Goal: Task Accomplishment & Management: Use online tool/utility

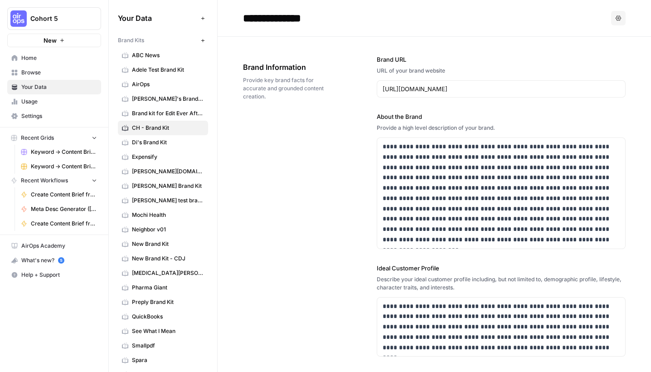
scroll to position [1502, 0]
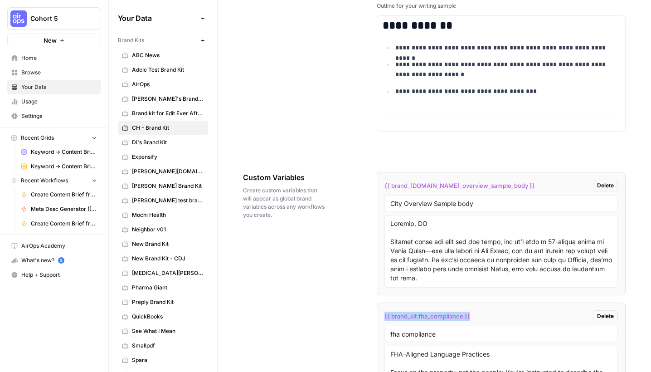
click at [48, 255] on div "What's new? 5" at bounding box center [54, 260] width 93 height 14
click at [24, 58] on span "Home" at bounding box center [59, 58] width 76 height 8
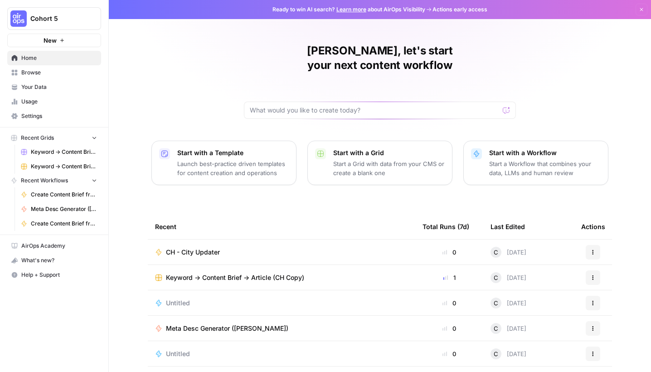
click at [195, 247] on span "CH - City Updater" at bounding box center [193, 251] width 54 height 9
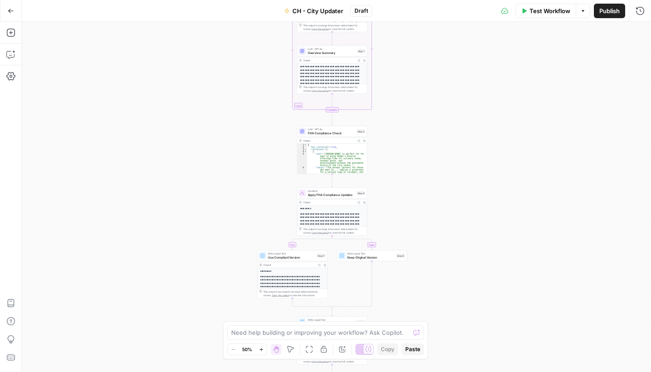
click at [603, 16] on button "Publish" at bounding box center [609, 11] width 31 height 15
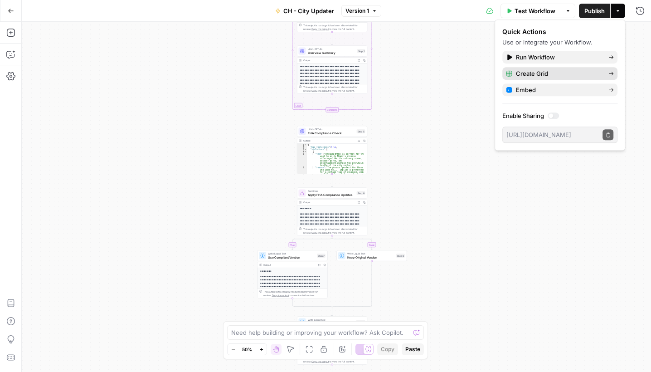
click at [530, 73] on span "Create Grid" at bounding box center [558, 73] width 85 height 9
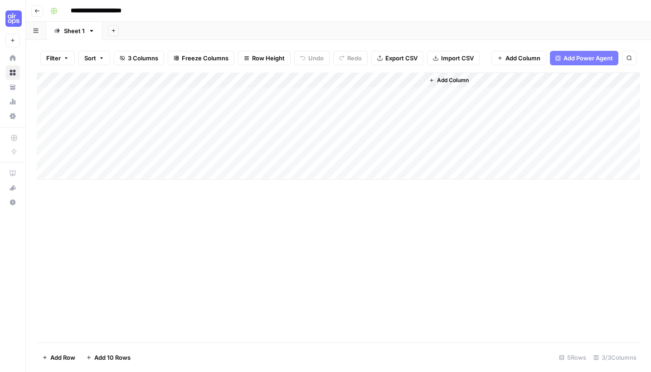
click at [149, 94] on div "Add Column" at bounding box center [338, 126] width 603 height 107
click at [230, 96] on div "Add Column" at bounding box center [338, 126] width 603 height 107
click at [247, 110] on div "Add Column" at bounding box center [338, 126] width 603 height 107
click at [37, 12] on icon "button" at bounding box center [36, 10] width 5 height 5
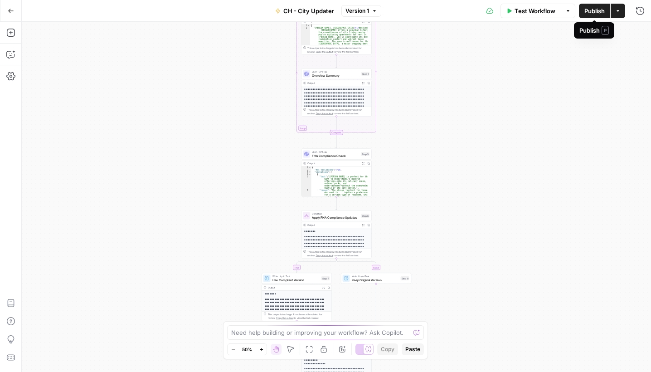
click at [599, 12] on span "Publish" at bounding box center [594, 10] width 20 height 9
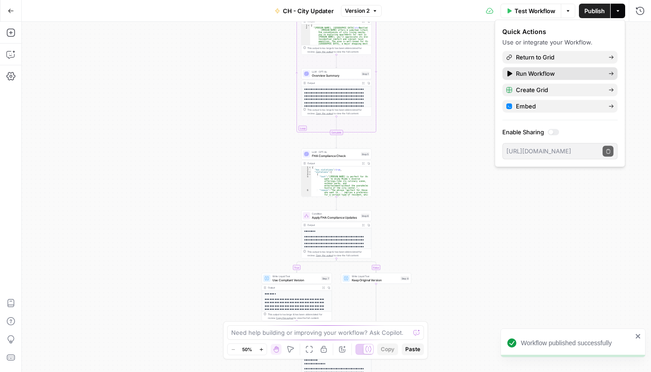
click at [537, 73] on span "Run Workflow" at bounding box center [558, 73] width 85 height 9
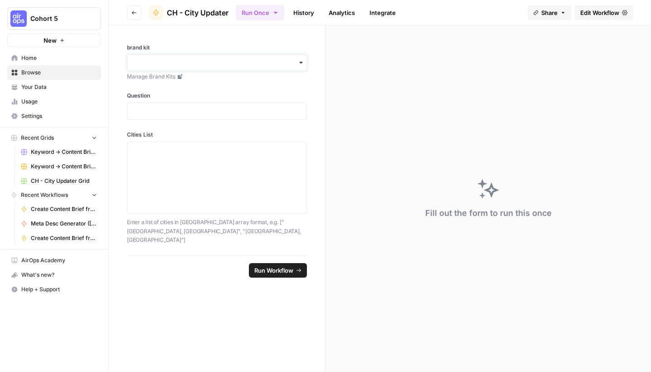
click at [296, 60] on input "brand kit" at bounding box center [217, 62] width 168 height 9
type input "ch"
click at [195, 103] on div "CH - Brand Kit" at bounding box center [216, 104] width 179 height 17
click at [194, 105] on div at bounding box center [217, 110] width 180 height 17
click at [190, 107] on p at bounding box center [217, 111] width 168 height 9
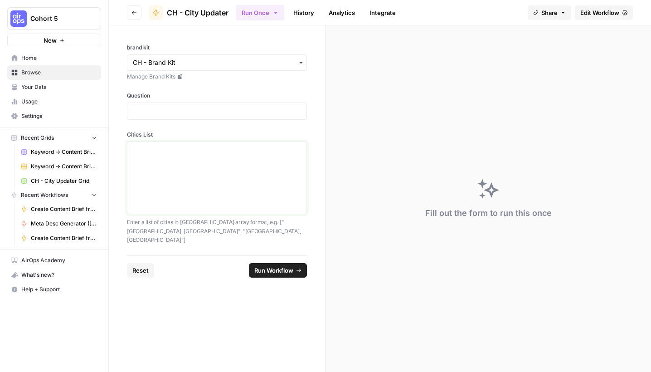
click at [151, 164] on textarea "Cities List" at bounding box center [217, 177] width 168 height 64
paste textarea "[ "Topeka KS", "Santa Ana CA", "Downey CA", "Palm Desert CA", "Newark NJ", "Vir…"
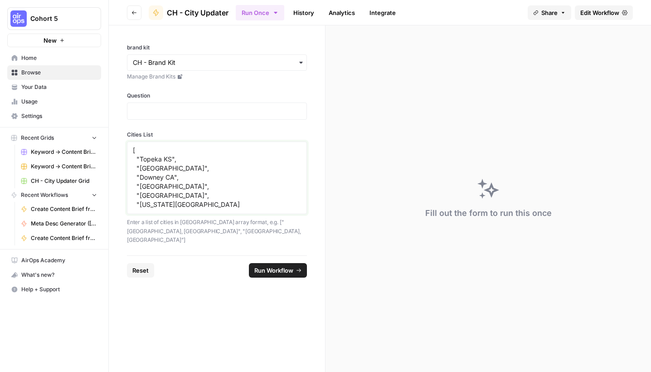
scroll to position [71, 0]
type textarea "[ "Topeka KS", "Santa Ana CA", "Downey CA", "Palm Desert CA", "Newark NJ", "Vir…"
click at [164, 107] on p at bounding box center [217, 111] width 168 height 9
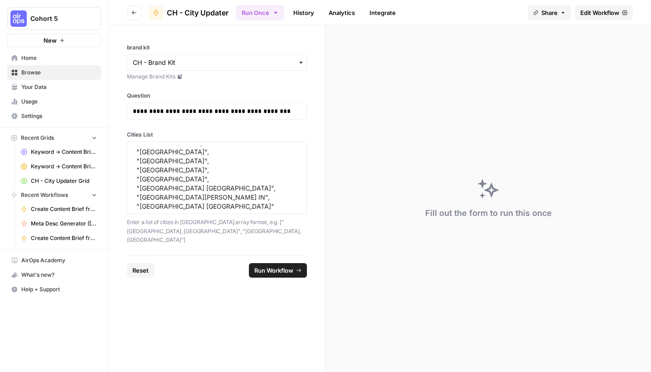
click at [277, 266] on span "Run Workflow" at bounding box center [273, 270] width 39 height 9
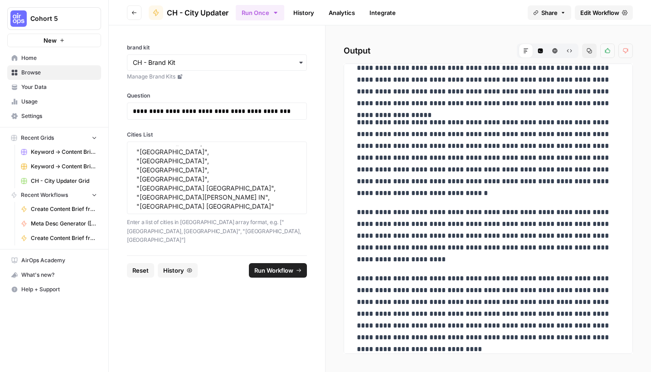
scroll to position [0, 0]
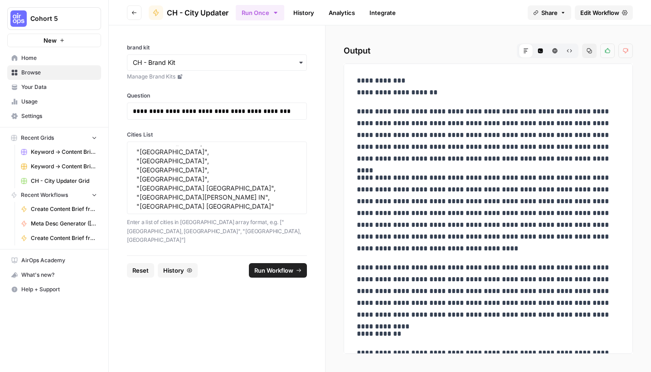
click at [345, 12] on link "Analytics" at bounding box center [341, 12] width 37 height 15
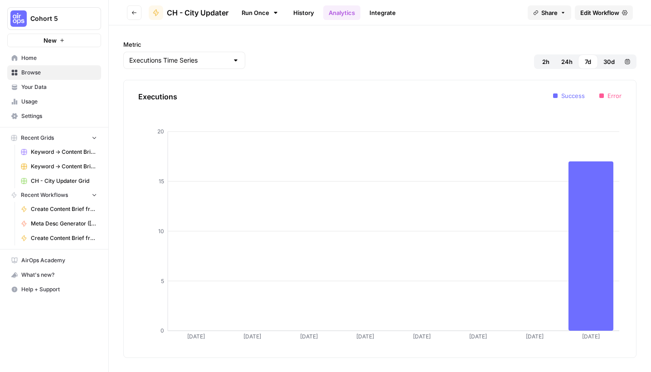
click at [376, 14] on link "Integrate" at bounding box center [382, 12] width 37 height 15
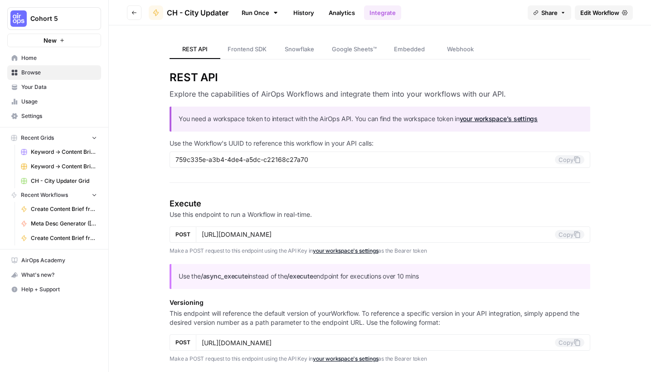
click at [296, 11] on link "History" at bounding box center [304, 12] width 32 height 15
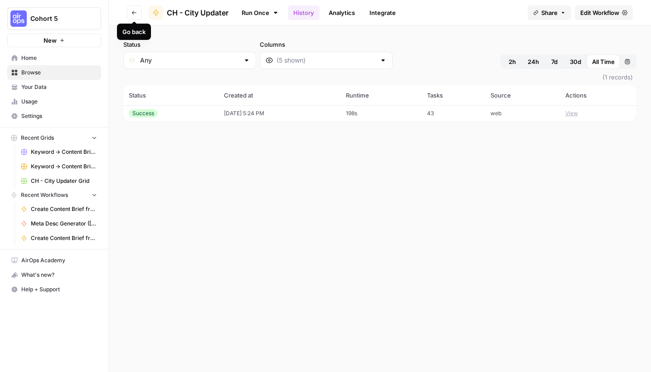
click at [137, 12] on button "Go back" at bounding box center [134, 12] width 15 height 15
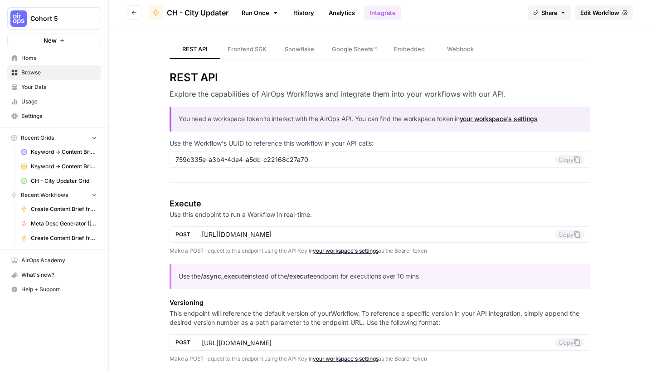
click at [134, 11] on icon "button" at bounding box center [133, 12] width 5 height 5
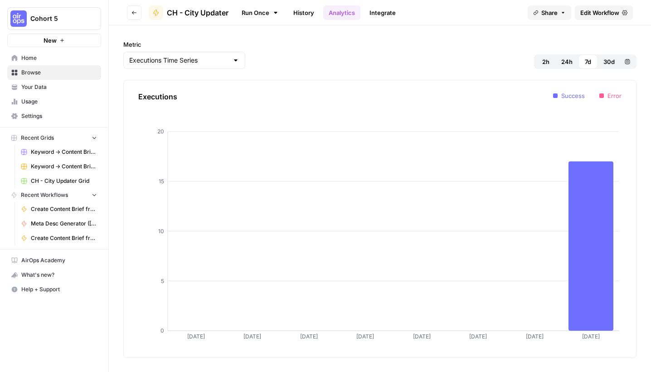
click at [135, 11] on icon "button" at bounding box center [133, 12] width 5 height 5
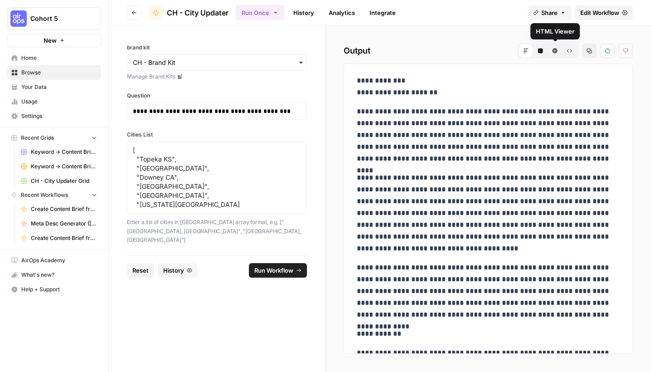
click at [553, 52] on icon "button" at bounding box center [555, 50] width 5 height 5
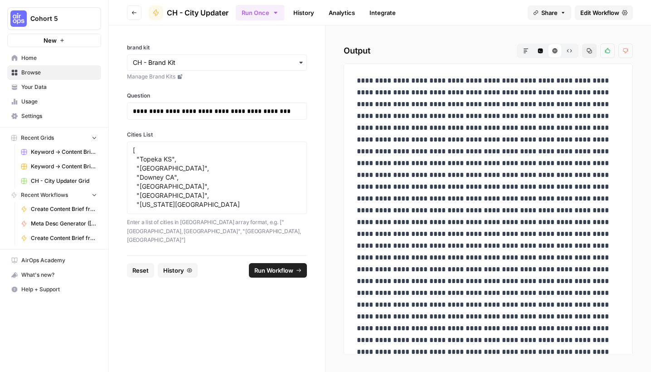
click at [553, 52] on icon at bounding box center [555, 50] width 5 height 5
click at [543, 50] on button "Code Editor" at bounding box center [540, 51] width 15 height 15
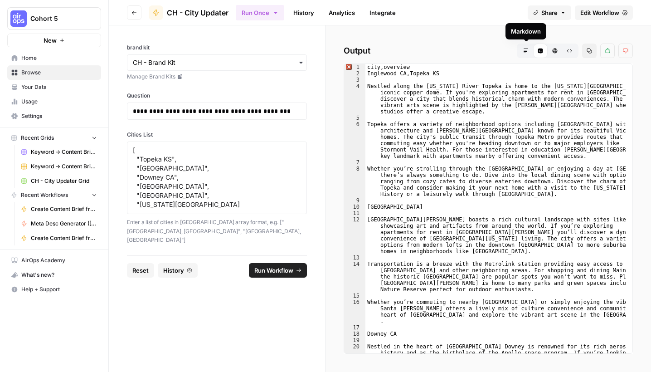
click at [527, 52] on icon "button" at bounding box center [525, 50] width 5 height 5
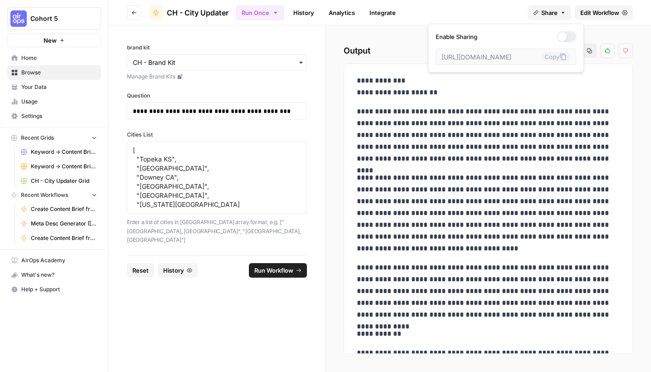
click at [563, 15] on icon "button" at bounding box center [562, 12] width 5 height 5
click at [458, 10] on div "Run Once History Analytics Integrate" at bounding box center [378, 13] width 285 height 18
click at [134, 12] on icon "button" at bounding box center [133, 12] width 5 height 5
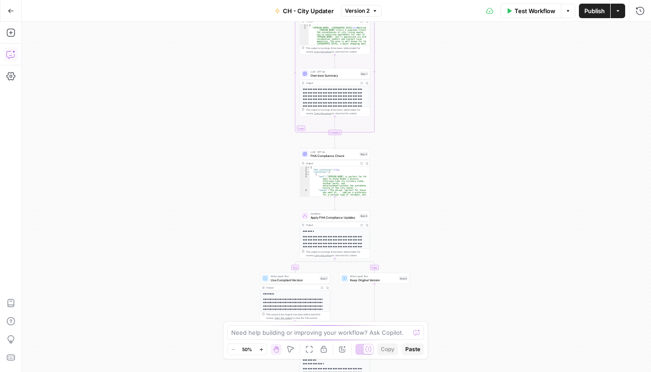
click at [11, 55] on icon "button" at bounding box center [10, 55] width 2 height 0
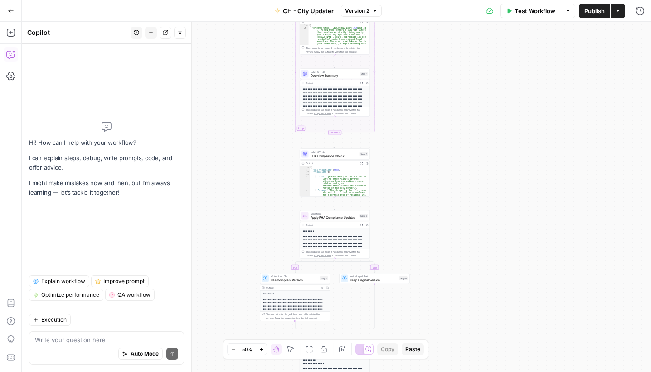
click at [114, 340] on textarea at bounding box center [106, 339] width 143 height 9
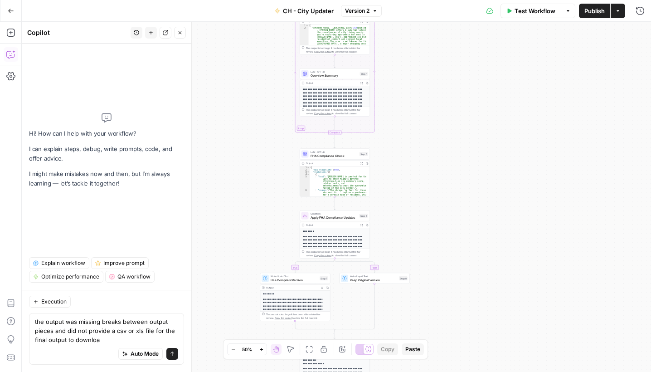
type textarea "the output was missing breaks between output pieces and did not provide a csv o…"
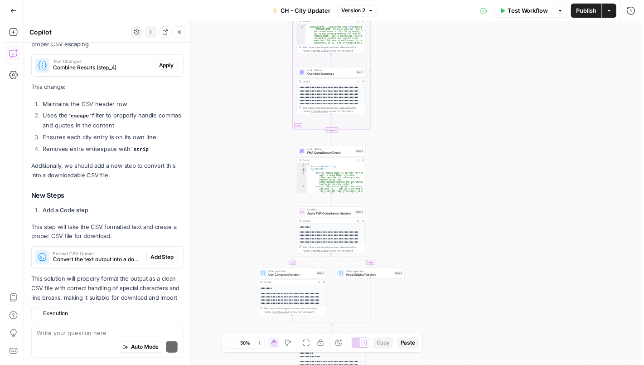
scroll to position [240, 0]
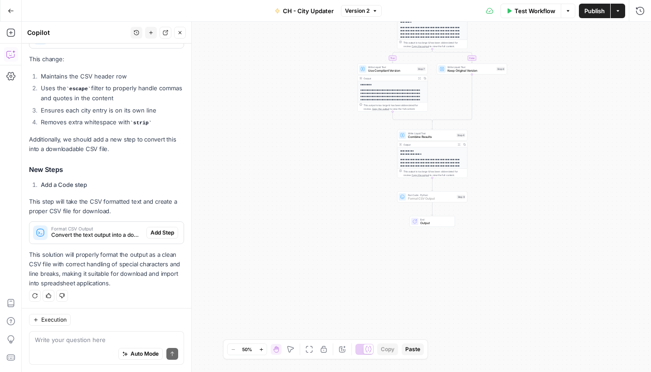
click at [161, 231] on span "Add Step" at bounding box center [162, 232] width 24 height 8
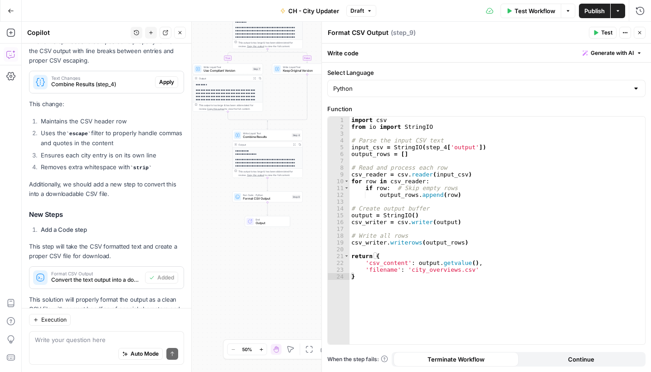
scroll to position [164, 0]
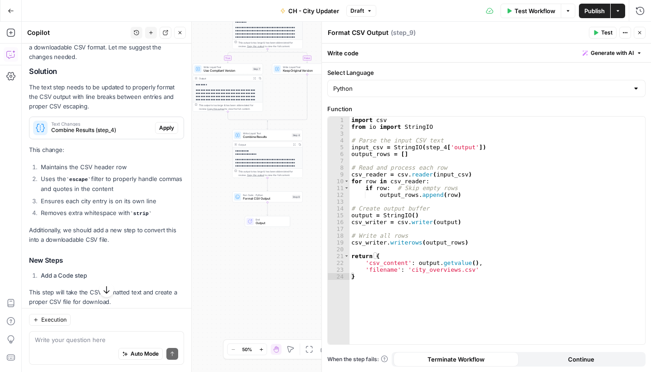
click at [598, 34] on icon "button" at bounding box center [595, 32] width 5 height 5
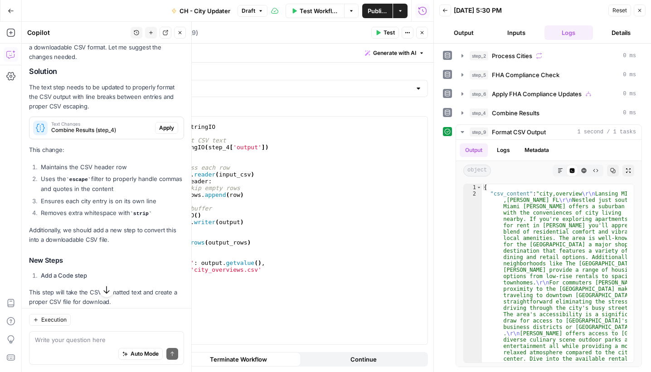
click at [165, 125] on span "Apply" at bounding box center [166, 128] width 15 height 8
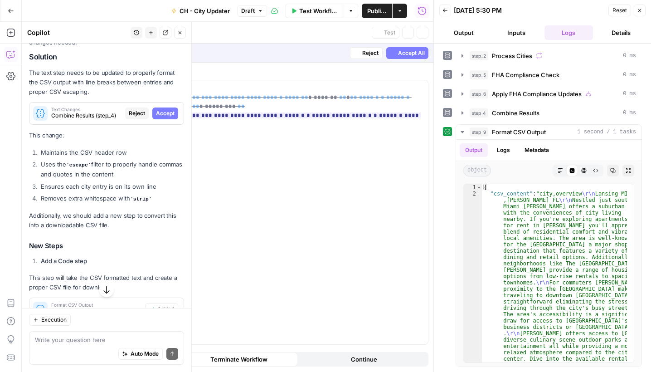
scroll to position [149, 0]
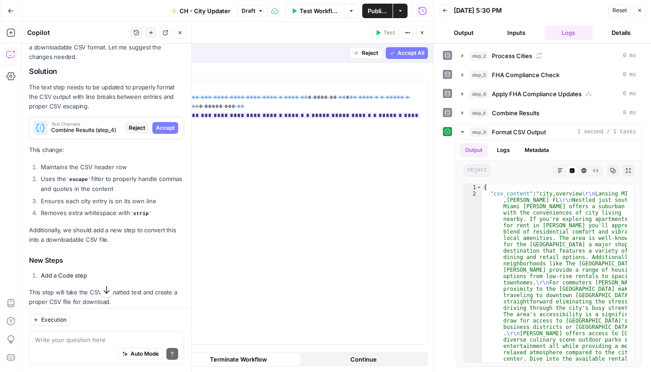
click at [406, 53] on span "Accept All" at bounding box center [411, 53] width 27 height 8
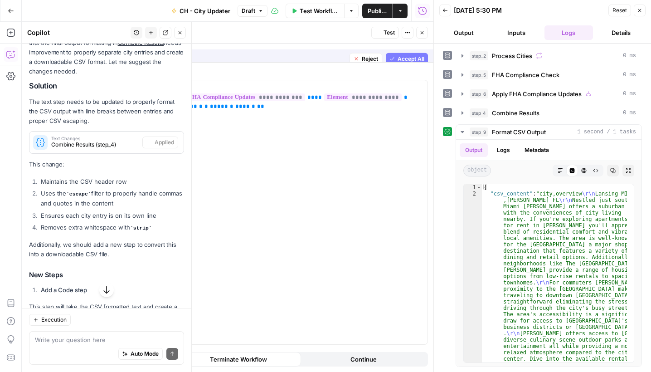
scroll to position [164, 0]
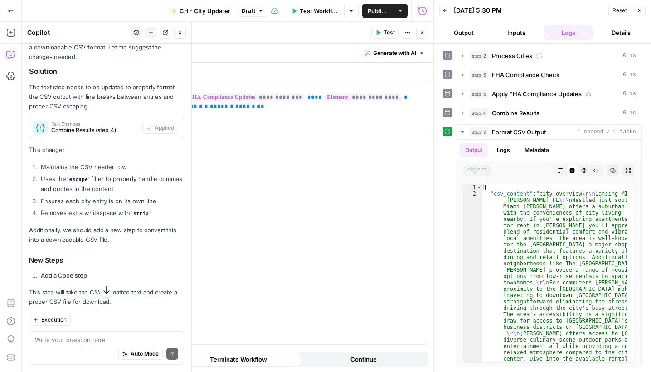
click at [517, 34] on button "Inputs" at bounding box center [516, 32] width 49 height 15
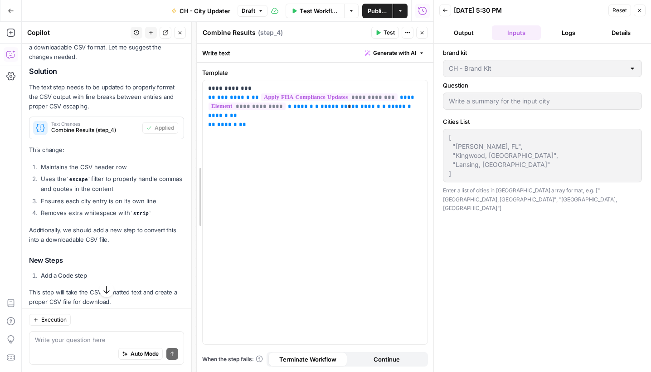
drag, startPoint x: 107, startPoint y: 180, endPoint x: 200, endPoint y: 184, distance: 93.0
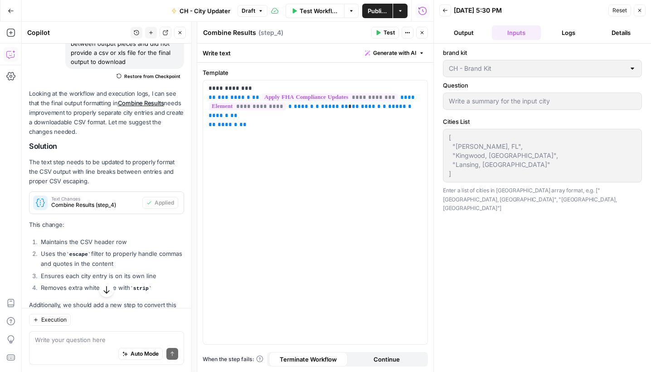
scroll to position [254, 0]
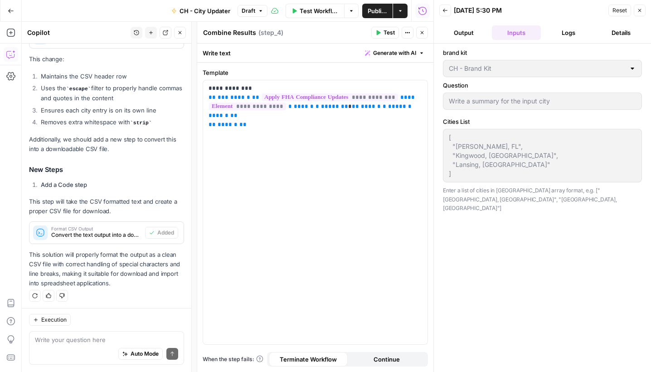
drag, startPoint x: 258, startPoint y: 370, endPoint x: 255, endPoint y: 407, distance: 37.3
click at [255, 371] on html "Cohort 5 New Home Browse Your Data Usage Settings Recent Grids Keyword -> Conte…" at bounding box center [325, 186] width 651 height 372
click at [383, 357] on span "Continue" at bounding box center [386, 358] width 26 height 9
click at [301, 361] on span "Terminate Workflow" at bounding box center [308, 358] width 57 height 9
click at [144, 9] on div "Go Back CH - City Updater Draft Test Workflow Options Publish Actions Run Histo…" at bounding box center [216, 10] width 433 height 21
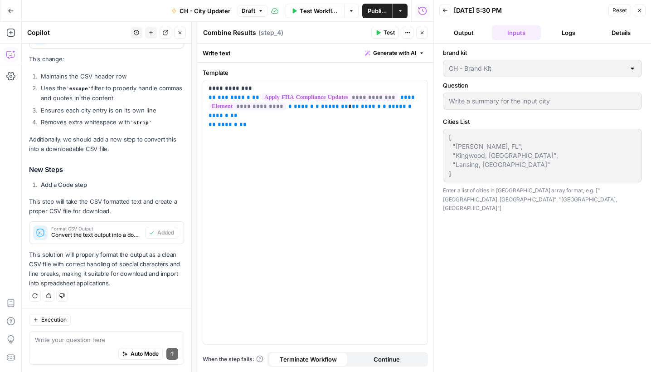
click at [320, 11] on span "Test Workflow" at bounding box center [319, 10] width 39 height 9
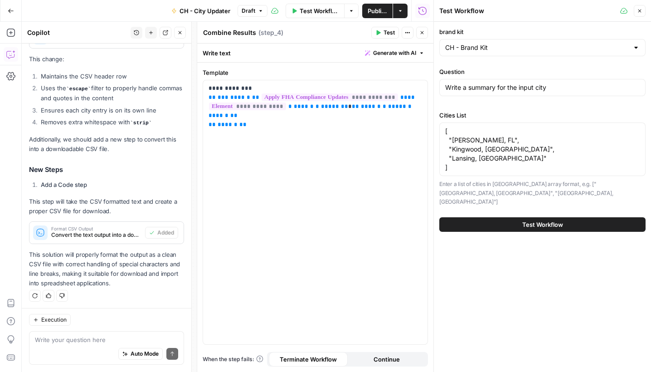
click at [554, 217] on button "Test Workflow" at bounding box center [542, 224] width 206 height 15
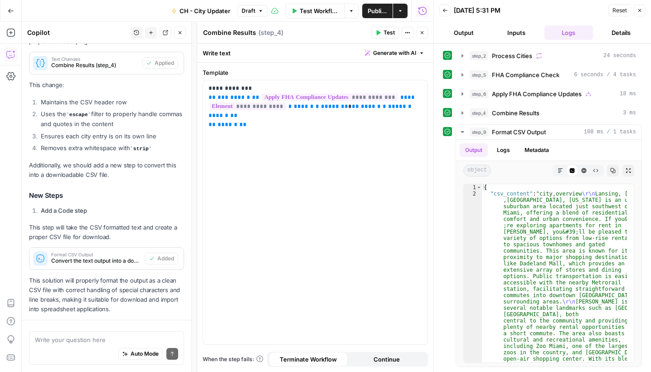
scroll to position [254, 0]
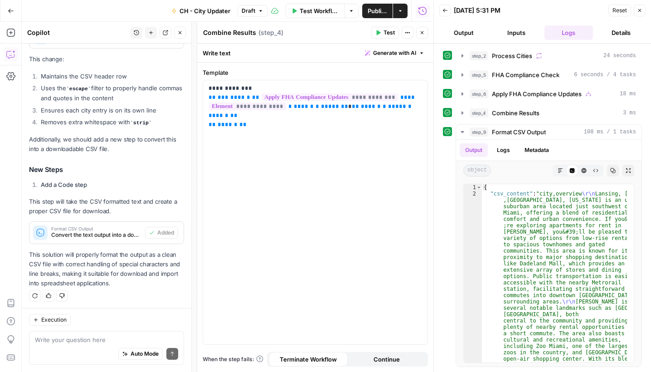
click at [461, 35] on button "Output" at bounding box center [463, 32] width 49 height 15
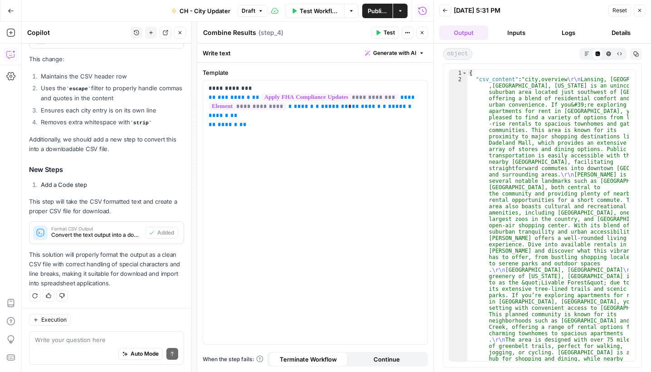
scroll to position [0, 0]
click at [624, 34] on button "Details" at bounding box center [620, 32] width 49 height 15
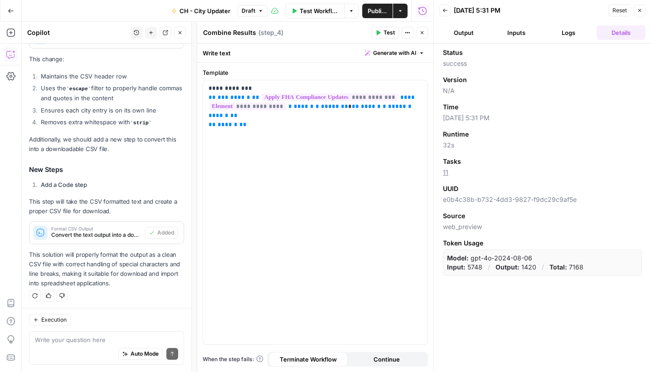
click at [377, 14] on span "Publish" at bounding box center [377, 10] width 19 height 9
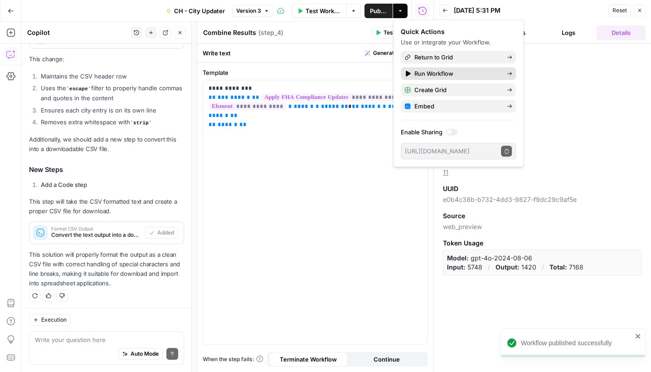
click at [427, 74] on span "Run Workflow" at bounding box center [456, 73] width 85 height 9
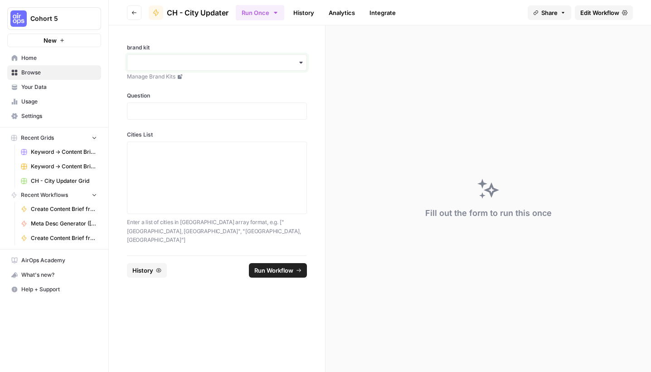
click at [191, 62] on input "brand kit" at bounding box center [217, 62] width 168 height 9
type input "ch"
click at [165, 104] on div "CH - Brand Kit" at bounding box center [216, 104] width 179 height 17
click at [170, 107] on p at bounding box center [217, 111] width 168 height 9
click at [233, 172] on textarea "Cities List" at bounding box center [217, 177] width 168 height 64
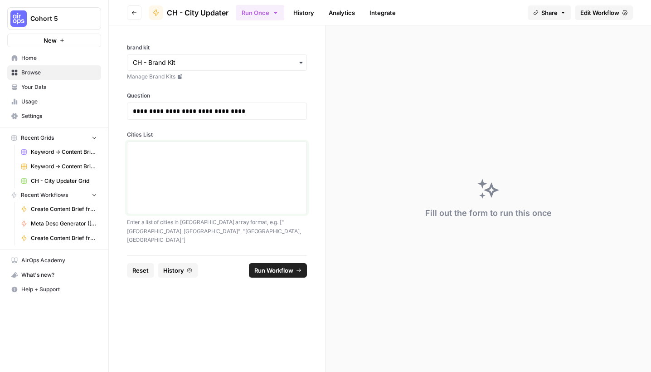
paste textarea ""Salt Lake City UT", "Temecula CA", "Allentown PA", "Gainesville FL", "Fort Way…"
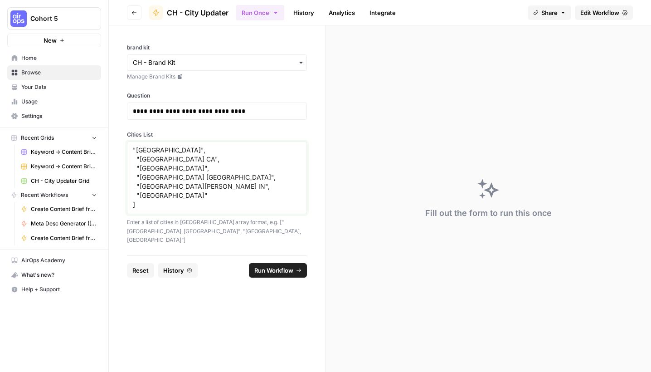
click at [134, 146] on textarea ""Salt Lake City UT", "Temecula CA", "Allentown PA", "Gainesville FL", "Fort Way…" at bounding box center [217, 177] width 168 height 64
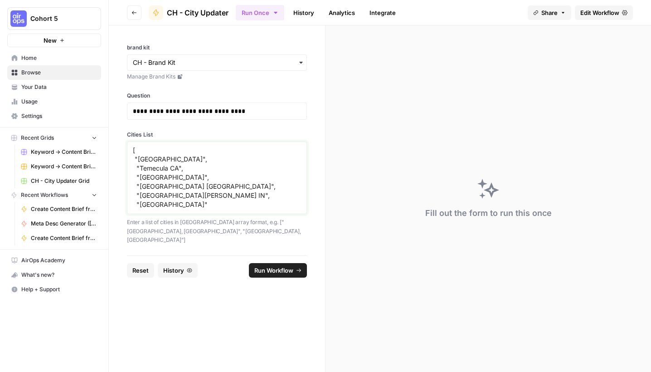
type textarea "[ "Salt Lake City UT", "Temecula CA", "Allentown PA", "Gainesville FL", "Fort W…"
click at [279, 266] on span "Run Workflow" at bounding box center [273, 270] width 39 height 9
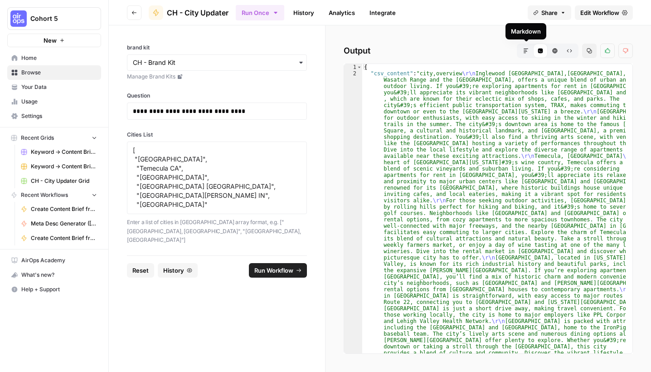
click at [526, 52] on icon "button" at bounding box center [525, 50] width 5 height 5
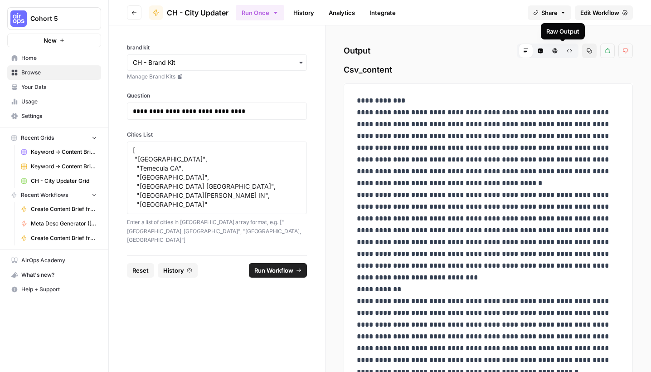
click at [567, 50] on icon "button" at bounding box center [569, 50] width 5 height 5
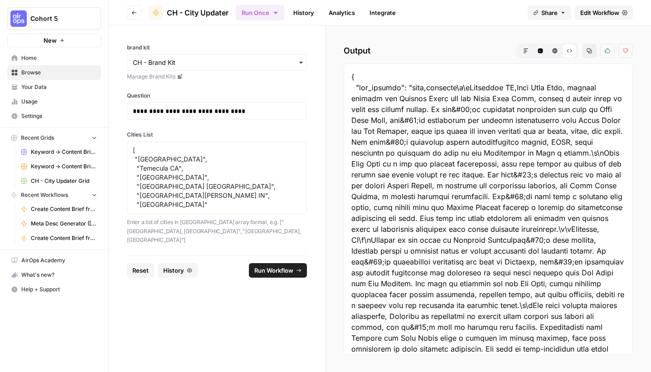
click at [228, 296] on form "**********" at bounding box center [217, 198] width 217 height 346
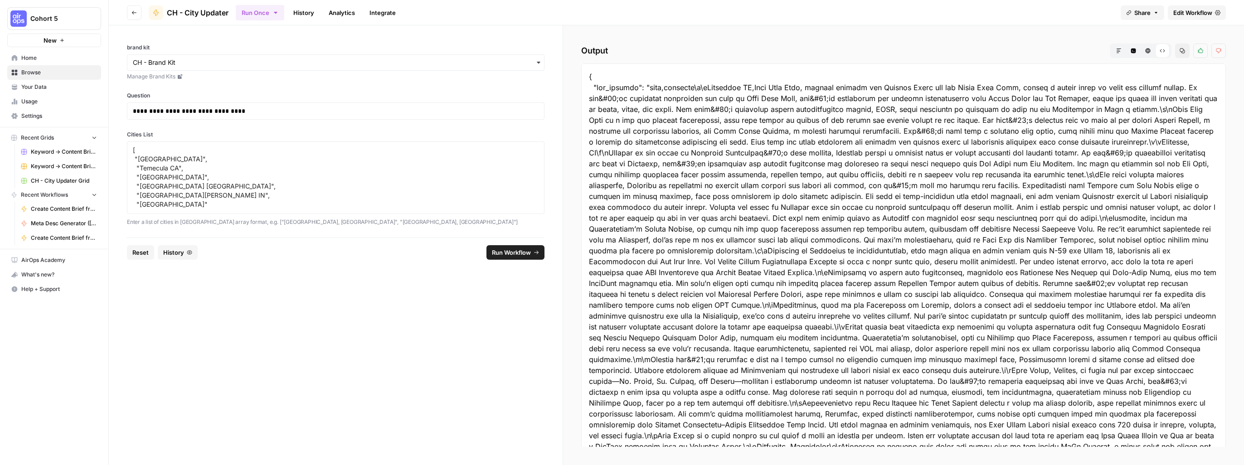
click at [526, 254] on span "Run Workflow" at bounding box center [511, 252] width 39 height 9
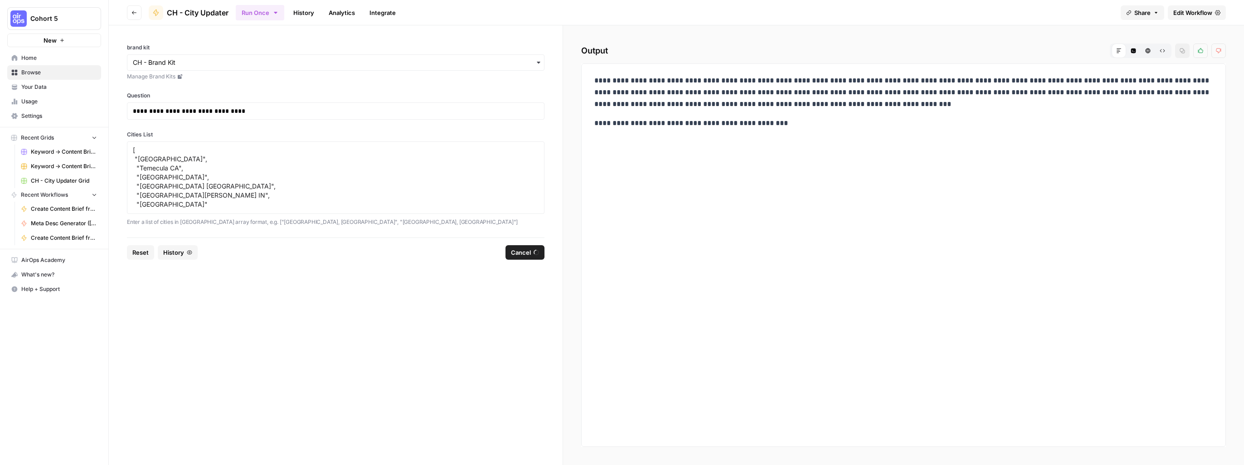
click at [526, 253] on span "Cancel" at bounding box center [521, 252] width 20 height 9
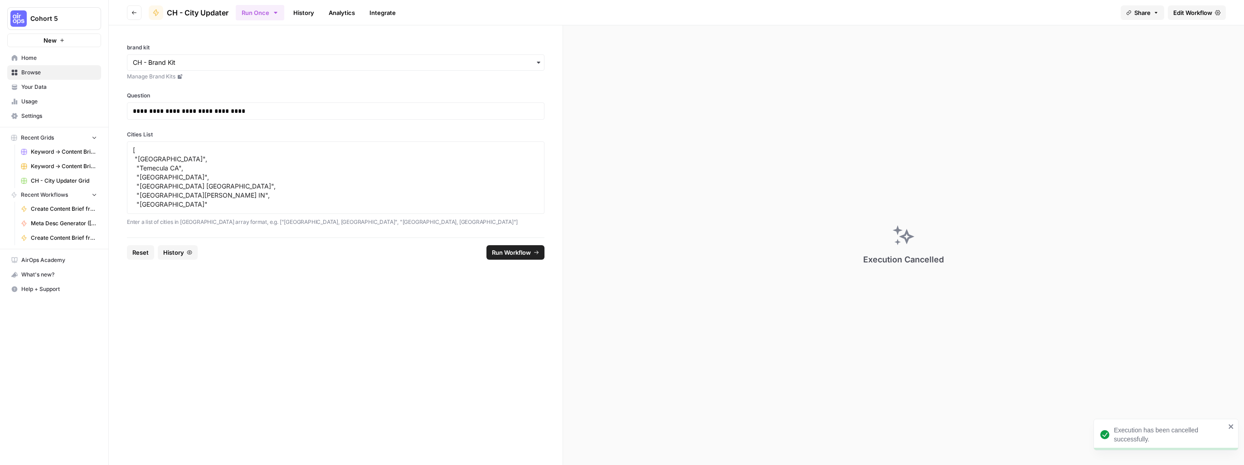
click at [143, 254] on span "Reset" at bounding box center [140, 252] width 16 height 9
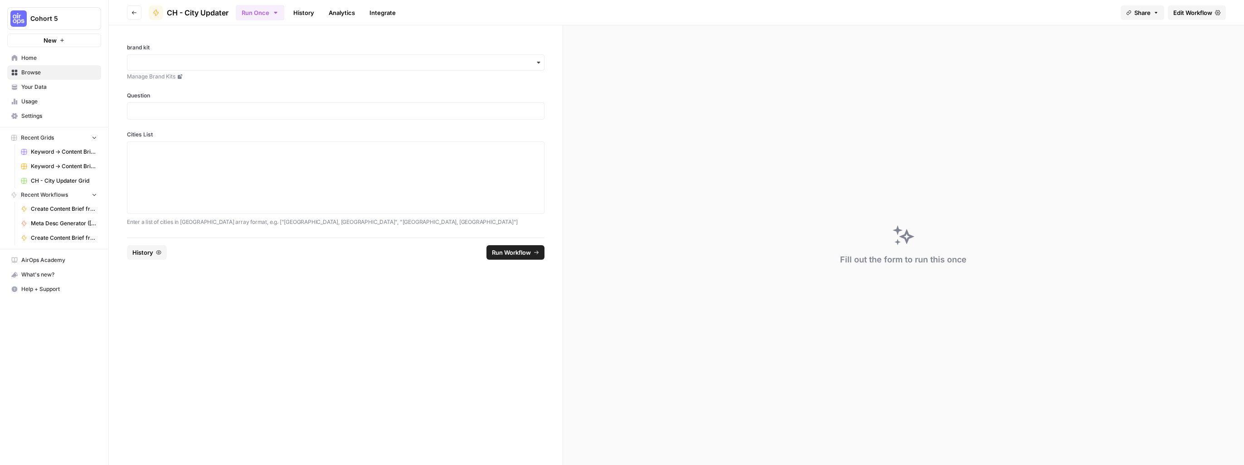
click at [136, 13] on icon "button" at bounding box center [133, 12] width 5 height 5
click at [72, 179] on span "CH - City Updater Grid" at bounding box center [64, 181] width 66 height 8
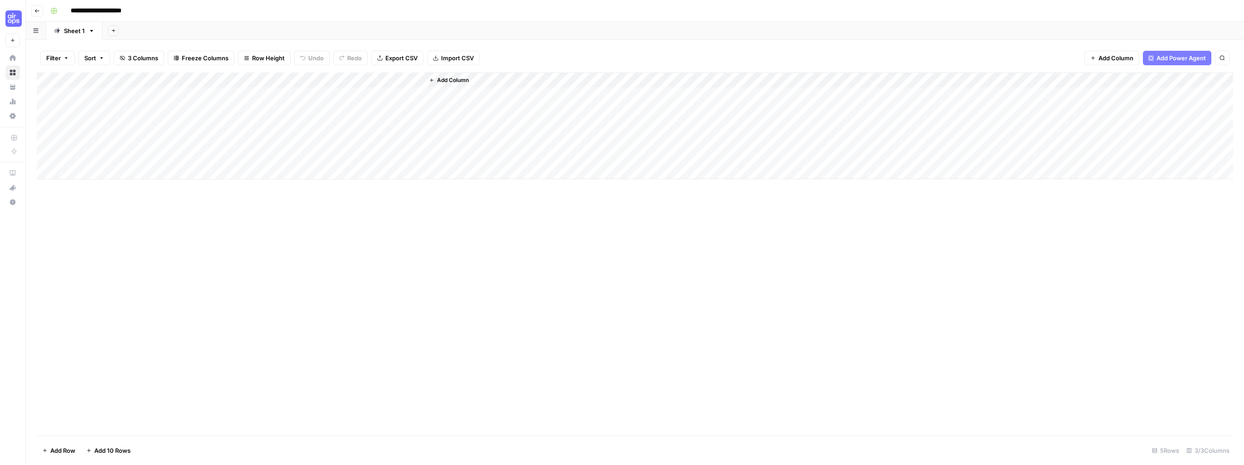
click at [237, 92] on div "Add Column" at bounding box center [635, 126] width 1196 height 107
click at [132, 88] on div "Add Column" at bounding box center [635, 126] width 1196 height 107
type textarea "**********"
click at [83, 108] on div "Add Column" at bounding box center [635, 126] width 1196 height 107
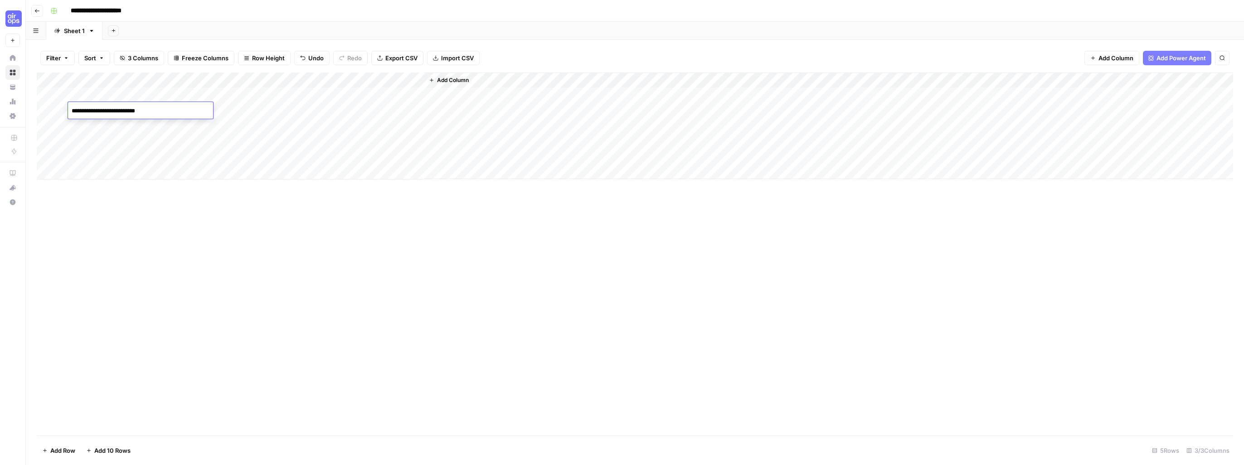
type textarea "**********"
click at [223, 253] on div "Add Column" at bounding box center [635, 254] width 1196 height 363
click at [351, 92] on div "Add Column" at bounding box center [635, 126] width 1196 height 107
click at [376, 95] on div "Add Column" at bounding box center [635, 126] width 1196 height 107
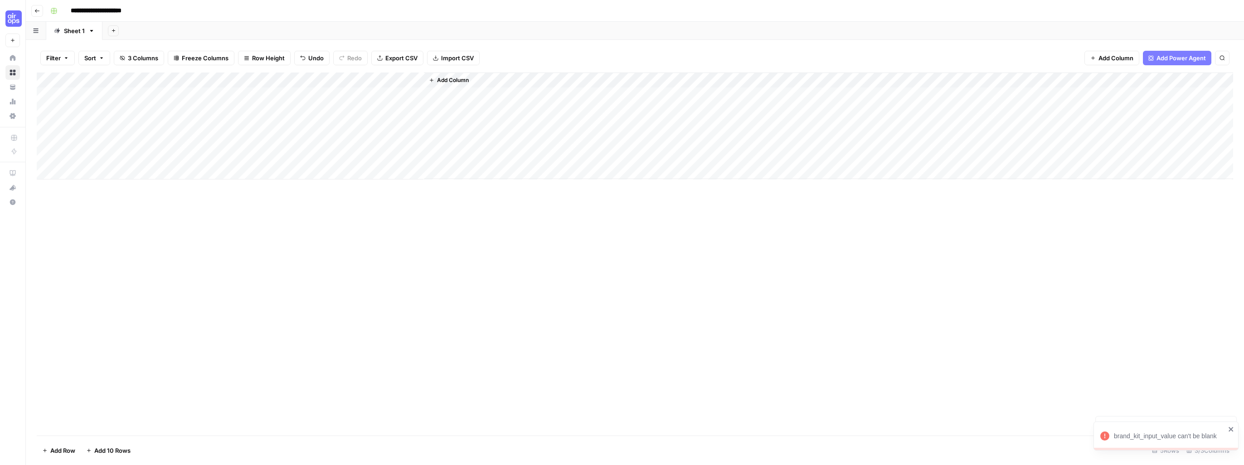
click at [377, 109] on div "Add Column" at bounding box center [635, 126] width 1196 height 107
click at [417, 79] on div "Add Column" at bounding box center [635, 126] width 1196 height 107
click at [431, 102] on span "All Rows" at bounding box center [447, 101] width 57 height 9
click at [351, 94] on div "Add Column" at bounding box center [635, 126] width 1196 height 107
click at [402, 95] on div "Add Column" at bounding box center [635, 126] width 1196 height 107
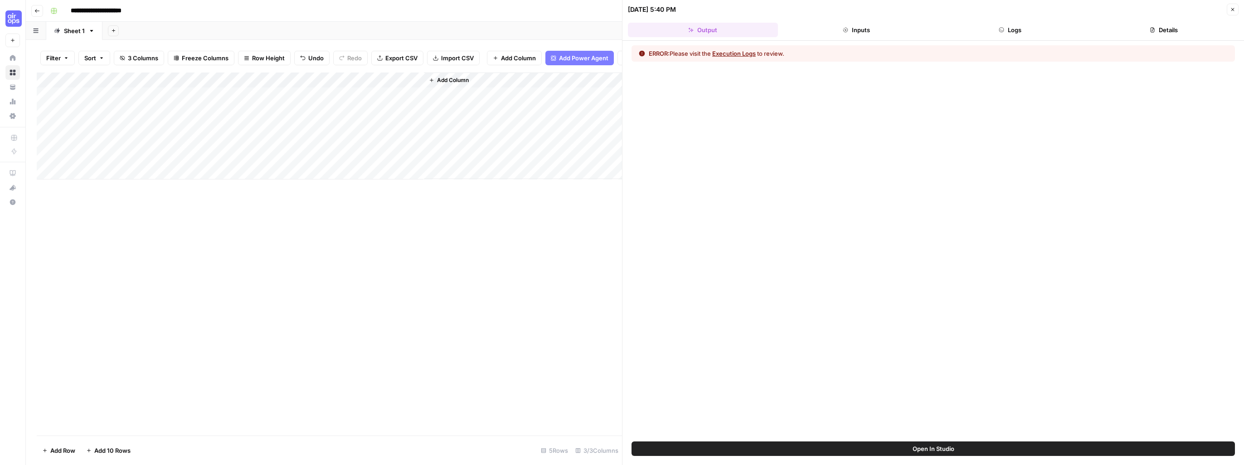
click at [650, 29] on icon "button" at bounding box center [1001, 29] width 5 height 5
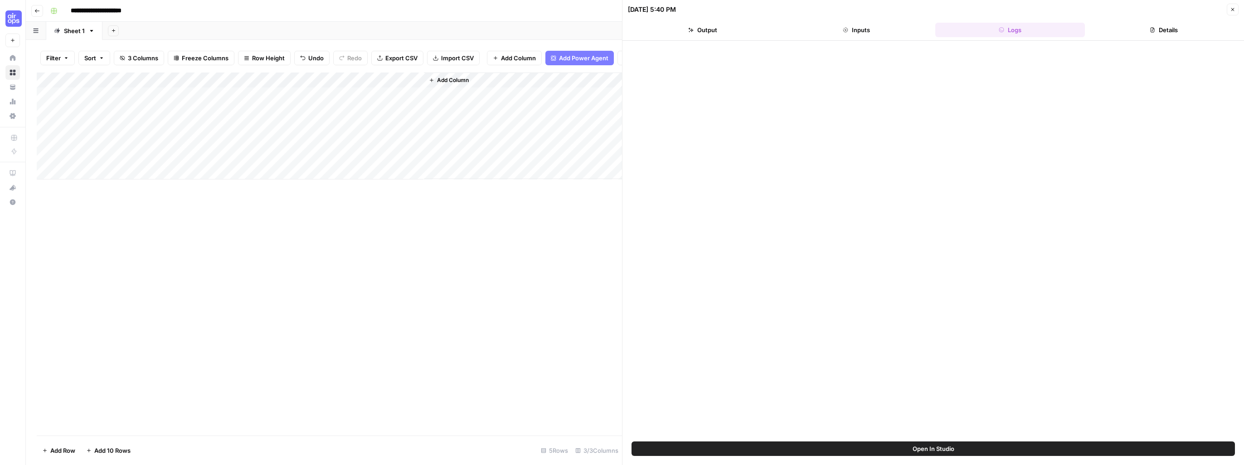
click at [650, 34] on button "Output" at bounding box center [703, 30] width 150 height 15
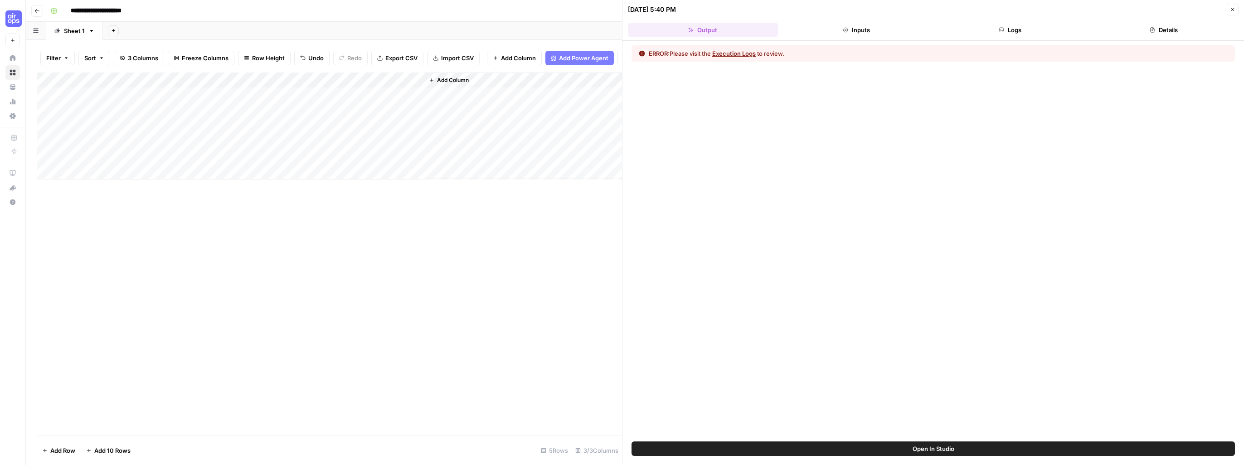
click at [650, 54] on button "Execution Logs" at bounding box center [734, 53] width 44 height 9
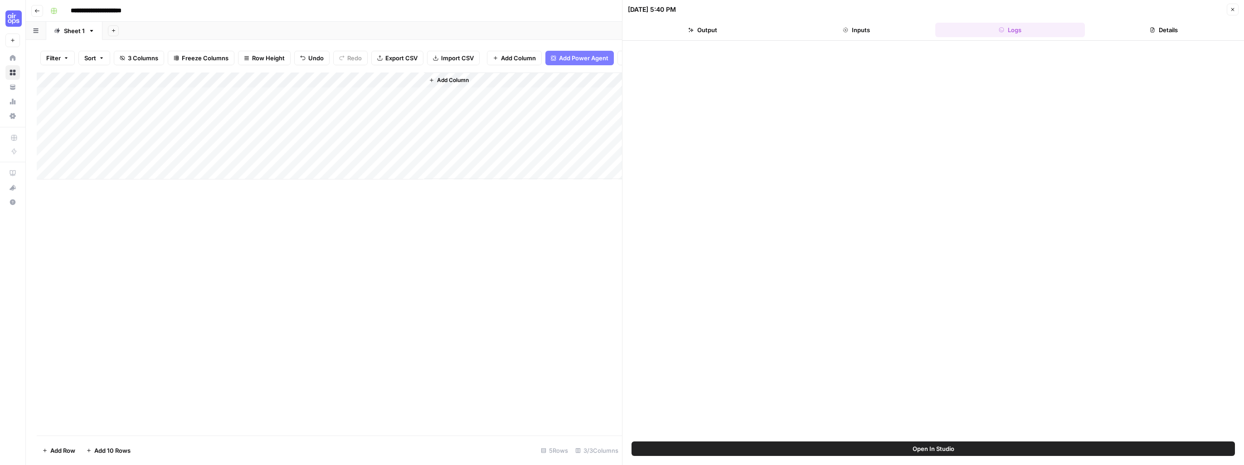
click at [650, 34] on button "Logs" at bounding box center [1010, 30] width 150 height 15
click at [650, 30] on icon "button" at bounding box center [1151, 29] width 5 height 5
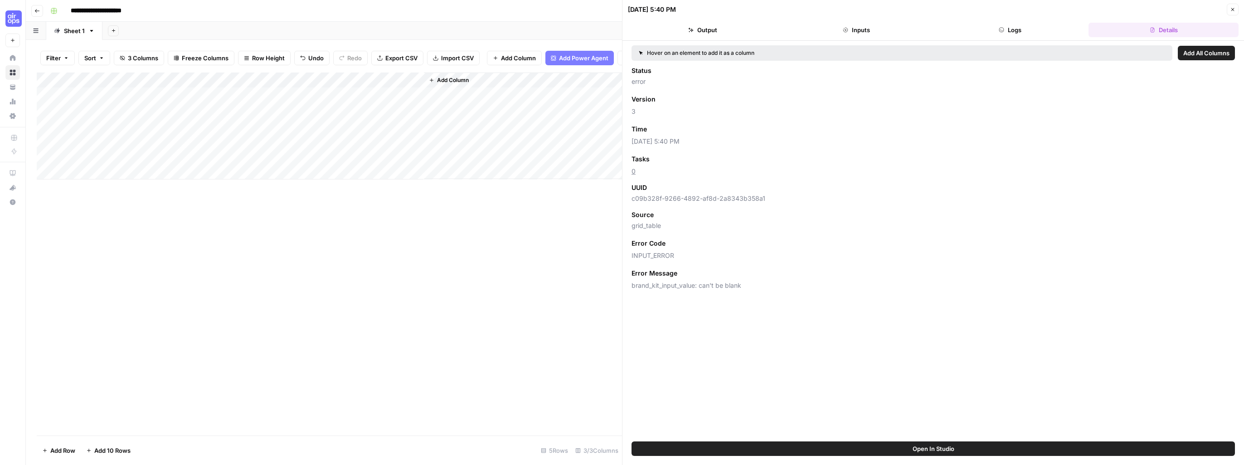
click at [238, 233] on div "Add Column" at bounding box center [329, 254] width 585 height 363
click at [577, 59] on span "Add Power Agent" at bounding box center [583, 57] width 49 height 9
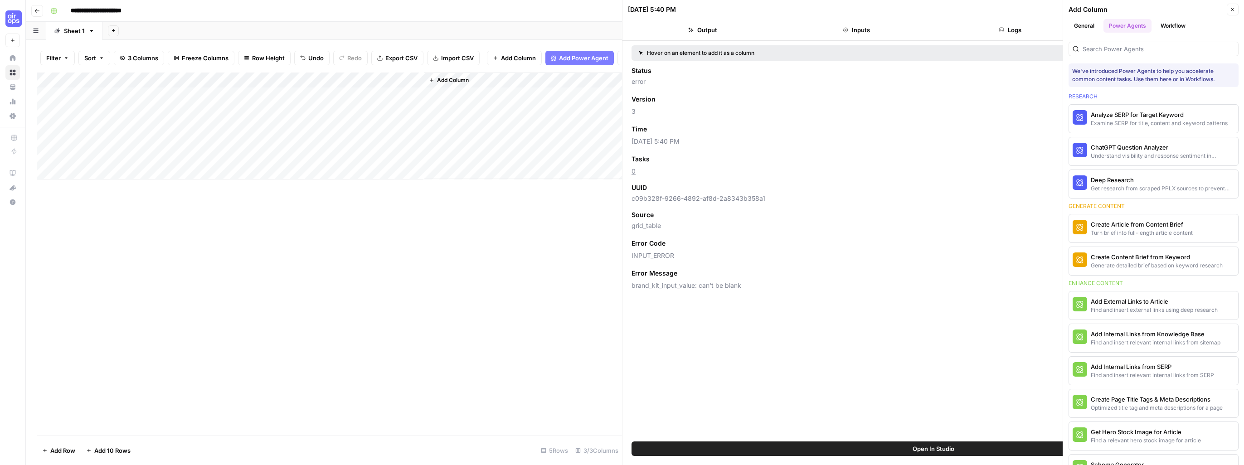
click at [650, 24] on button "General" at bounding box center [1083, 26] width 31 height 14
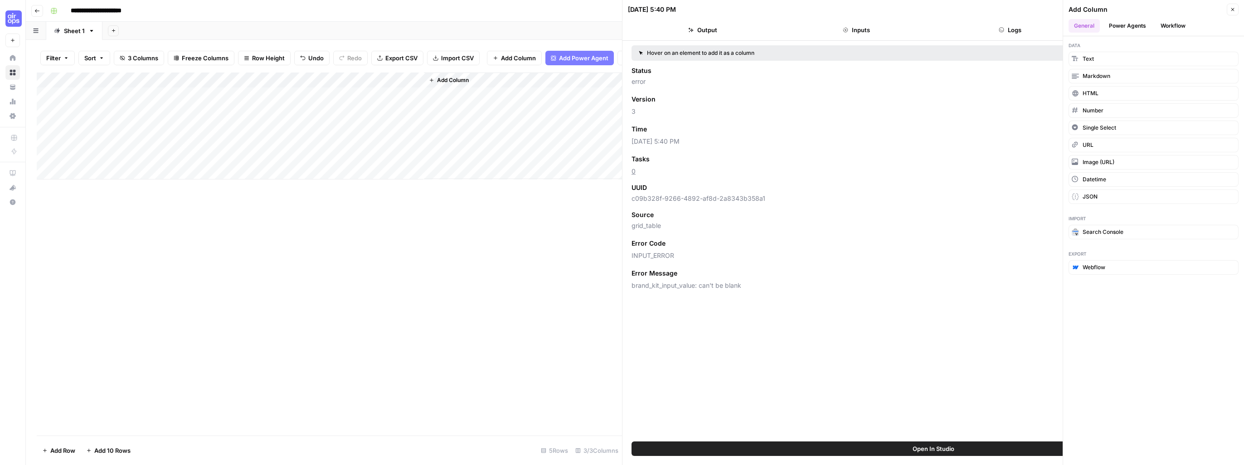
click at [650, 24] on button "Workflow" at bounding box center [1173, 26] width 36 height 14
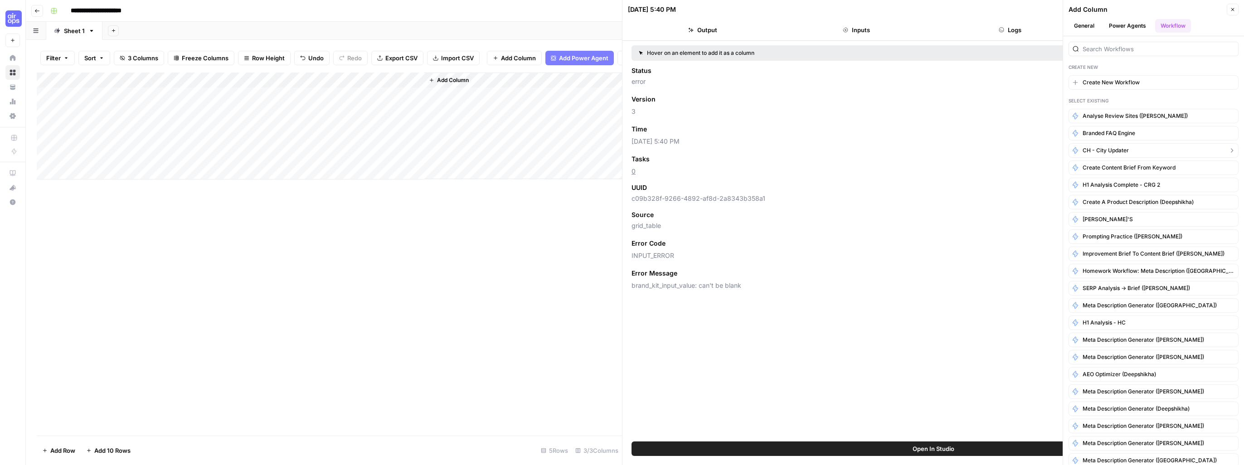
click at [650, 149] on span "CH - City Updater" at bounding box center [1105, 150] width 46 height 8
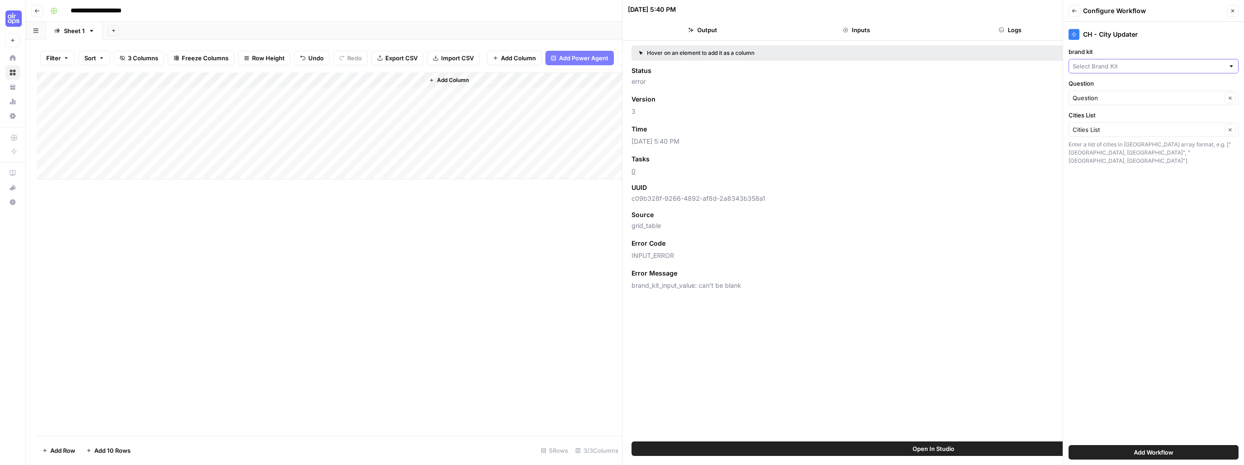
click at [650, 65] on input "brand kit" at bounding box center [1148, 66] width 152 height 9
click at [650, 97] on span "CH - Brand Kit" at bounding box center [1151, 100] width 151 height 9
type input "CH - Brand Kit"
click at [650, 96] on input "Question" at bounding box center [1146, 97] width 149 height 9
type input "Question"
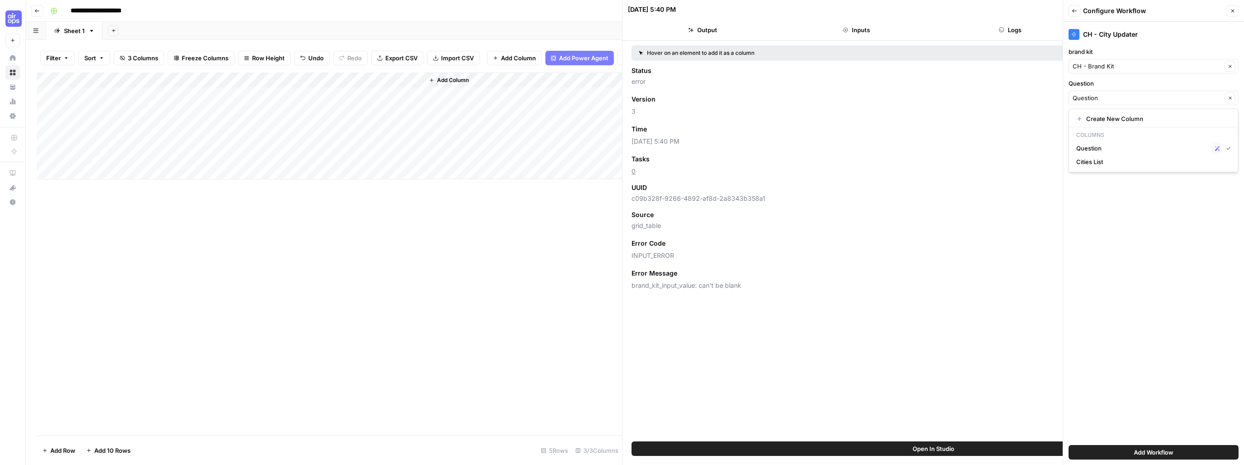
click at [650, 193] on div "UUID c09b328f-9266-4892-af8d-2a8343b358a1" at bounding box center [932, 193] width 603 height 20
click at [650, 371] on span "Add Workflow" at bounding box center [1153, 452] width 39 height 9
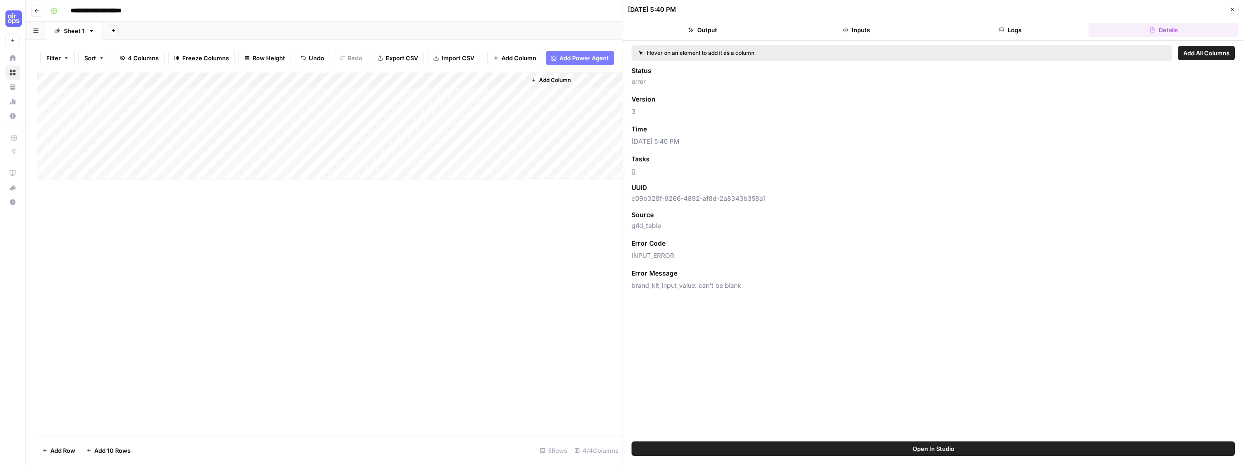
click at [403, 87] on div "Add Column" at bounding box center [329, 126] width 585 height 107
click at [368, 251] on button "Remove Column" at bounding box center [384, 247] width 100 height 13
click at [590, 104] on span "Delete" at bounding box center [589, 101] width 19 height 9
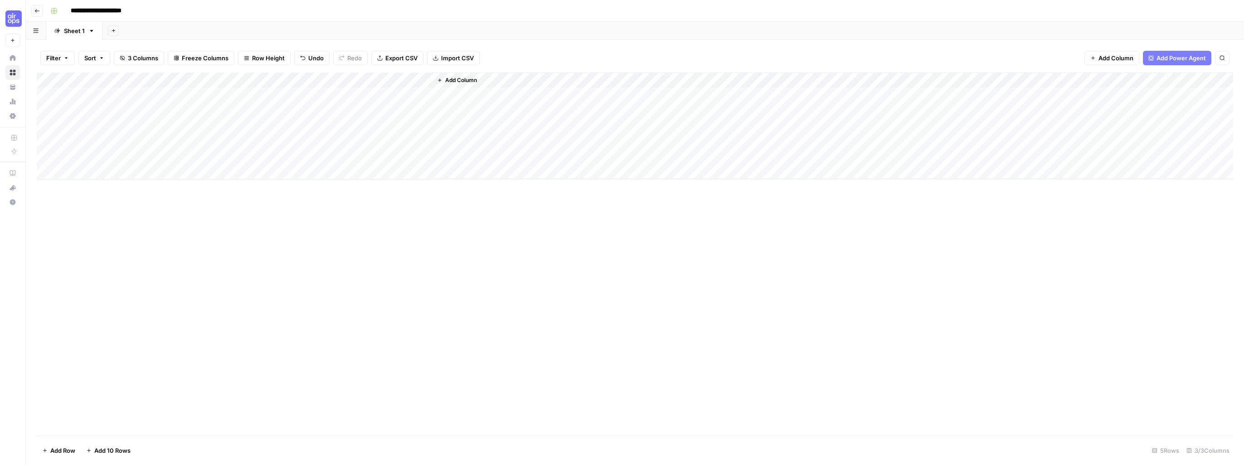
click at [424, 79] on div "Add Column" at bounding box center [635, 126] width 1196 height 107
click at [446, 101] on span "All Rows" at bounding box center [455, 101] width 57 height 9
click at [352, 97] on div "Add Column" at bounding box center [635, 126] width 1196 height 107
click at [410, 95] on div "Add Column" at bounding box center [635, 126] width 1196 height 107
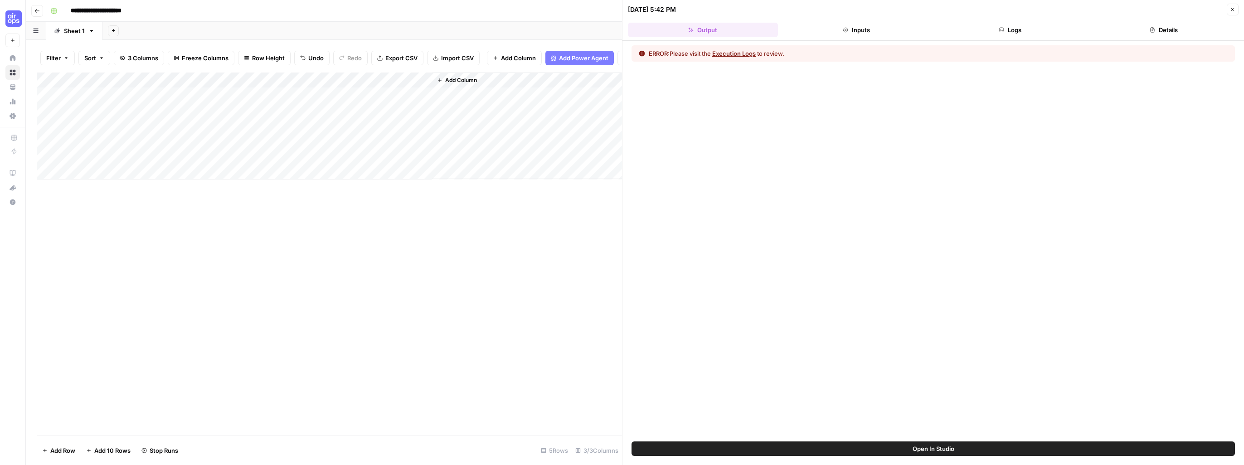
click at [650, 52] on button "Execution Logs" at bounding box center [734, 53] width 44 height 9
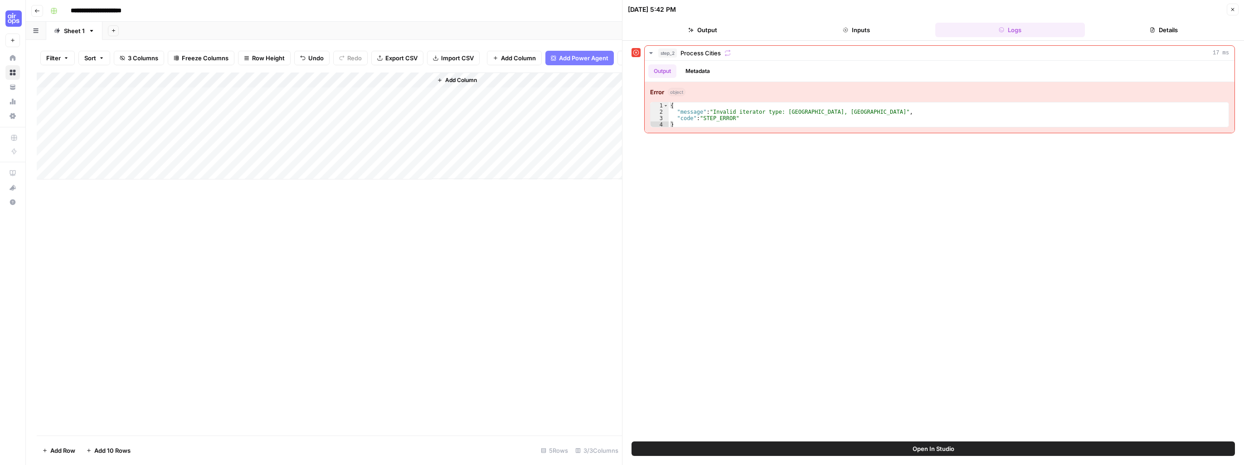
click at [239, 97] on div "Add Column" at bounding box center [329, 126] width 585 height 107
click at [232, 102] on div "Add Column" at bounding box center [329, 126] width 585 height 107
type textarea "**********"
click at [230, 115] on div "Add Column" at bounding box center [329, 126] width 585 height 107
click at [225, 117] on div "Add Column" at bounding box center [329, 126] width 585 height 107
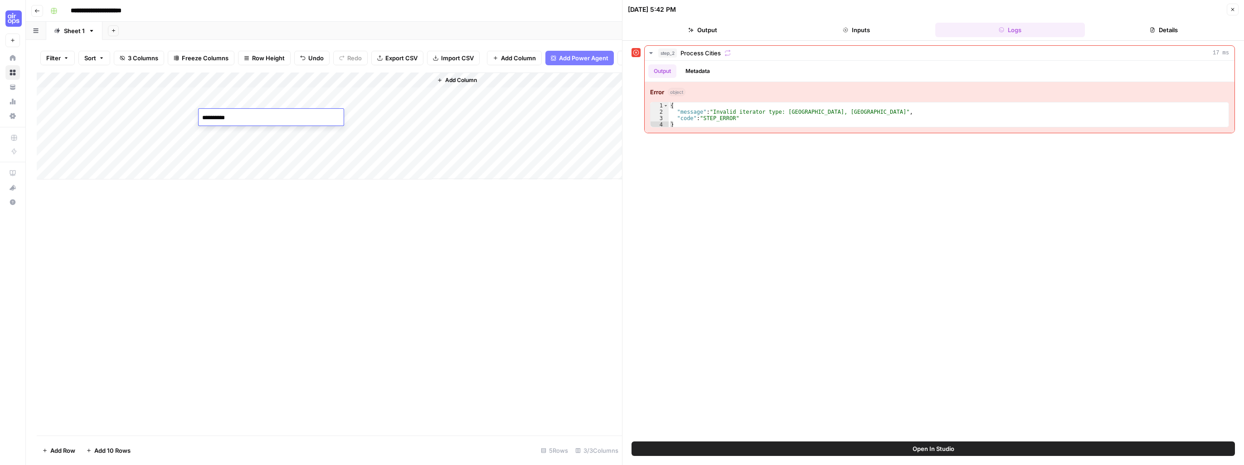
type textarea "*********"
click at [372, 289] on div "Add Column" at bounding box center [329, 254] width 585 height 363
click at [422, 86] on div "Add Column" at bounding box center [329, 126] width 585 height 107
click at [441, 106] on span "All Rows" at bounding box center [455, 107] width 57 height 9
click at [349, 103] on div "Add Column" at bounding box center [329, 126] width 585 height 107
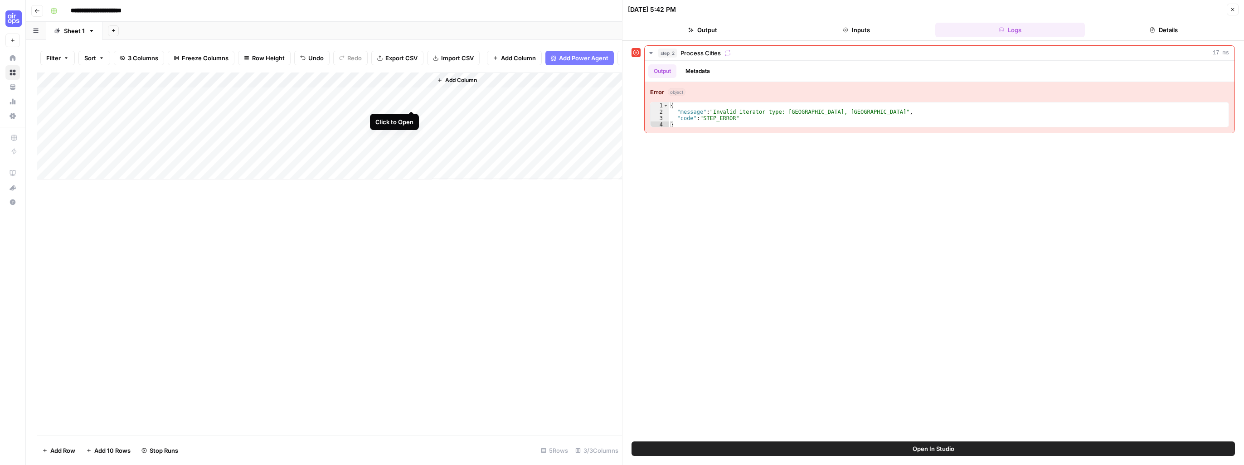
click at [411, 102] on div "Add Column" at bounding box center [329, 126] width 585 height 107
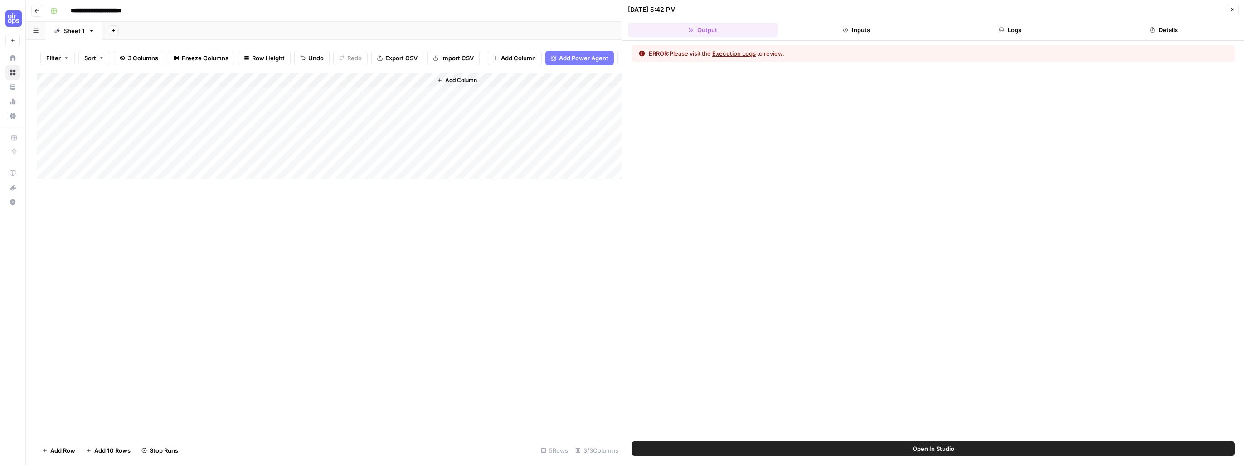
click at [650, 54] on button "Execution Logs" at bounding box center [734, 53] width 44 height 9
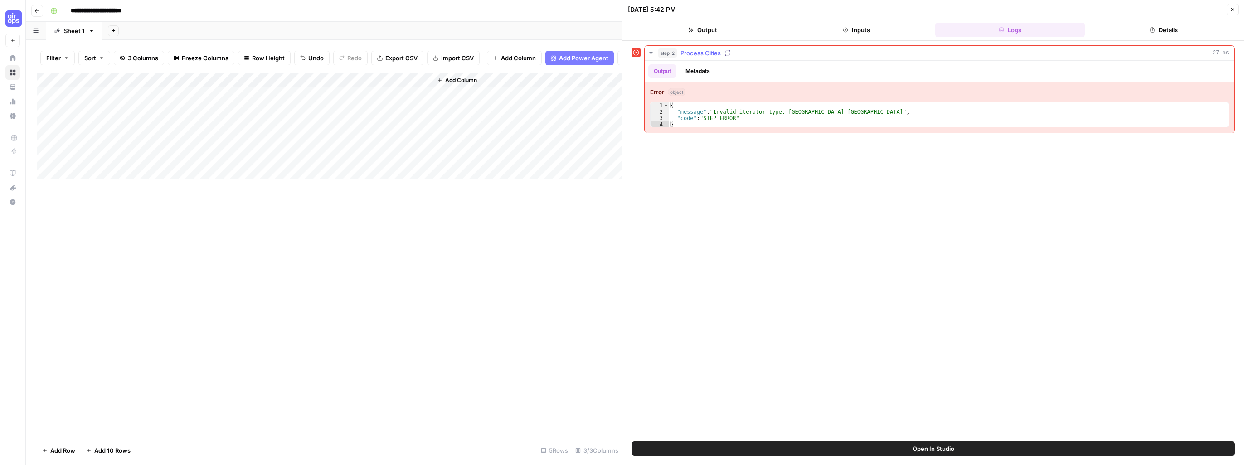
type textarea "**********"
click at [650, 115] on div "{ "message" : "Invalid iterator type: Santa Ana CA" , "code" : "STEP_ERROR" }" at bounding box center [949, 121] width 560 height 38
click at [239, 103] on div "Add Column" at bounding box center [329, 126] width 585 height 107
click at [208, 104] on div "Add Column" at bounding box center [329, 126] width 585 height 107
click at [203, 104] on textarea "**********" at bounding box center [271, 102] width 145 height 13
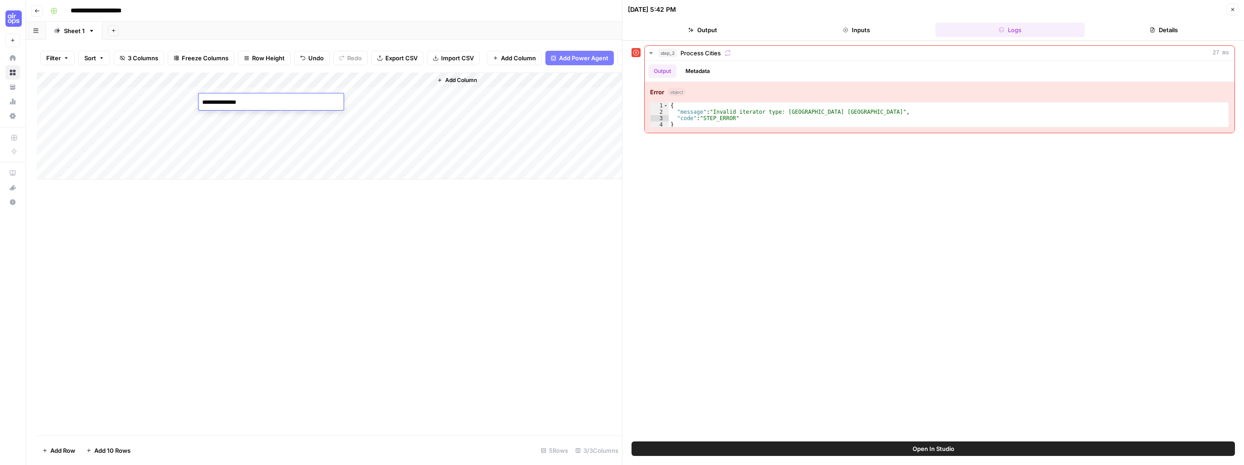
type textarea "**********"
click at [227, 119] on div "Add Column" at bounding box center [329, 126] width 585 height 107
click at [201, 118] on div "Add Column" at bounding box center [329, 126] width 585 height 107
type textarea "**********"
click at [443, 299] on div "Add Column" at bounding box center [329, 254] width 585 height 363
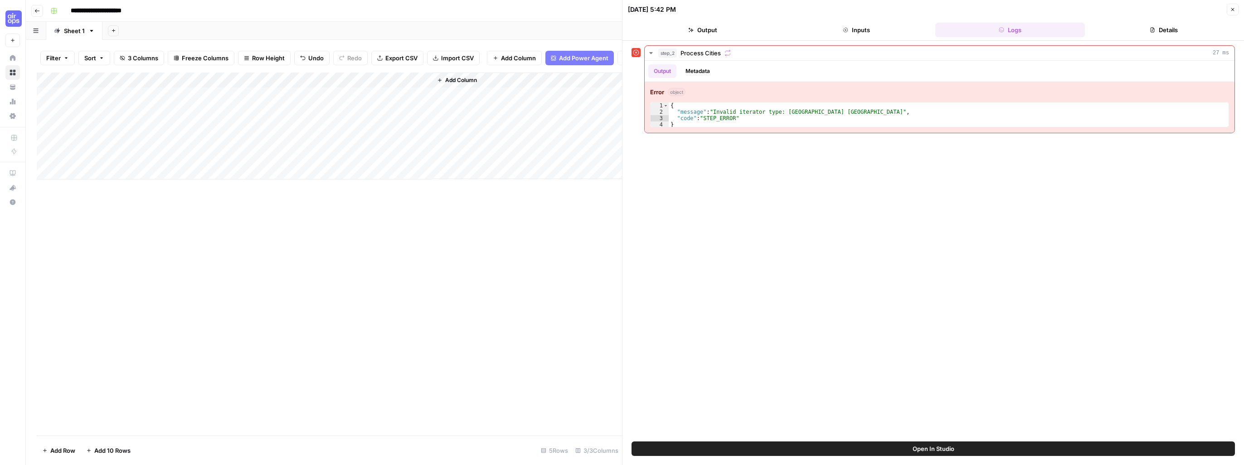
click at [426, 87] on div "Add Column" at bounding box center [329, 126] width 585 height 107
click at [442, 108] on span "All Rows" at bounding box center [455, 107] width 57 height 9
click at [350, 102] on div "Add Column" at bounding box center [329, 126] width 585 height 107
click at [410, 102] on div "Add Column" at bounding box center [329, 126] width 585 height 107
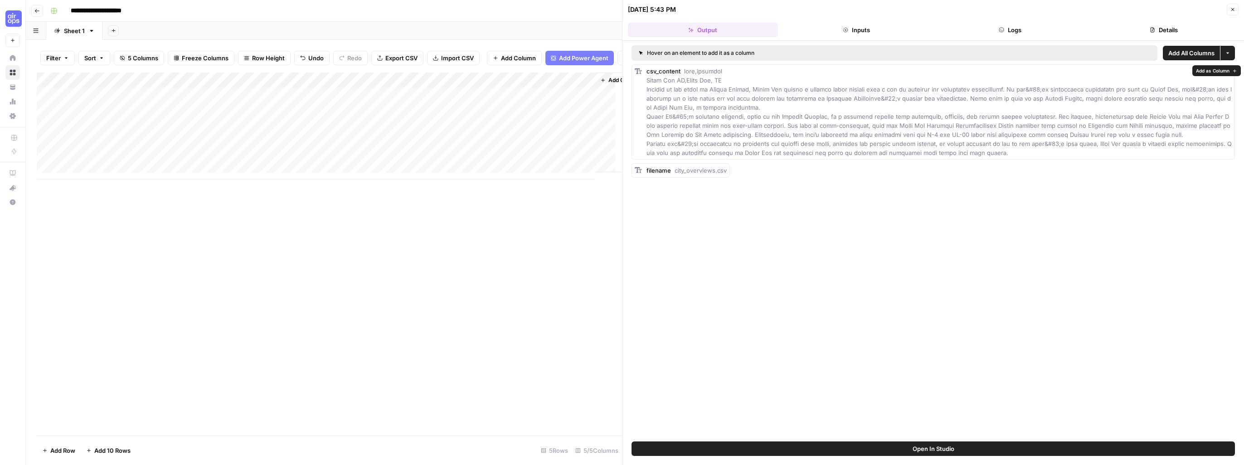
drag, startPoint x: 645, startPoint y: 116, endPoint x: 745, endPoint y: 112, distance: 99.8
click at [650, 112] on div "csv_content" at bounding box center [932, 111] width 603 height 95
copy span "Santa Ana&#39;s downtown district"
click at [37, 9] on icon "button" at bounding box center [36, 10] width 5 height 5
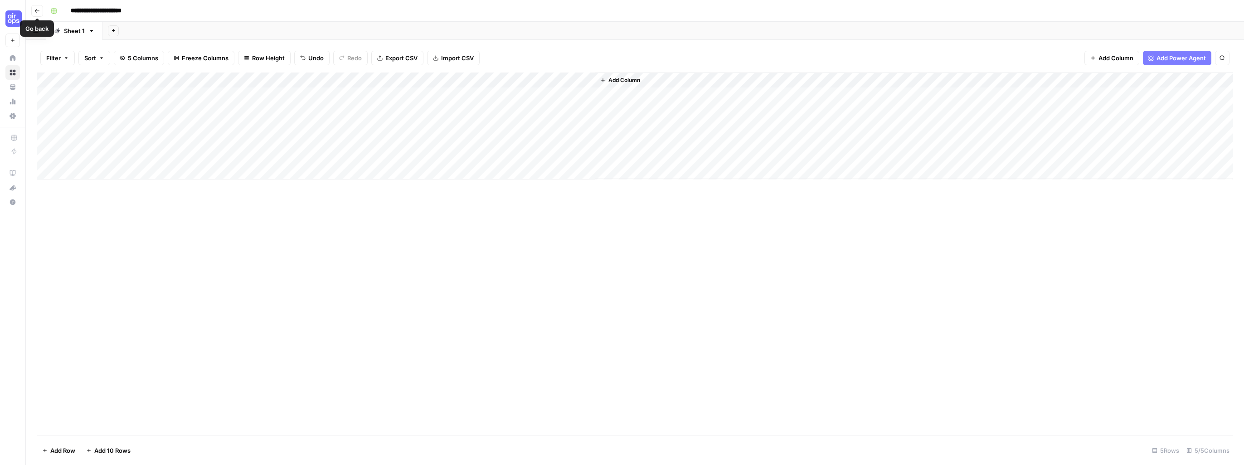
click at [39, 9] on icon "button" at bounding box center [36, 10] width 5 height 5
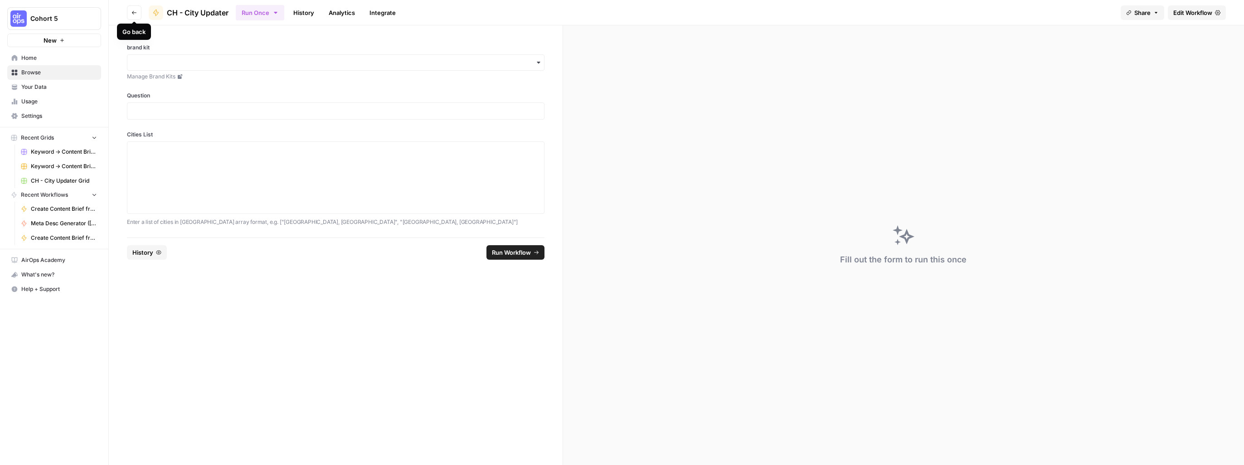
click at [131, 12] on icon "button" at bounding box center [133, 12] width 5 height 5
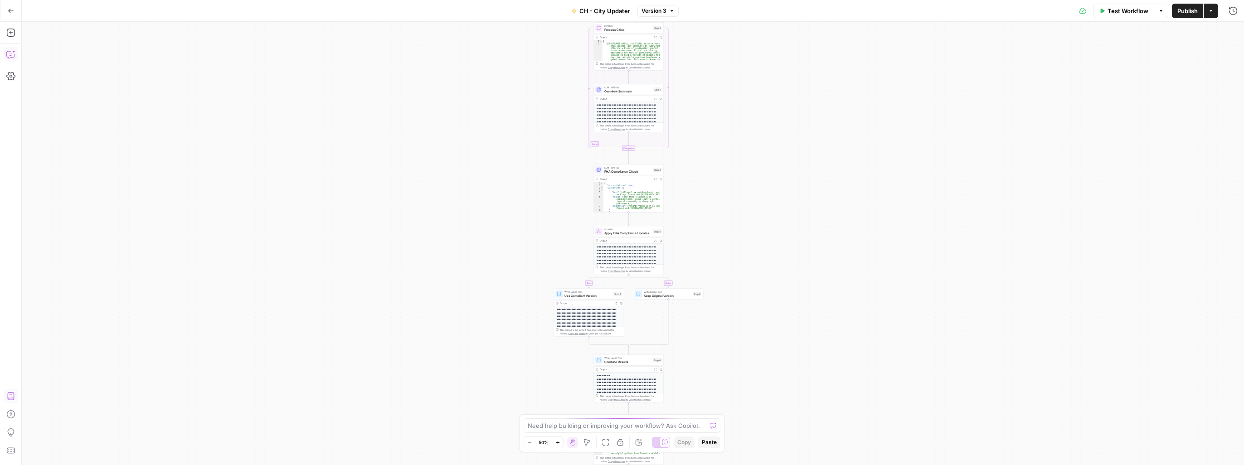
click at [8, 55] on icon "button" at bounding box center [10, 54] width 9 height 9
type textarea "The output contains messy characters like this: Santa Ana&#39;s downtown distri…"
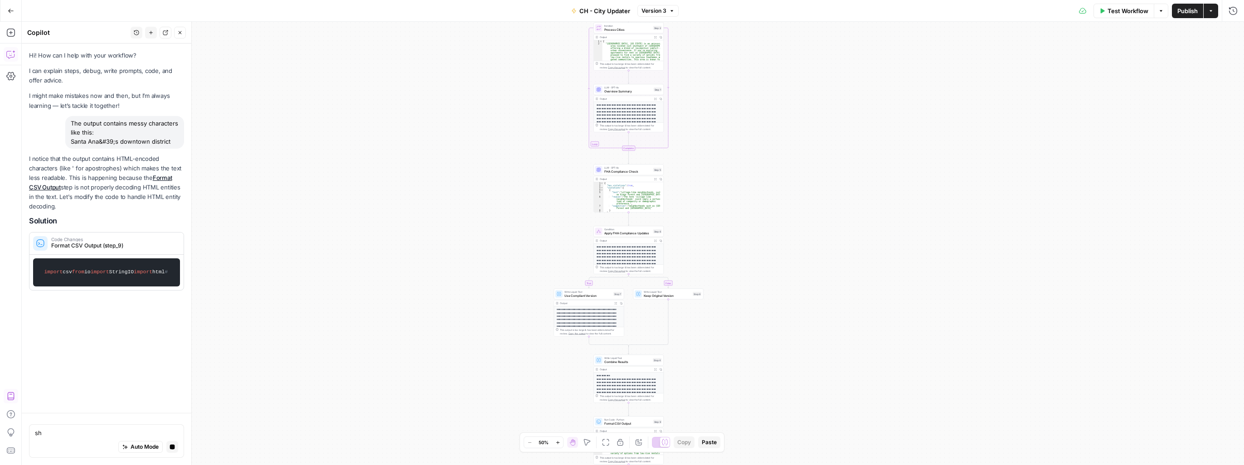
type textarea "s"
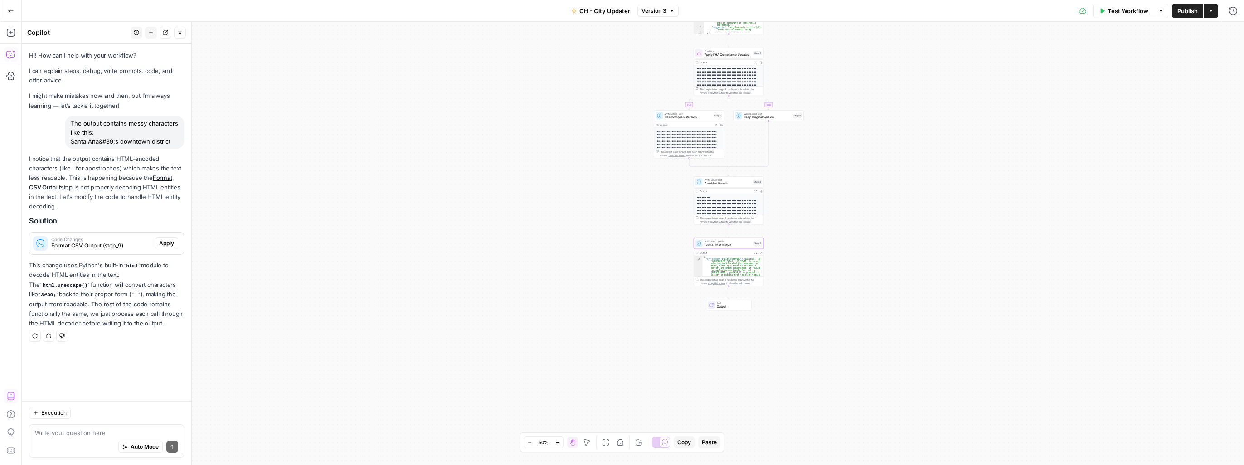
click at [164, 245] on span "Apply" at bounding box center [166, 243] width 15 height 8
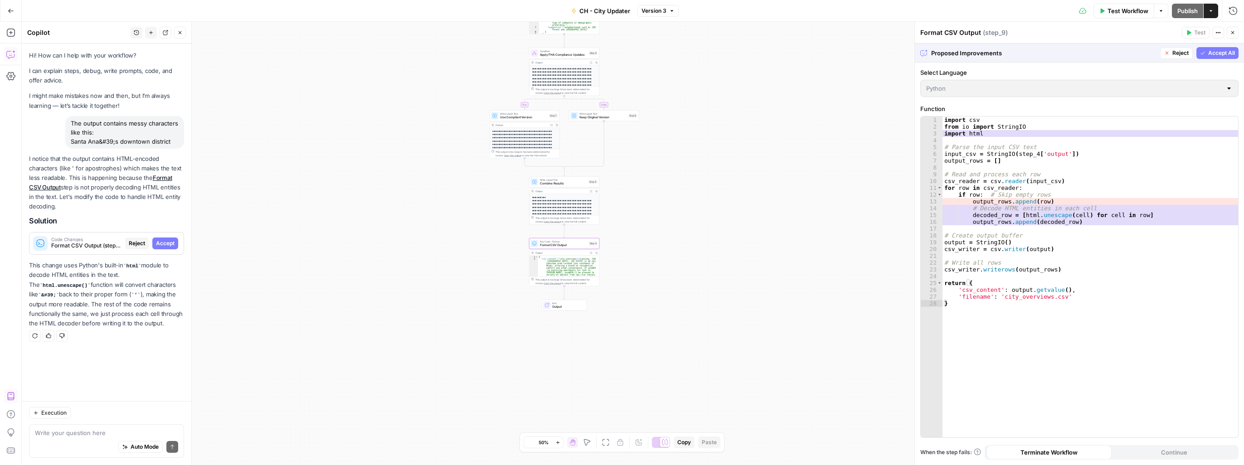
click at [165, 244] on span "Accept" at bounding box center [165, 243] width 19 height 8
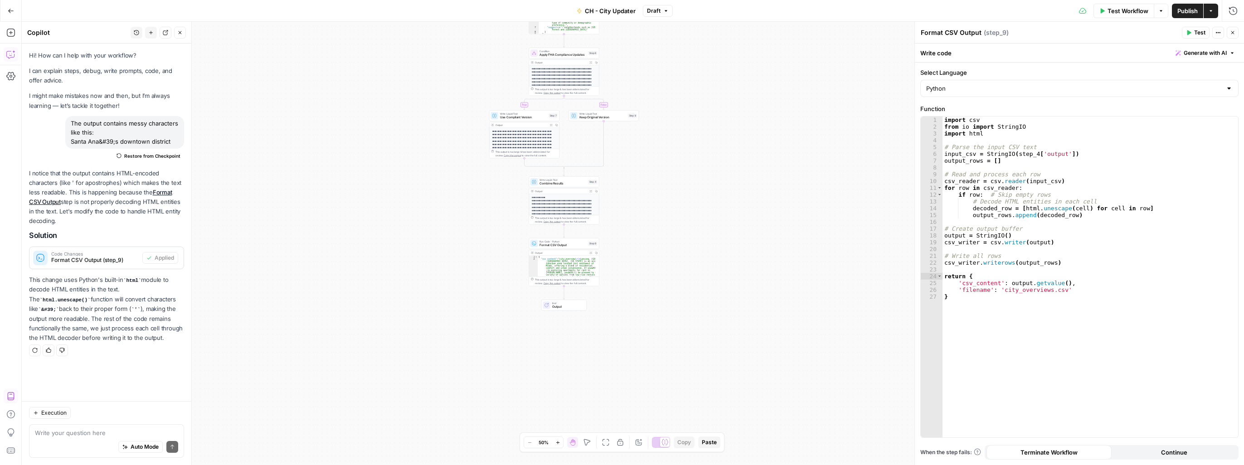
drag, startPoint x: 1179, startPoint y: 12, endPoint x: 1177, endPoint y: 17, distance: 5.7
click at [650, 12] on span "Publish" at bounding box center [1187, 10] width 20 height 9
click at [75, 371] on textarea at bounding box center [106, 432] width 143 height 9
type textarea "can I create a grid to upload the list of cities to run this"
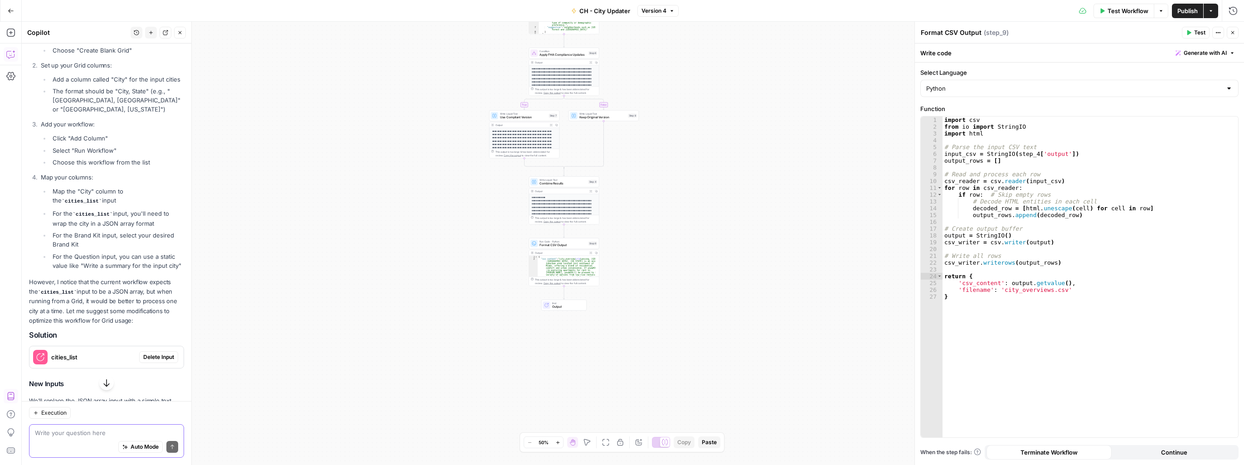
scroll to position [408, 0]
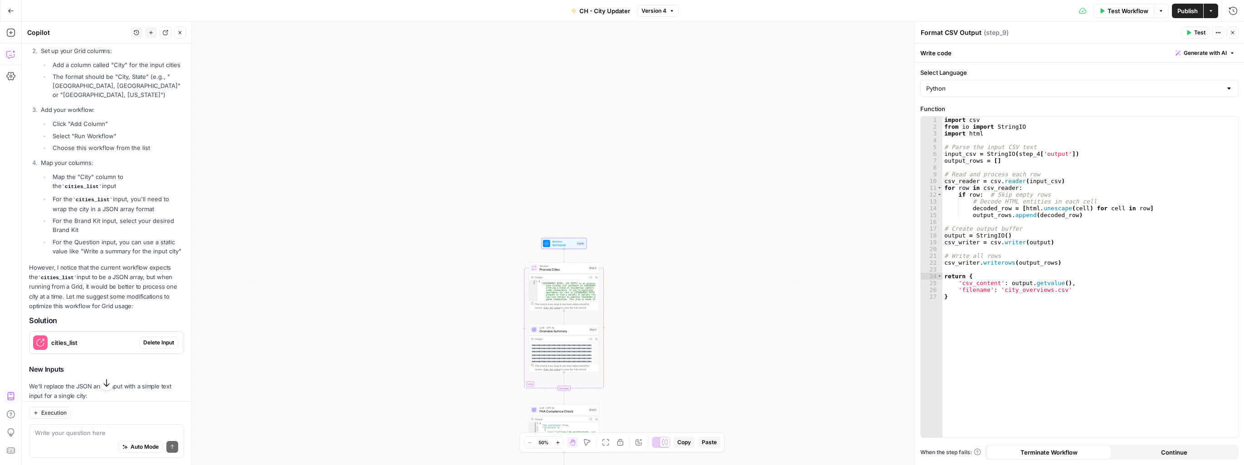
click at [155, 347] on span "Delete Input" at bounding box center [158, 343] width 31 height 8
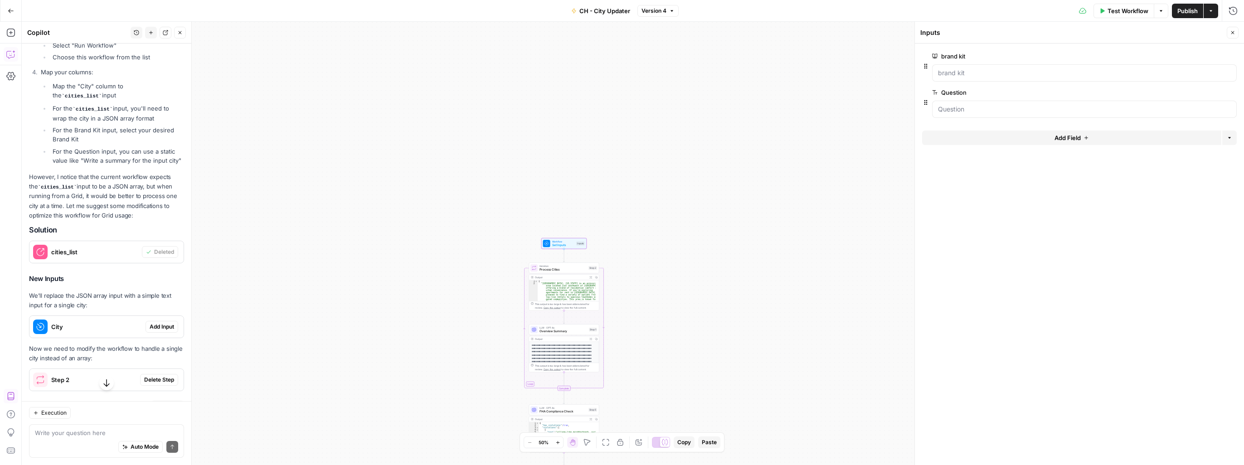
scroll to position [558, 0]
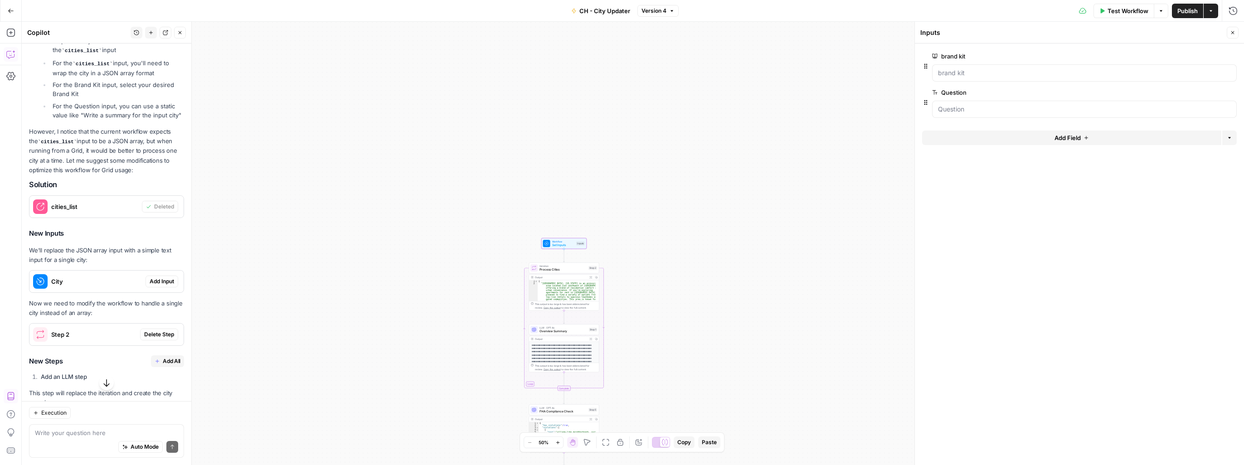
click at [159, 286] on span "Add Input" at bounding box center [162, 281] width 24 height 8
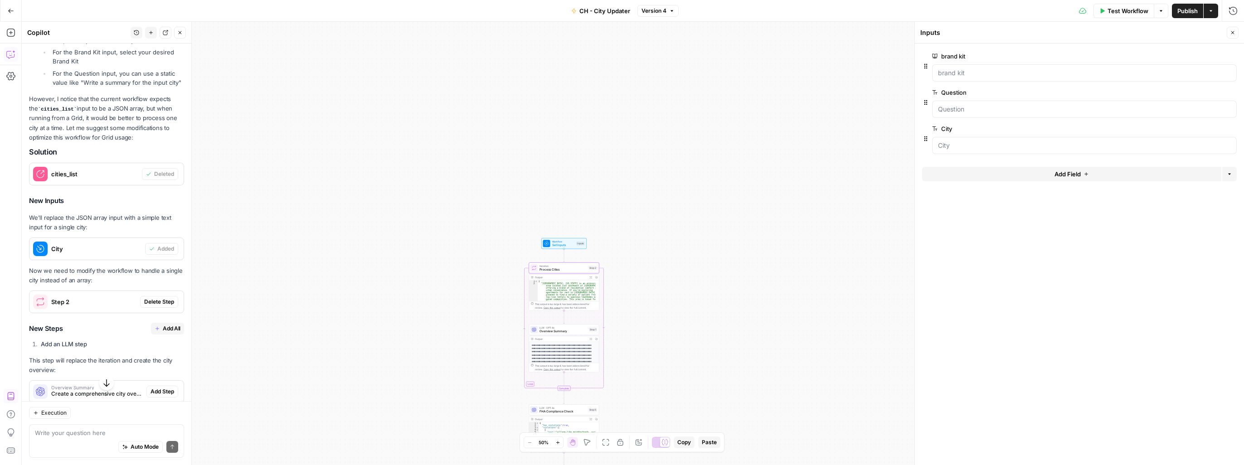
scroll to position [604, 0]
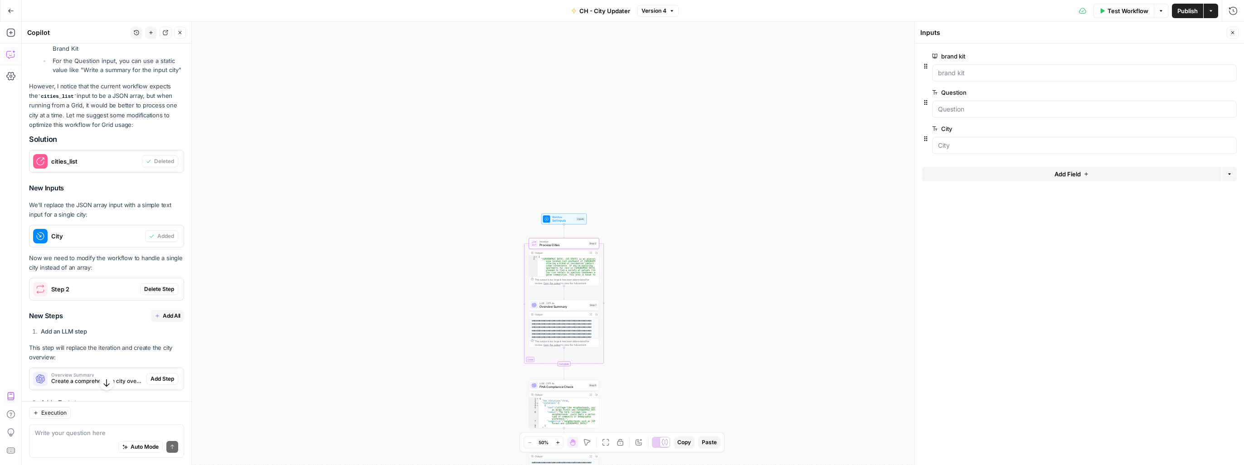
click at [153, 293] on span "Delete Step" at bounding box center [159, 289] width 30 height 8
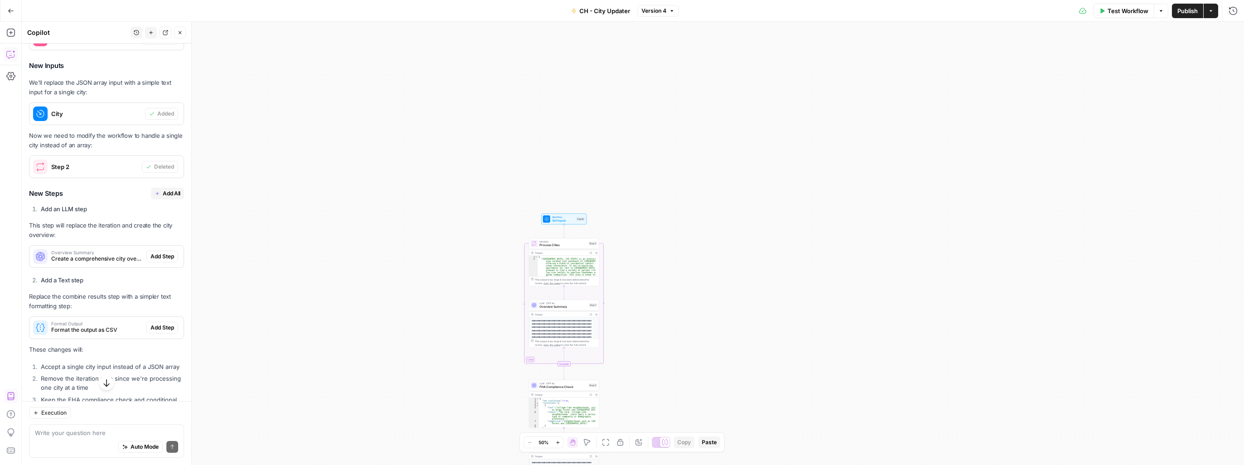
scroll to position [740, 0]
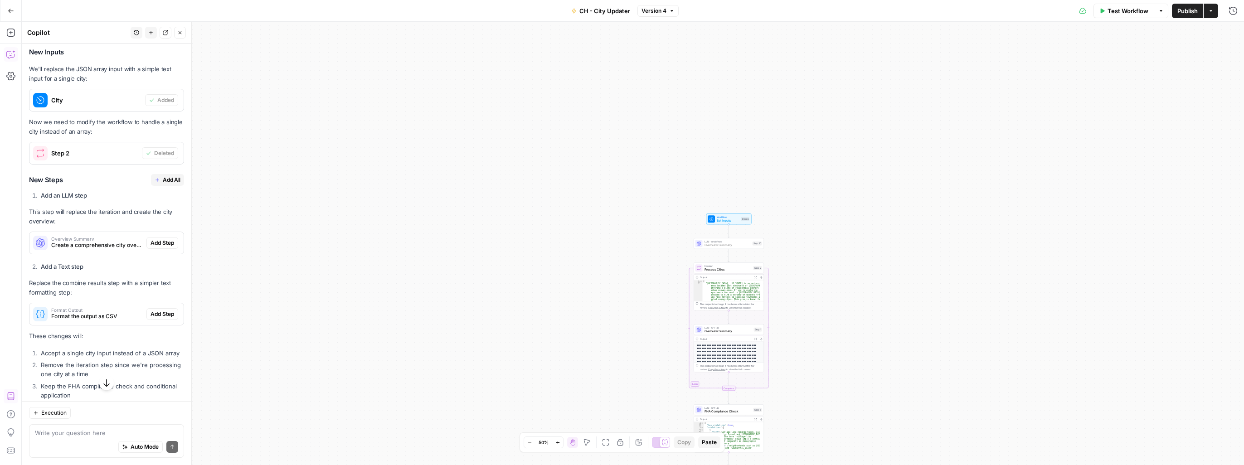
click at [155, 247] on span "Add Step" at bounding box center [162, 243] width 24 height 8
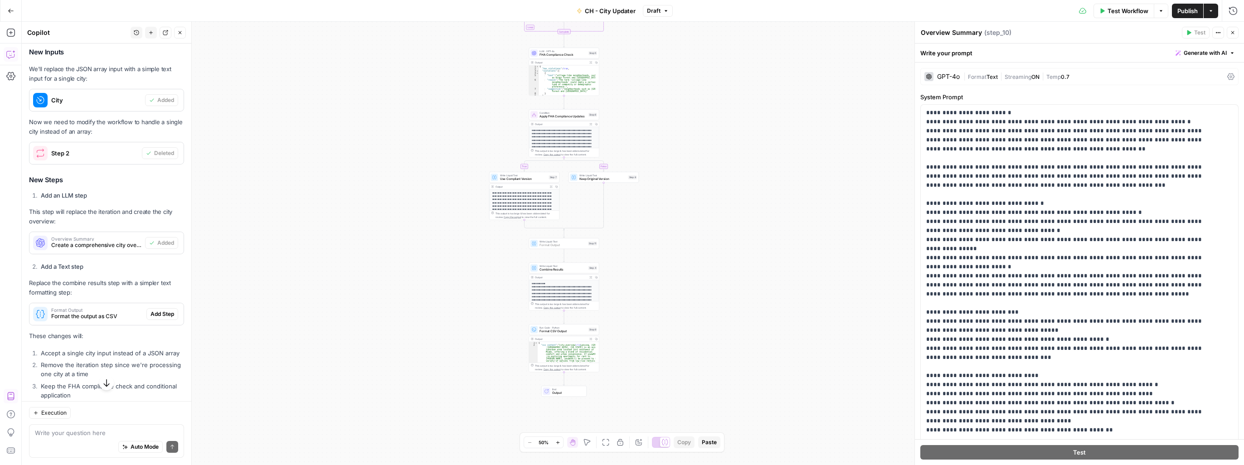
click at [155, 318] on span "Add Step" at bounding box center [162, 314] width 24 height 8
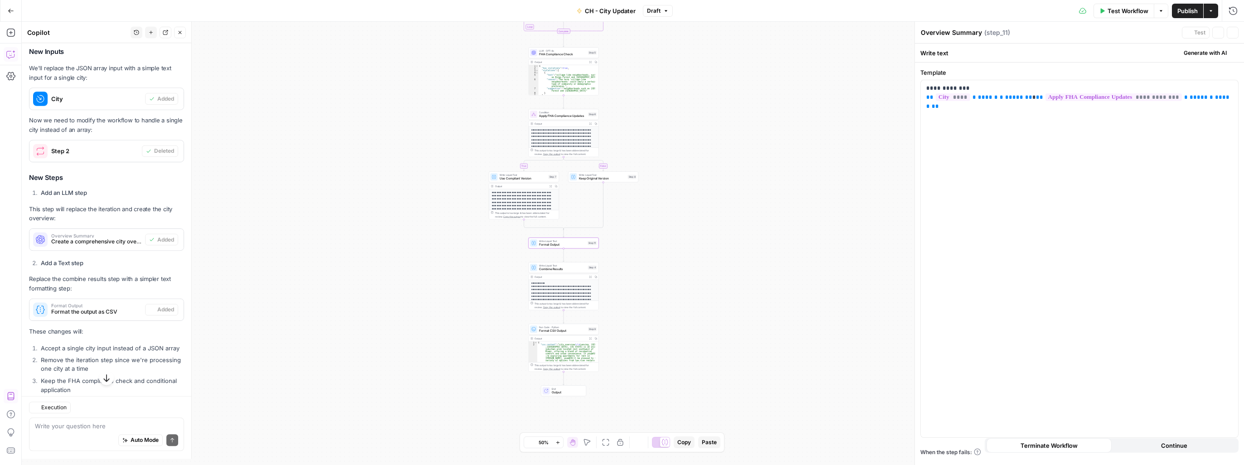
type textarea "Format Output"
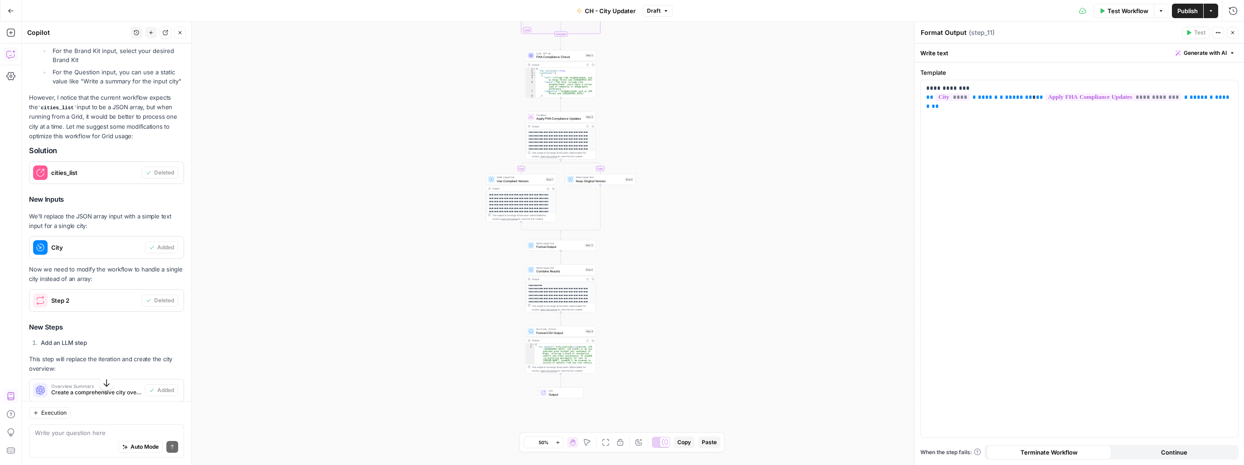
scroll to position [433, 0]
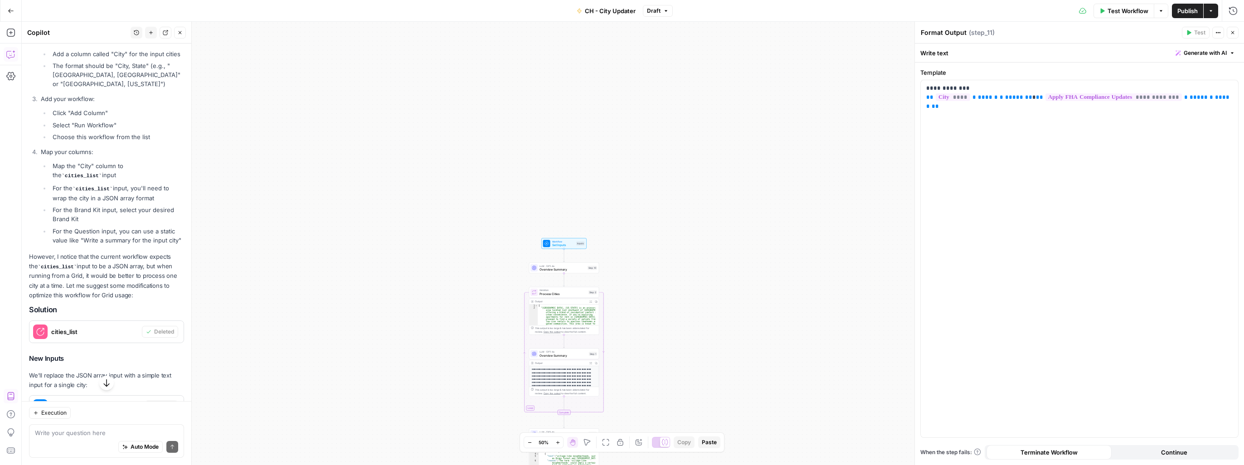
click at [650, 14] on span "Publish" at bounding box center [1187, 10] width 20 height 9
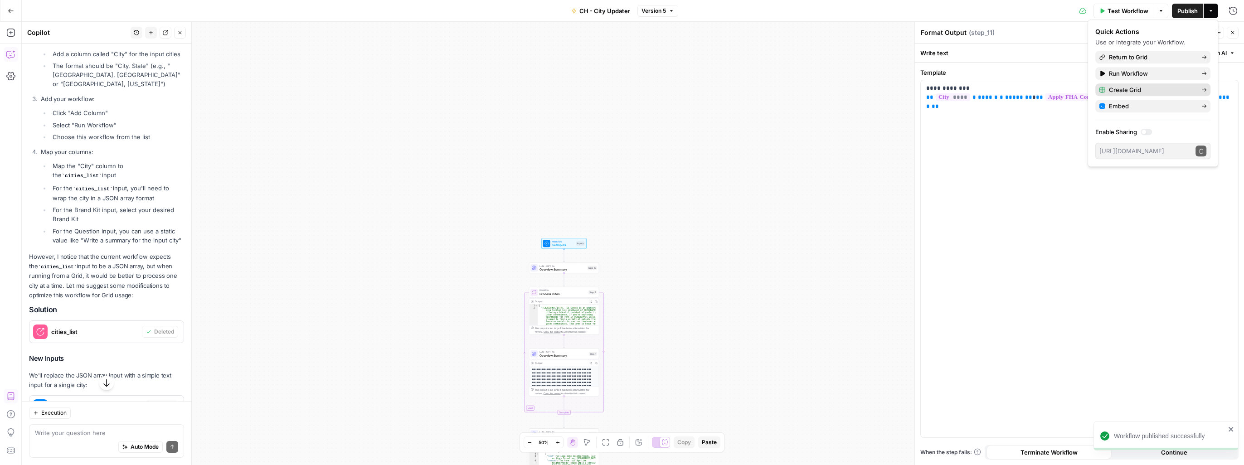
click at [650, 90] on span "Create Grid" at bounding box center [1151, 89] width 85 height 9
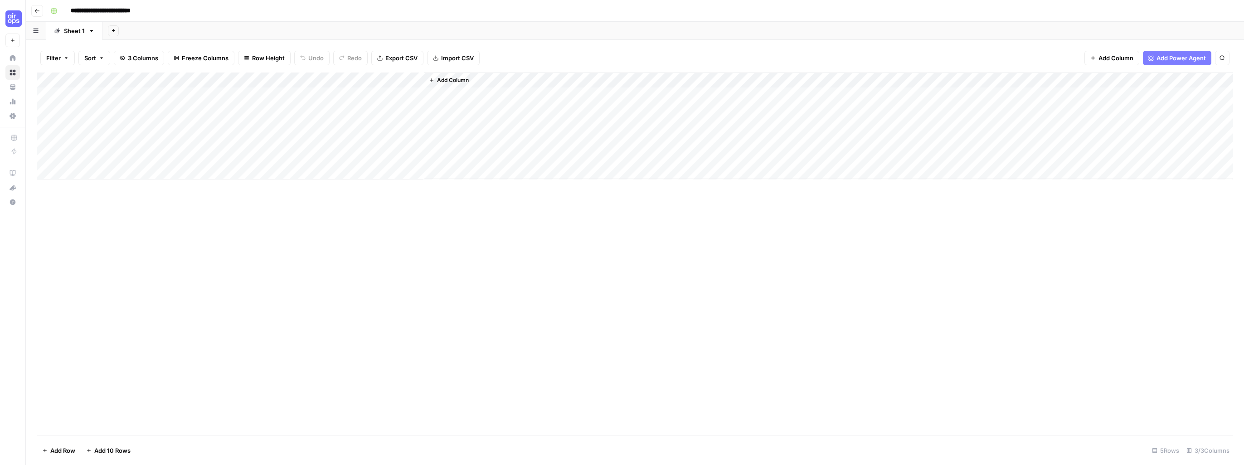
click at [37, 11] on icon "button" at bounding box center [36, 10] width 5 height 5
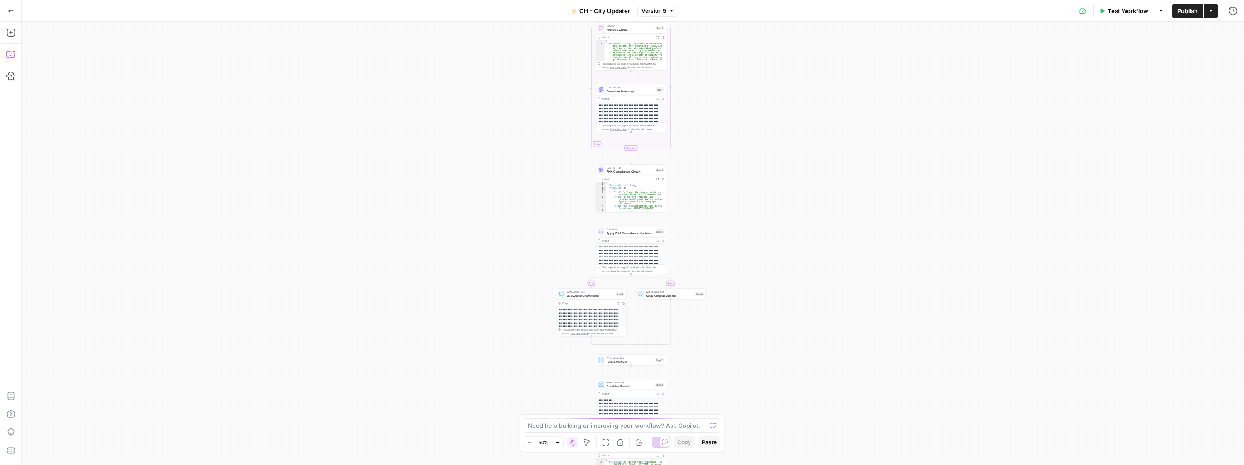
drag, startPoint x: 7, startPoint y: 60, endPoint x: 9, endPoint y: 55, distance: 5.7
click at [9, 55] on icon "button" at bounding box center [10, 54] width 9 height 9
click at [134, 33] on icon "button" at bounding box center [136, 32] width 5 height 5
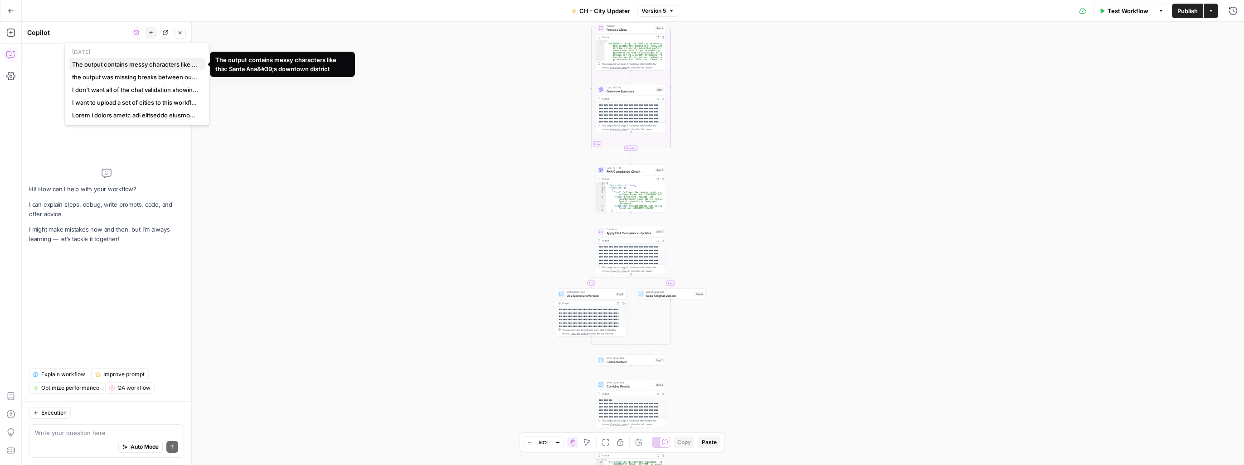
click at [118, 64] on span "The output contains messy characters like this: Santa Ana&#39;s downtown distri…" at bounding box center [135, 64] width 126 height 9
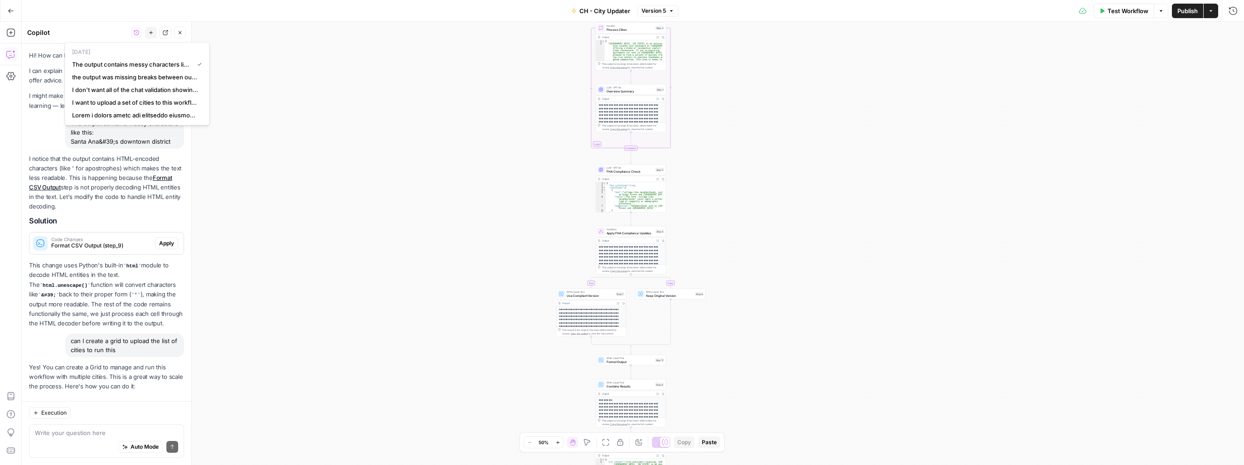
scroll to position [903, 0]
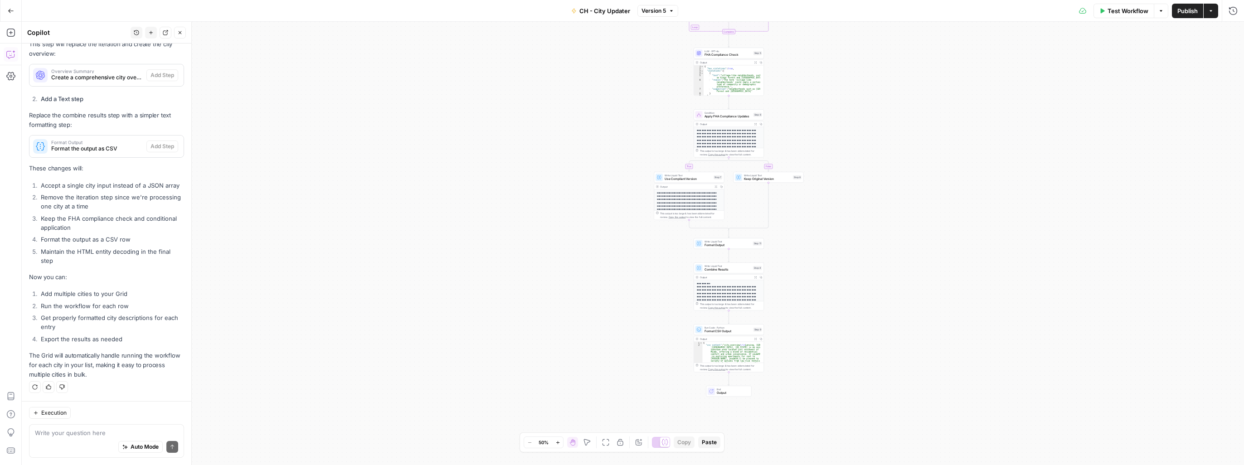
click at [134, 259] on li "Maintain the HTML entity decoding in the final step" at bounding box center [111, 256] width 145 height 18
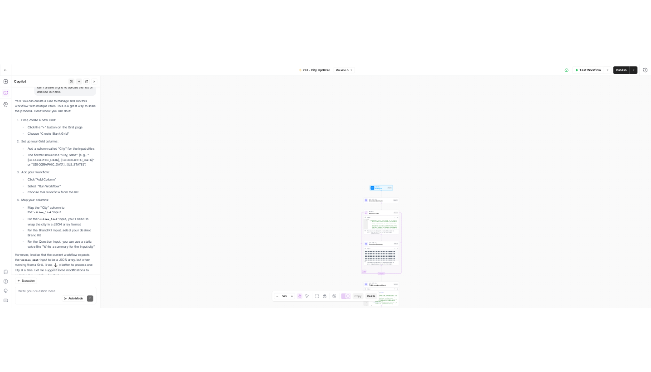
scroll to position [268, 0]
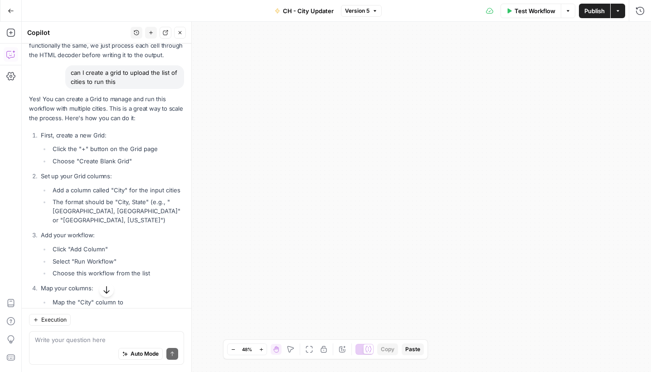
drag, startPoint x: 13, startPoint y: 10, endPoint x: 359, endPoint y: 130, distance: 366.4
click at [359, 131] on div "true false Workflow Set Inputs Inputs LLM · GPT-4o Overview Summary Step 10 Loo…" at bounding box center [336, 197] width 629 height 350
drag, startPoint x: 187, startPoint y: 158, endPoint x: 189, endPoint y: 198, distance: 40.4
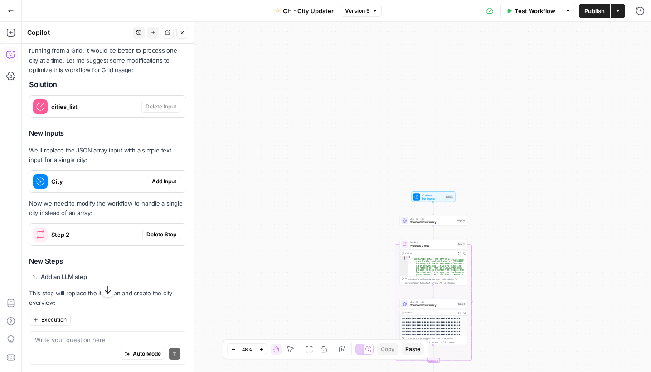
scroll to position [631, 0]
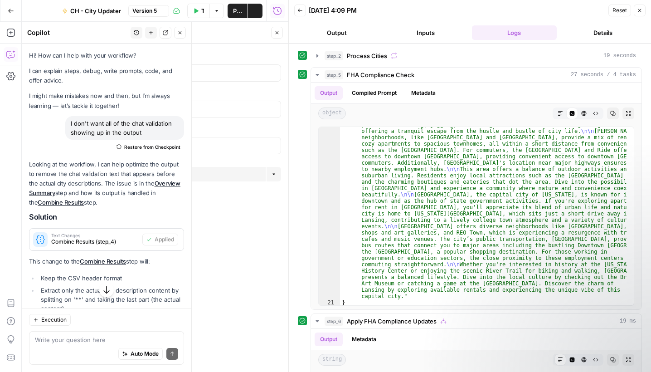
scroll to position [470, 0]
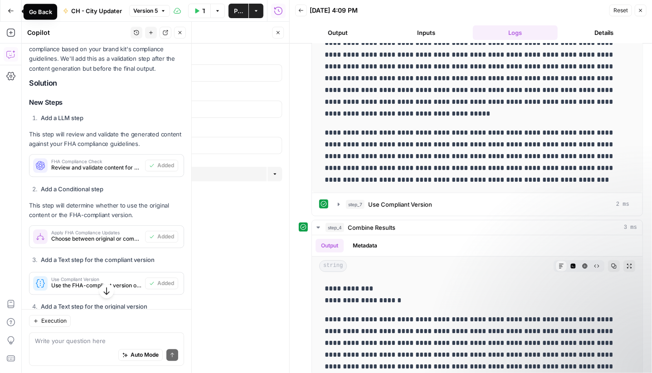
click at [17, 8] on button "Go Back" at bounding box center [11, 11] width 16 height 16
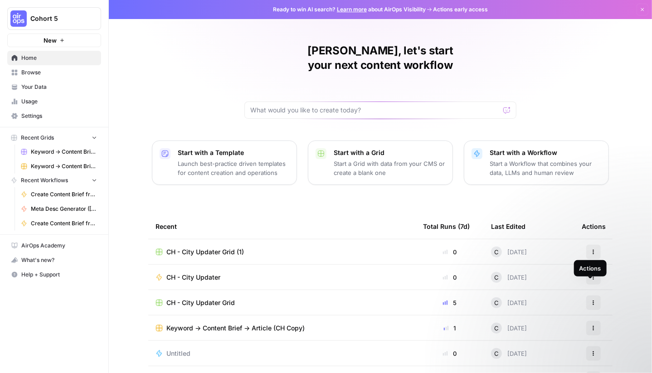
click at [591, 300] on icon "button" at bounding box center [593, 302] width 5 height 5
click at [212, 298] on span "CH - City Updater Grid" at bounding box center [200, 302] width 68 height 9
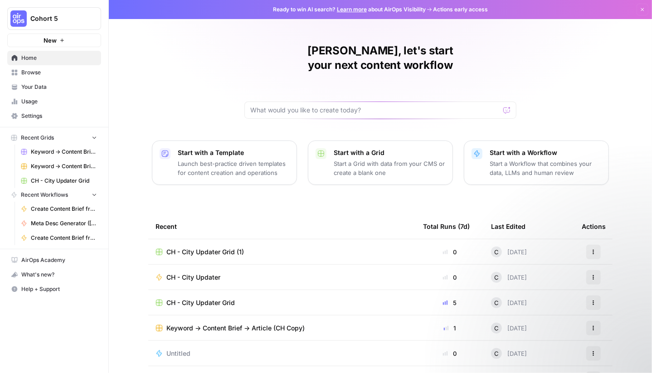
click at [591, 300] on icon "button" at bounding box center [593, 302] width 5 height 5
click at [521, 333] on button "Delete" at bounding box center [546, 329] width 93 height 13
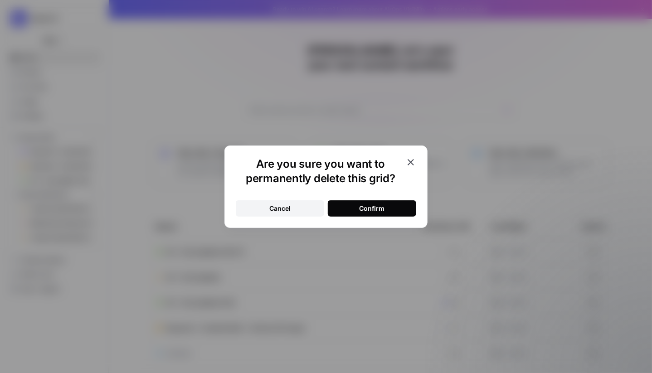
click at [370, 205] on div "Confirm" at bounding box center [371, 208] width 25 height 9
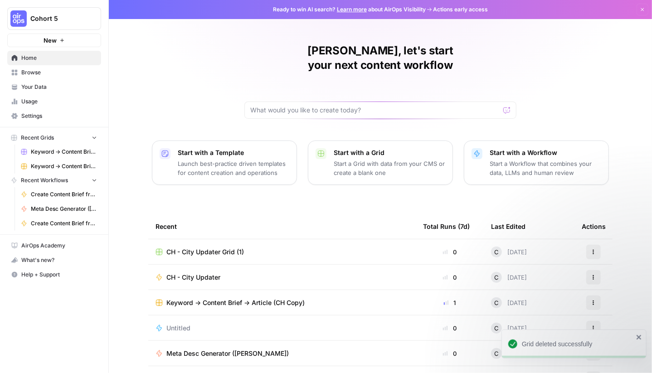
click at [591, 249] on icon "button" at bounding box center [593, 251] width 5 height 5
click at [541, 280] on span "Delete" at bounding box center [550, 278] width 73 height 9
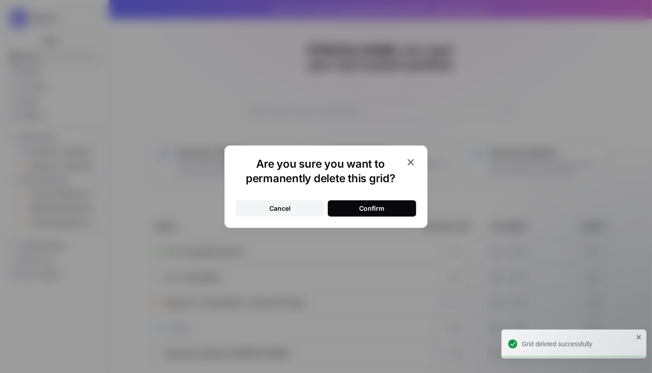
click at [376, 207] on div "Confirm" at bounding box center [371, 208] width 25 height 9
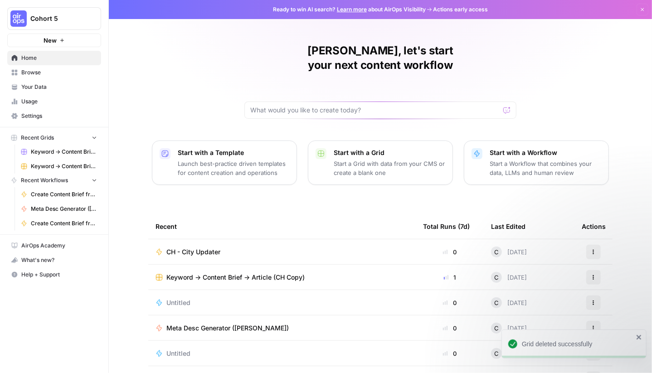
click at [28, 57] on span "Home" at bounding box center [59, 58] width 76 height 8
click at [24, 75] on span "Browse" at bounding box center [59, 72] width 76 height 8
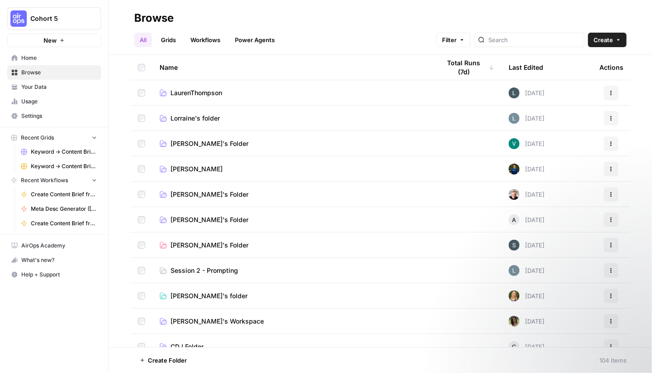
click at [519, 66] on div "Last Edited" at bounding box center [526, 67] width 34 height 25
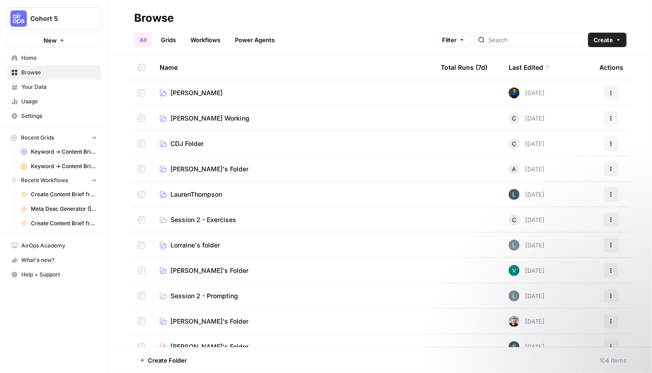
click at [187, 117] on span "Harkins Working" at bounding box center [209, 118] width 79 height 9
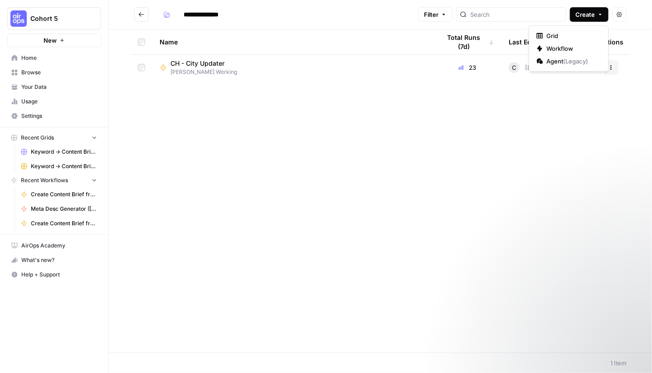
click at [603, 18] on button "Create" at bounding box center [589, 14] width 39 height 15
click at [542, 36] on icon "button" at bounding box center [539, 35] width 6 height 5
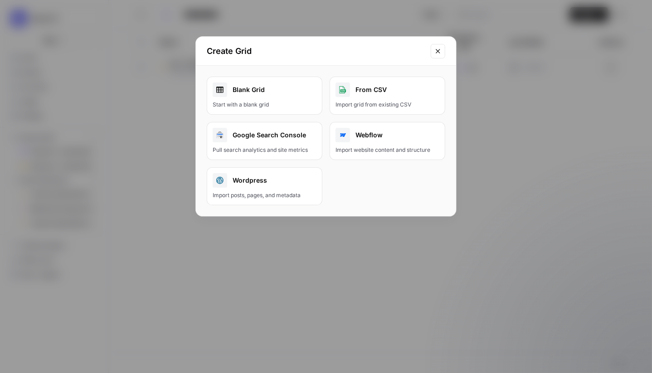
click at [256, 96] on div "Blank Grid" at bounding box center [265, 89] width 104 height 15
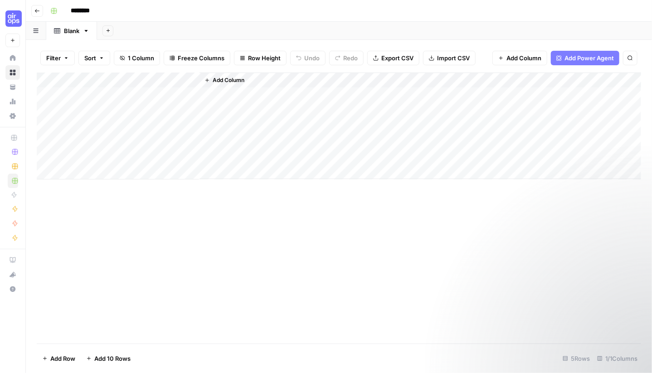
click at [112, 83] on div "Add Column" at bounding box center [339, 126] width 604 height 107
click at [105, 103] on input "Title" at bounding box center [123, 101] width 92 height 9
drag, startPoint x: 105, startPoint y: 103, endPoint x: 68, endPoint y: 103, distance: 37.2
click at [68, 103] on body "Cohort 5 New Home Browse Your Data Usage Settings Recent Grids Keyword -> Conte…" at bounding box center [326, 186] width 652 height 373
type input "City"
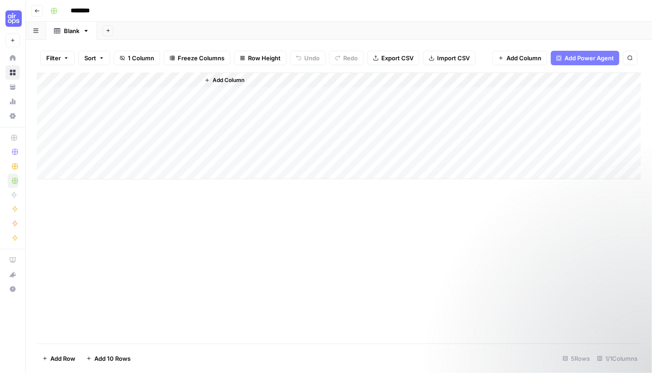
click at [214, 80] on span "Add Column" at bounding box center [229, 80] width 32 height 8
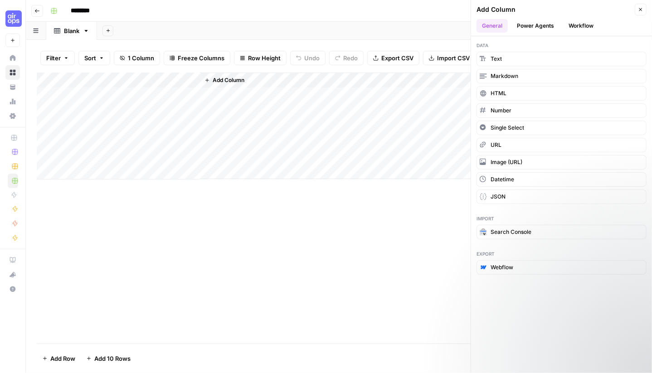
click at [577, 24] on button "Workflow" at bounding box center [581, 26] width 36 height 14
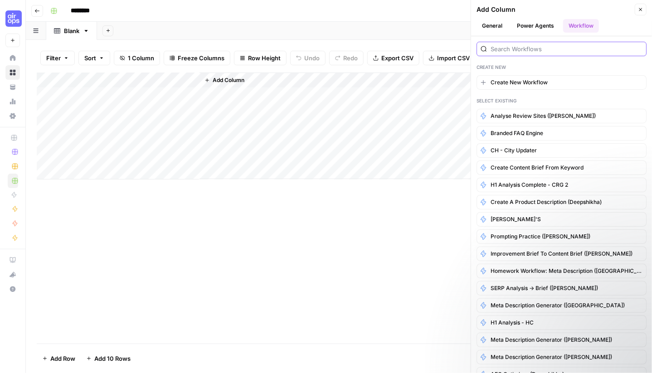
click at [519, 47] on input "search" at bounding box center [566, 48] width 152 height 9
click at [512, 151] on span "CH - City Updater" at bounding box center [513, 150] width 46 height 8
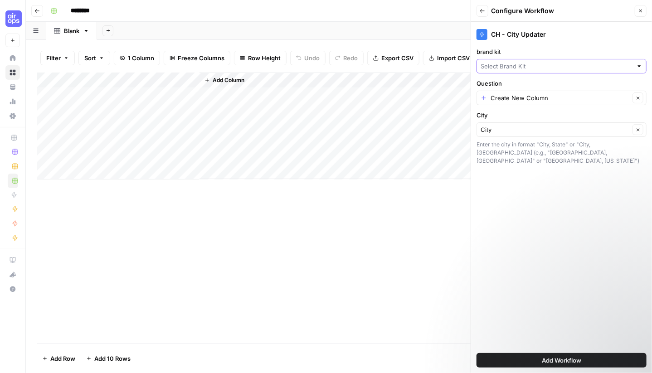
click at [611, 69] on input "brand kit" at bounding box center [556, 66] width 152 height 9
click at [536, 101] on span "CH - Brand Kit" at bounding box center [559, 100] width 151 height 9
type input "CH - Brand Kit"
click at [514, 97] on input "Question" at bounding box center [559, 97] width 139 height 9
click at [515, 97] on input "Question" at bounding box center [559, 97] width 139 height 9
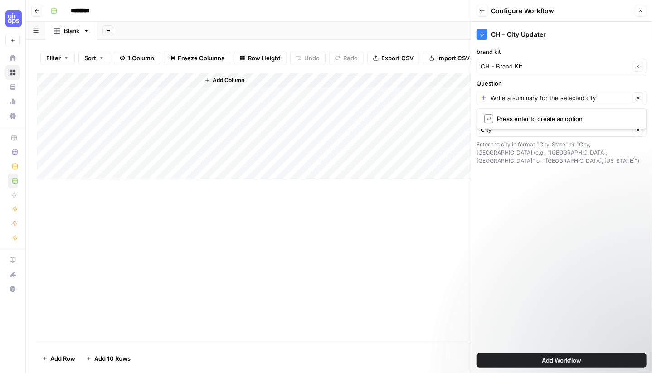
type input "Create New Column"
click at [537, 199] on div "CH - City Updater brand kit CH - Brand Kit Clear Question Create New Column Cle…" at bounding box center [561, 197] width 181 height 351
click at [554, 96] on input "Question" at bounding box center [559, 97] width 139 height 9
type input "Write a summary for the input city"
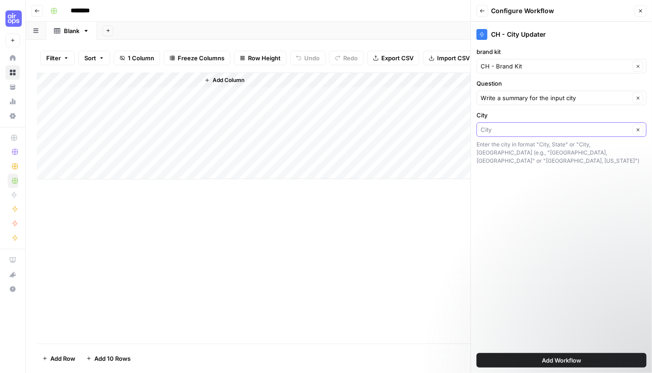
click at [490, 132] on input "City" at bounding box center [554, 129] width 149 height 9
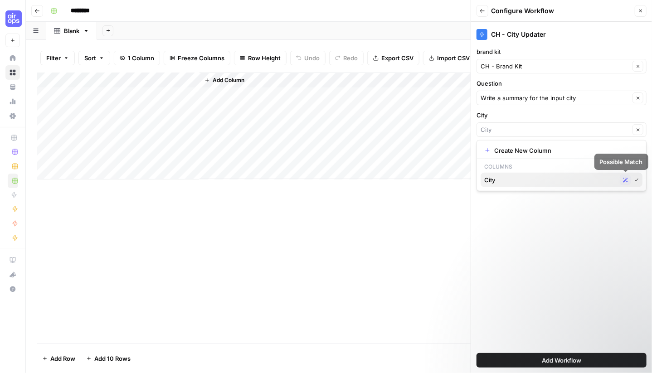
click at [628, 179] on div "Possible Match" at bounding box center [625, 180] width 11 height 11
type input "City"
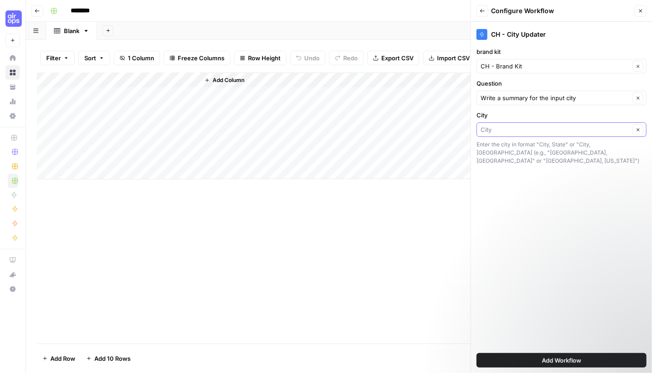
click at [600, 130] on input "City" at bounding box center [554, 129] width 149 height 9
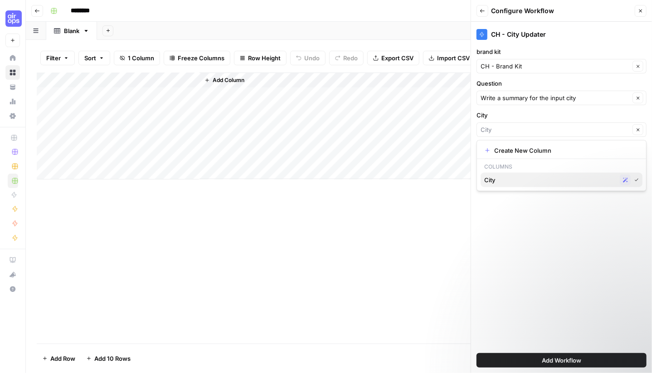
click at [499, 181] on span "City" at bounding box center [550, 179] width 132 height 9
type input "City"
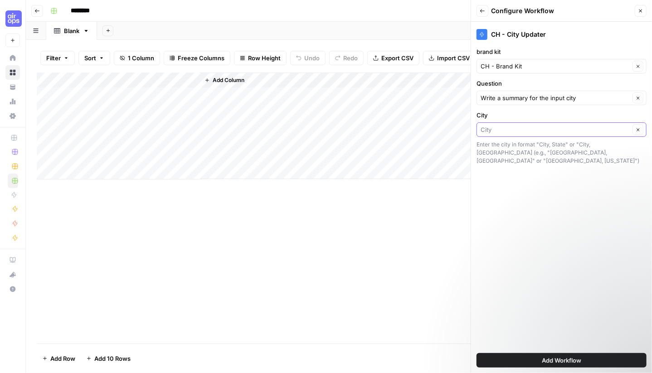
click at [503, 130] on input "City" at bounding box center [554, 129] width 149 height 9
type input "cities_list"
click at [567, 359] on span "Add Workflow" at bounding box center [561, 360] width 39 height 9
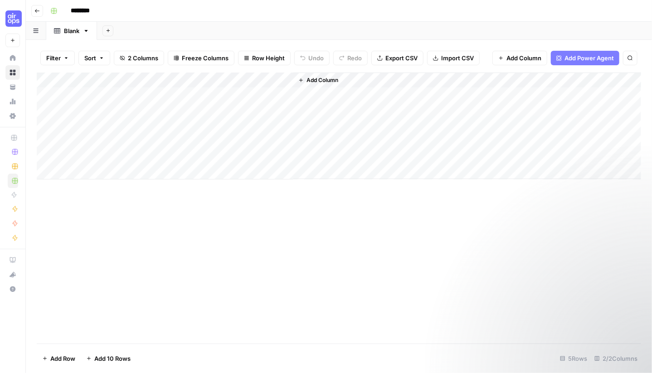
click at [136, 78] on div "Add Column" at bounding box center [339, 126] width 604 height 107
click at [278, 253] on div "Add Column" at bounding box center [339, 208] width 604 height 271
click at [451, 61] on span "Import CSV" at bounding box center [457, 57] width 33 height 9
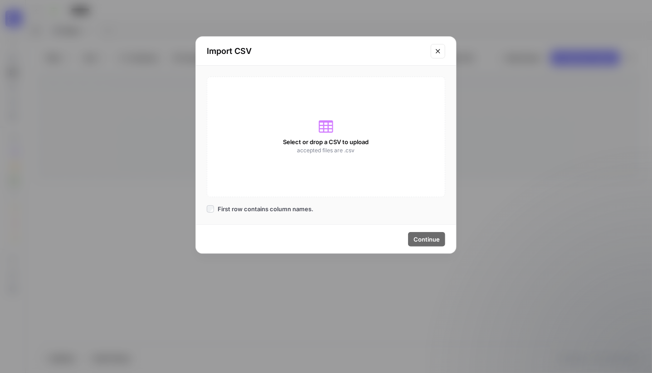
click at [328, 125] on icon at bounding box center [326, 127] width 15 height 12
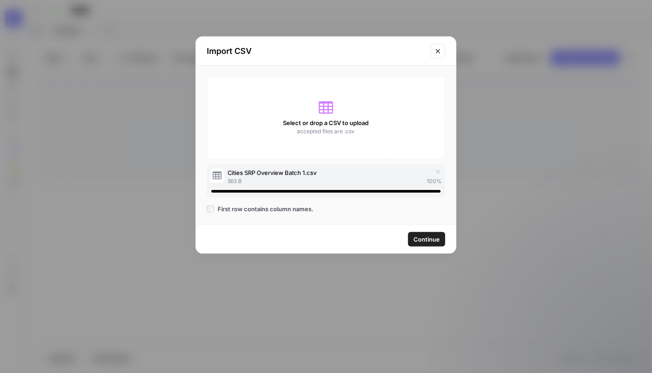
click at [426, 239] on span "Continue" at bounding box center [426, 239] width 26 height 9
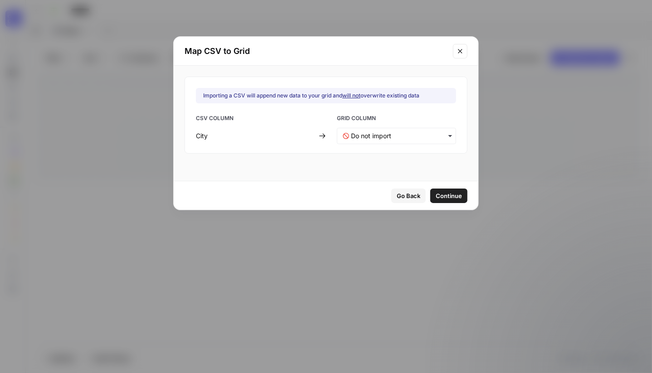
click at [446, 135] on icon "button" at bounding box center [449, 135] width 7 height 7
click at [356, 163] on span "City" at bounding box center [356, 160] width 10 height 8
click at [439, 196] on span "Continue" at bounding box center [449, 195] width 26 height 9
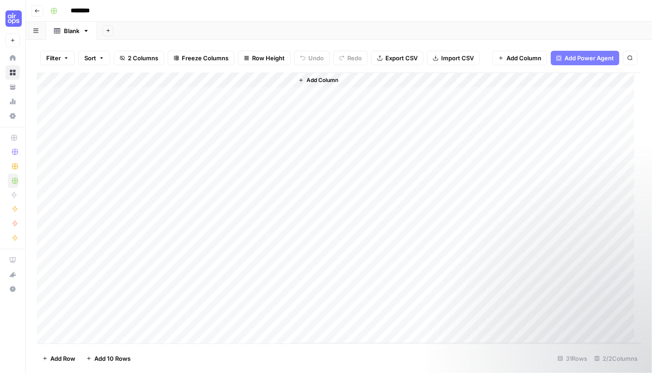
click at [84, 91] on div "Add Column" at bounding box center [339, 208] width 604 height 271
click at [46, 94] on div "Add Column" at bounding box center [339, 208] width 604 height 271
click at [47, 113] on div "Add Column" at bounding box center [339, 208] width 604 height 271
drag, startPoint x: 46, startPoint y: 122, endPoint x: 44, endPoint y: 130, distance: 7.8
click at [46, 123] on div "Add Column" at bounding box center [339, 208] width 604 height 271
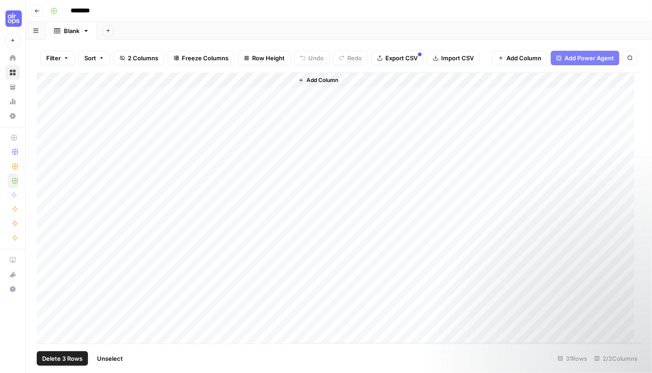
click at [45, 142] on div "Add Column" at bounding box center [339, 208] width 604 height 271
click at [44, 157] on div "Add Column" at bounding box center [339, 208] width 604 height 271
click at [69, 360] on span "Delete 5 Rows" at bounding box center [62, 358] width 40 height 9
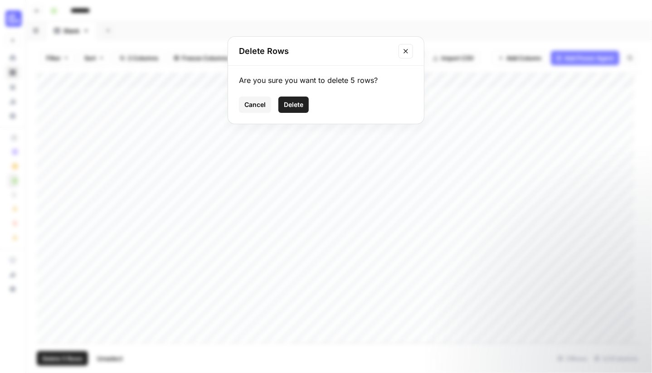
click at [297, 107] on span "Delete" at bounding box center [293, 104] width 19 height 9
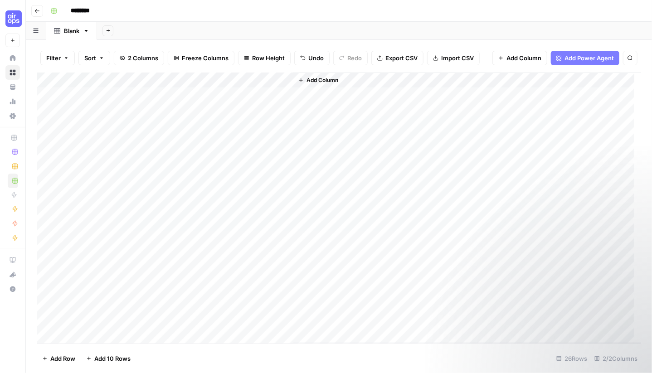
click at [286, 80] on div "Add Column" at bounding box center [339, 208] width 604 height 271
click at [313, 146] on span "First 10 Rows" at bounding box center [317, 145] width 57 height 9
click at [228, 96] on div "Add Column" at bounding box center [339, 208] width 604 height 271
click at [271, 93] on div "Add Column" at bounding box center [339, 208] width 604 height 271
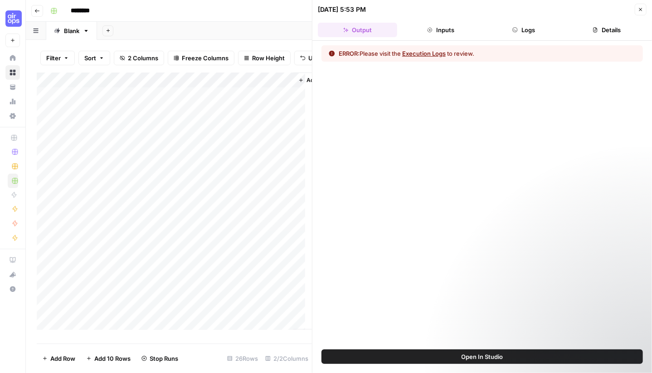
click at [428, 52] on button "Execution Logs" at bounding box center [424, 53] width 44 height 9
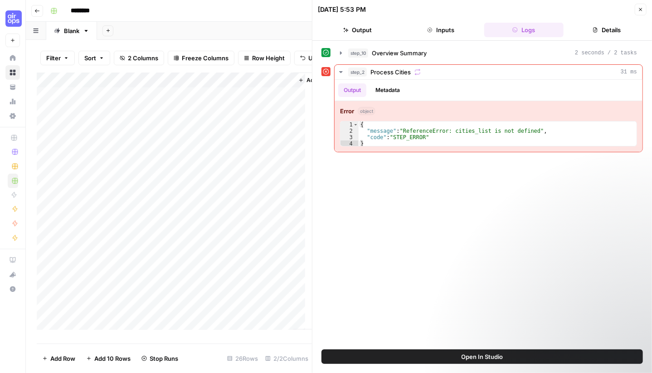
click at [285, 87] on div "Add Column" at bounding box center [174, 205] width 275 height 264
click at [500, 358] on span "Open In Studio" at bounding box center [482, 356] width 42 height 9
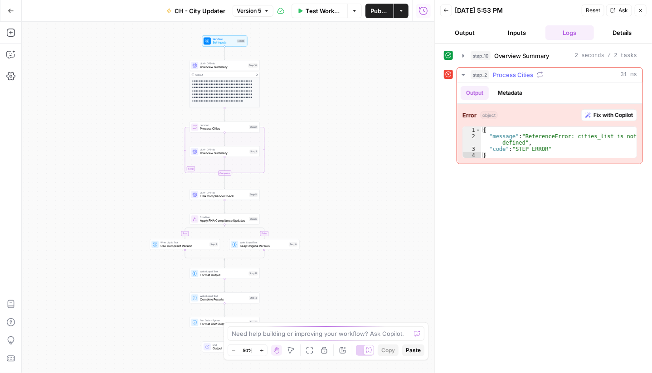
click at [613, 115] on span "Fix with Copilot" at bounding box center [612, 115] width 39 height 8
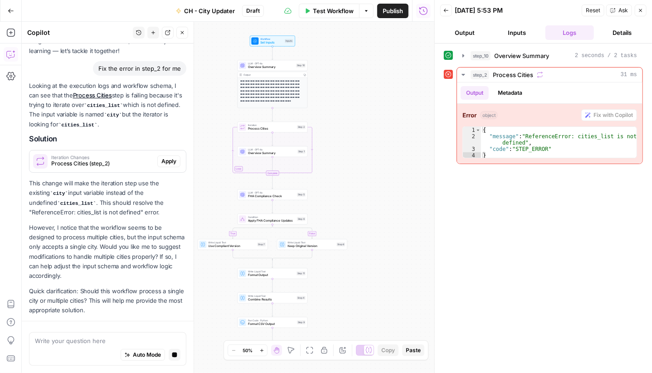
scroll to position [81, 0]
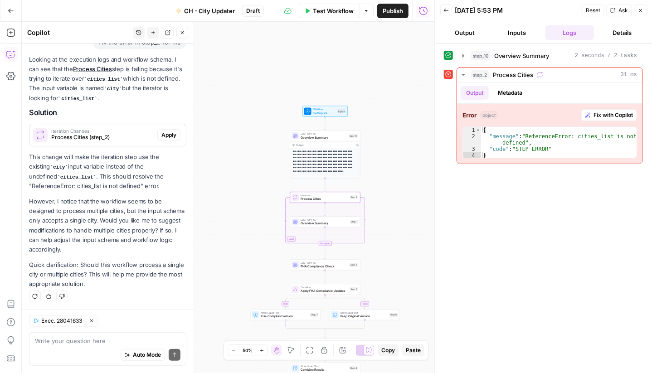
click at [163, 136] on span "Apply" at bounding box center [168, 135] width 15 height 8
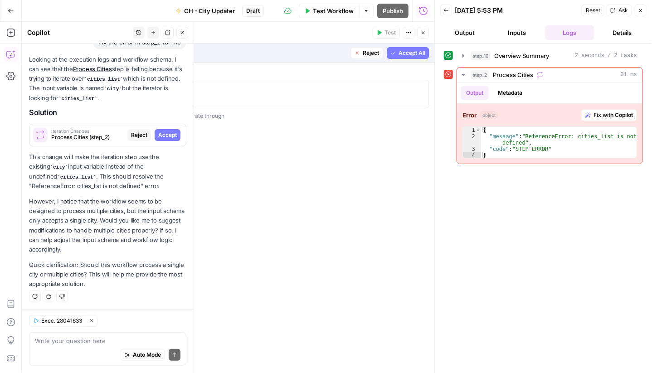
click at [409, 54] on span "Accept All" at bounding box center [411, 53] width 27 height 8
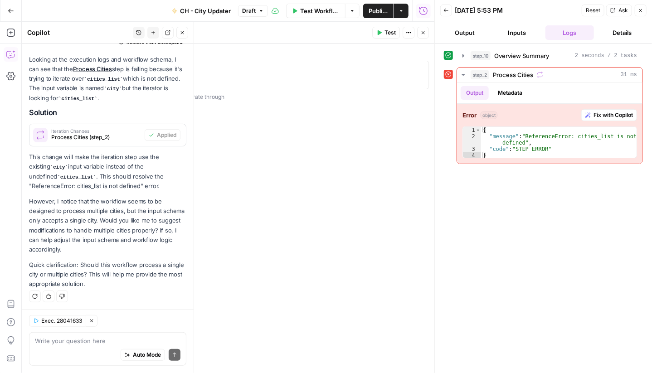
click at [379, 12] on span "Publish" at bounding box center [377, 10] width 19 height 9
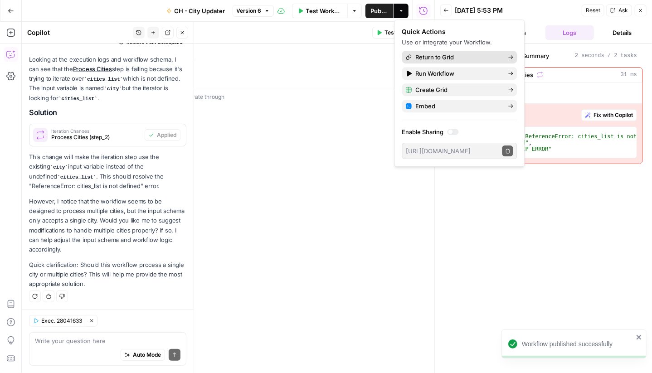
click at [430, 54] on span "Return to Grid" at bounding box center [458, 57] width 85 height 9
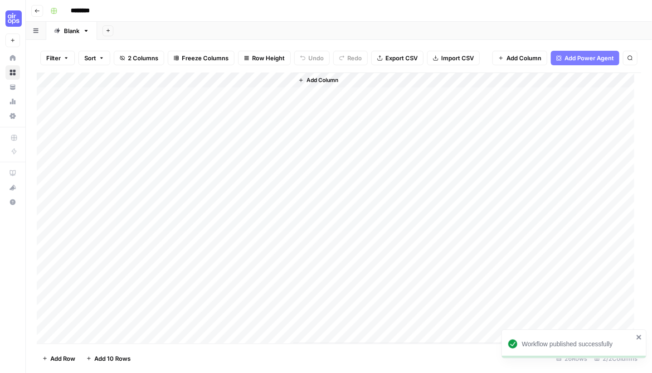
click at [288, 81] on div "Add Column" at bounding box center [339, 208] width 604 height 271
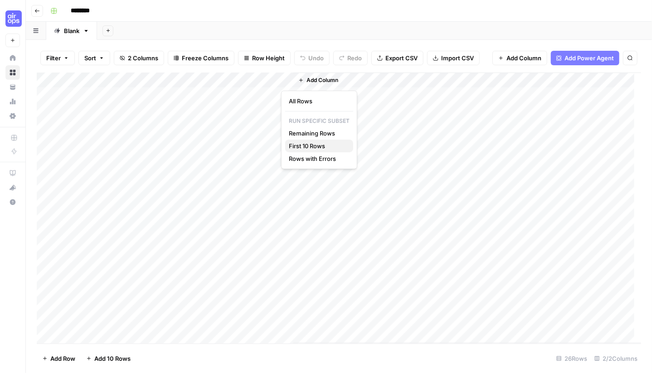
click at [304, 145] on span "First 10 Rows" at bounding box center [317, 145] width 57 height 9
click at [224, 94] on div "Add Column" at bounding box center [339, 208] width 604 height 271
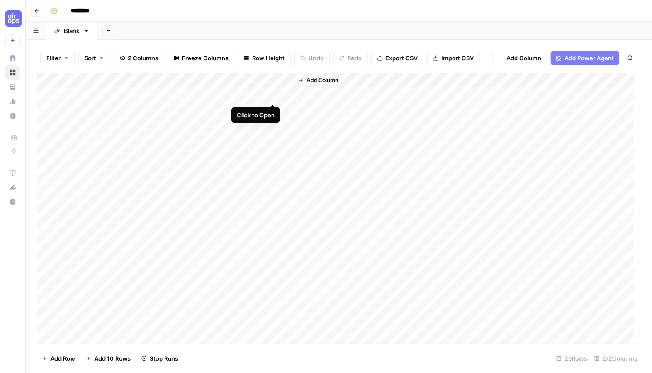
click at [271, 94] on div "Add Column" at bounding box center [339, 208] width 604 height 271
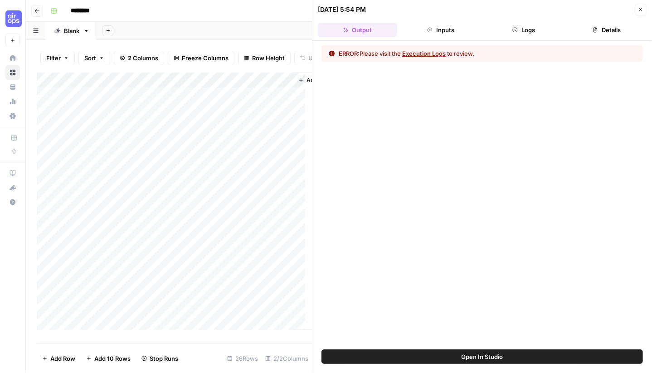
click at [424, 52] on button "Execution Logs" at bounding box center [424, 53] width 44 height 9
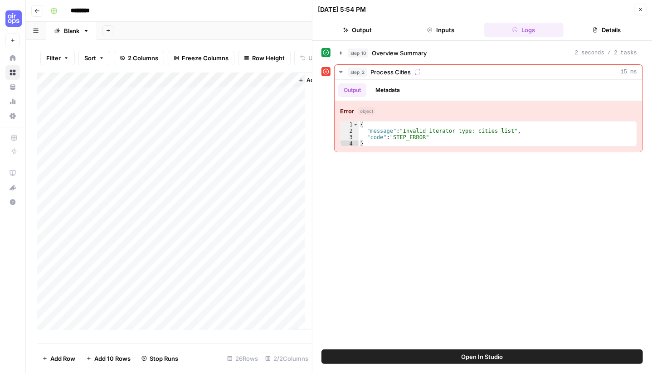
click at [507, 361] on button "Open In Studio" at bounding box center [481, 356] width 321 height 15
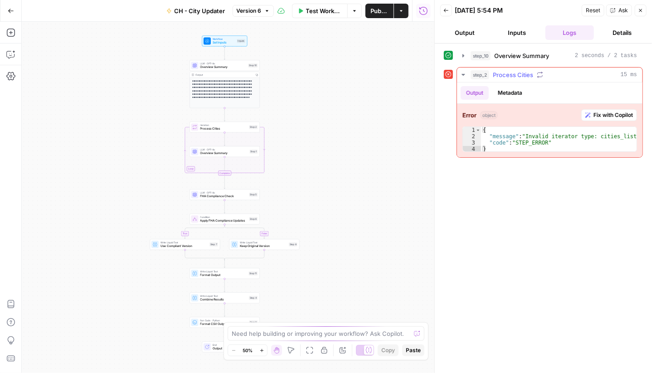
click at [614, 116] on span "Fix with Copilot" at bounding box center [612, 115] width 39 height 8
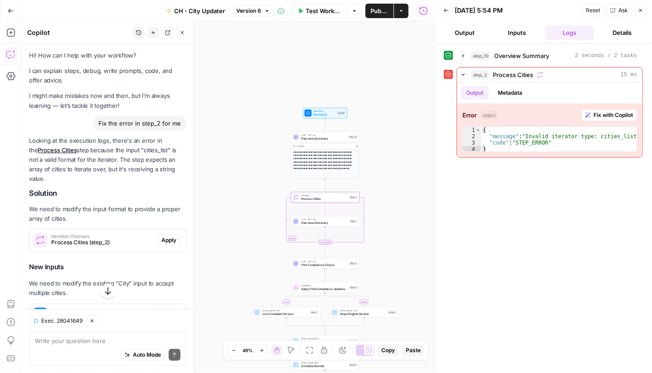
click at [162, 236] on span "Apply" at bounding box center [168, 240] width 15 height 8
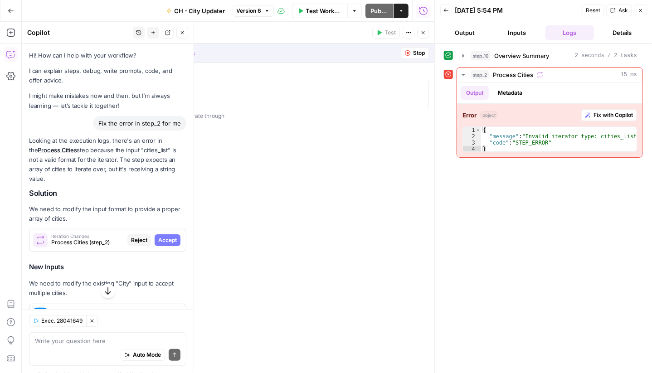
click at [163, 236] on span "Accept" at bounding box center [167, 240] width 19 height 8
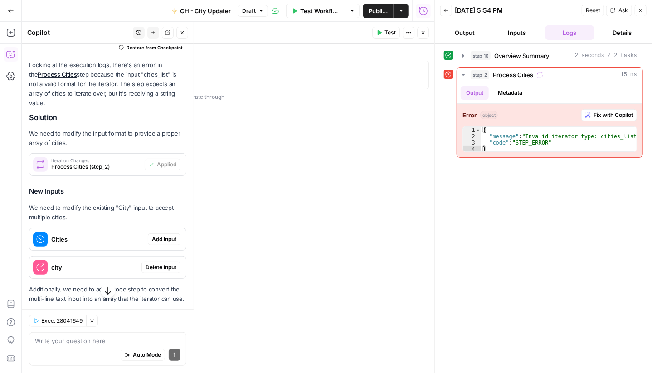
scroll to position [91, 0]
click at [159, 235] on span "Add Input" at bounding box center [164, 239] width 24 height 8
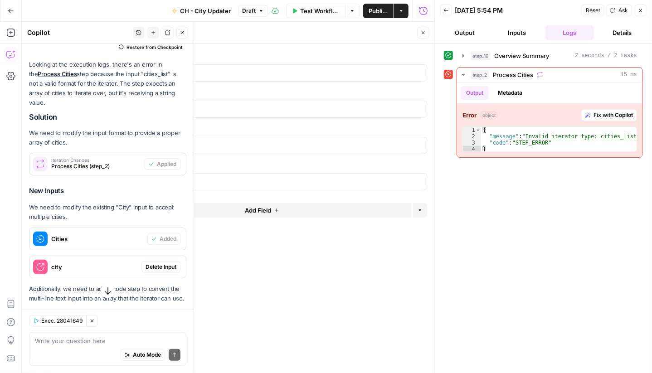
click at [158, 263] on span "Delete Input" at bounding box center [160, 267] width 31 height 8
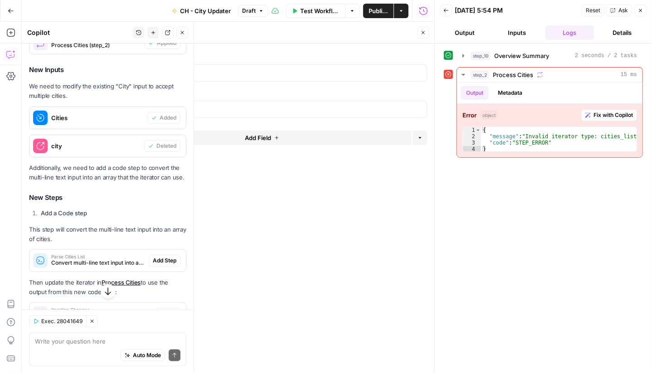
scroll to position [227, 0]
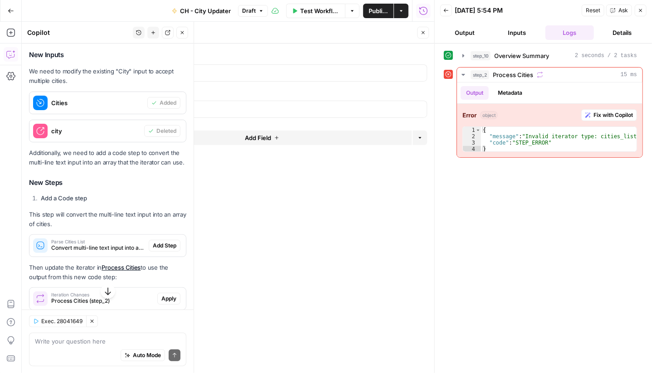
click at [156, 246] on span "Add Step" at bounding box center [165, 246] width 24 height 8
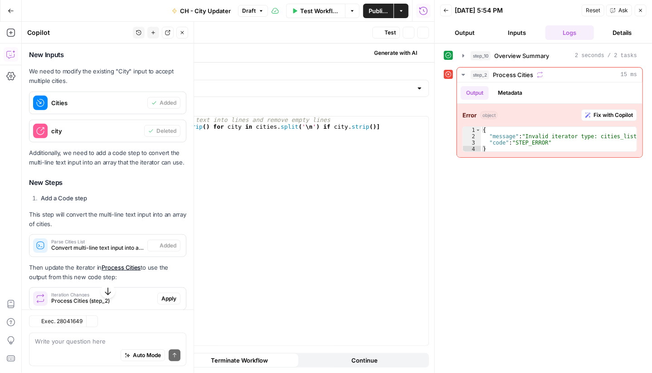
type textarea "Parse Cities List"
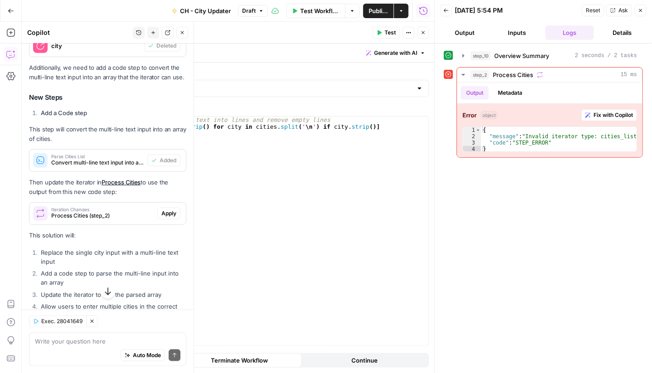
scroll to position [317, 0]
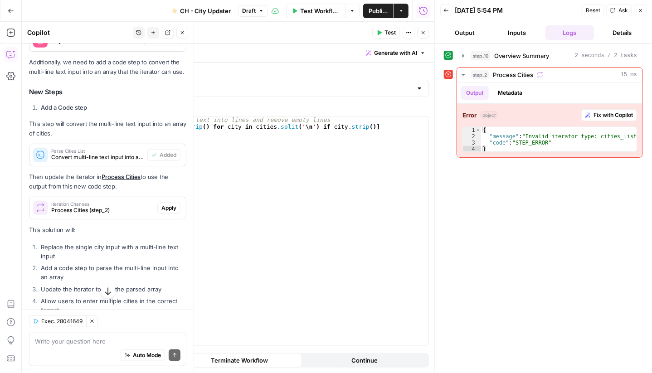
click at [162, 212] on button "Apply" at bounding box center [168, 208] width 23 height 12
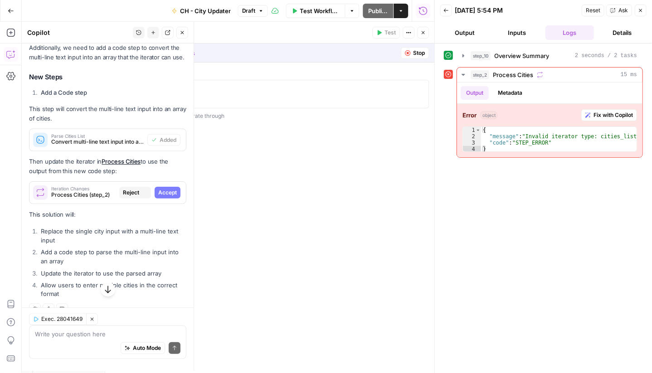
scroll to position [303, 0]
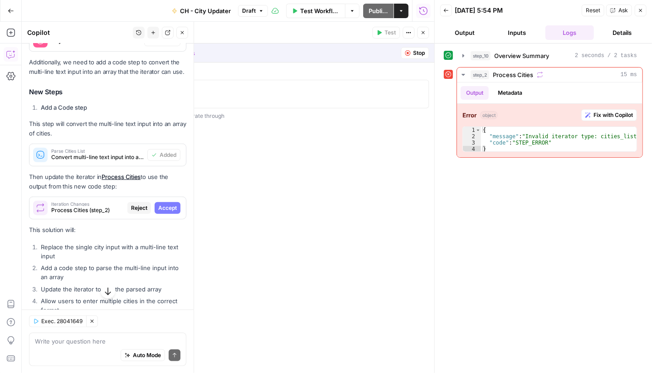
click at [159, 211] on span "Accept" at bounding box center [167, 208] width 19 height 8
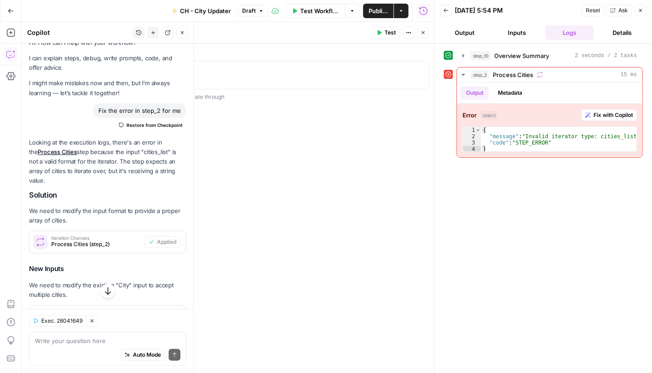
scroll to position [0, 0]
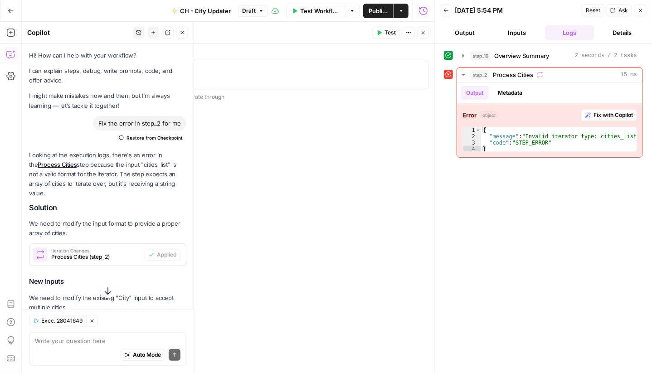
click at [376, 10] on span "Publish" at bounding box center [377, 10] width 19 height 9
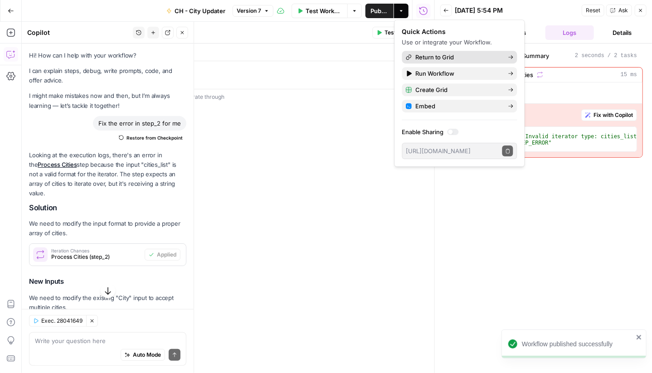
click at [439, 56] on span "Return to Grid" at bounding box center [458, 57] width 85 height 9
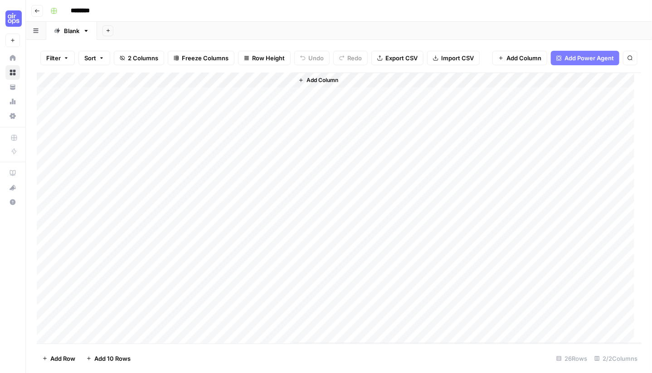
click at [287, 82] on div "Add Column" at bounding box center [339, 208] width 604 height 271
click at [305, 142] on span "First 10 Rows" at bounding box center [317, 145] width 57 height 9
click at [225, 93] on div "Add Column" at bounding box center [339, 208] width 604 height 271
click at [271, 94] on div "Add Column" at bounding box center [339, 208] width 604 height 271
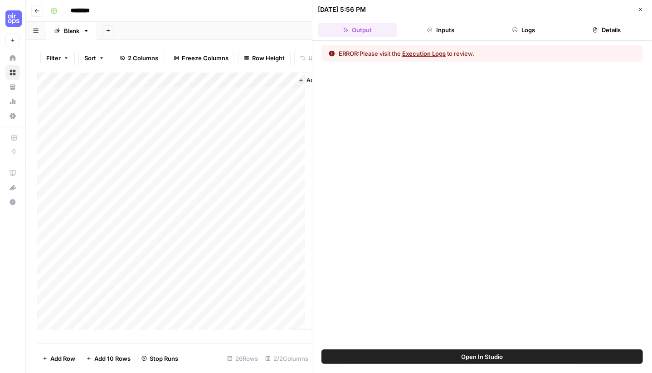
click at [434, 54] on button "Execution Logs" at bounding box center [424, 53] width 44 height 9
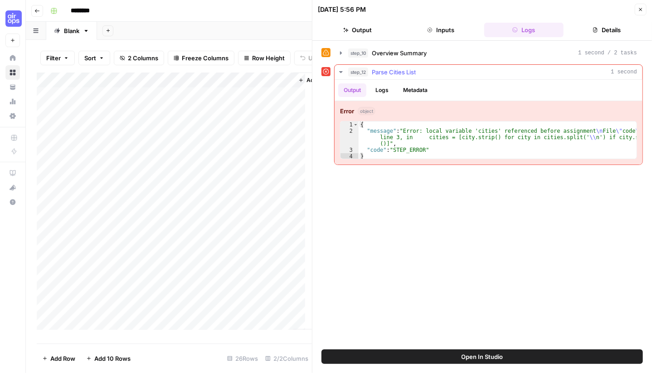
drag, startPoint x: 384, startPoint y: 93, endPoint x: 390, endPoint y: 93, distance: 5.4
click at [384, 92] on button "Logs" at bounding box center [382, 90] width 24 height 14
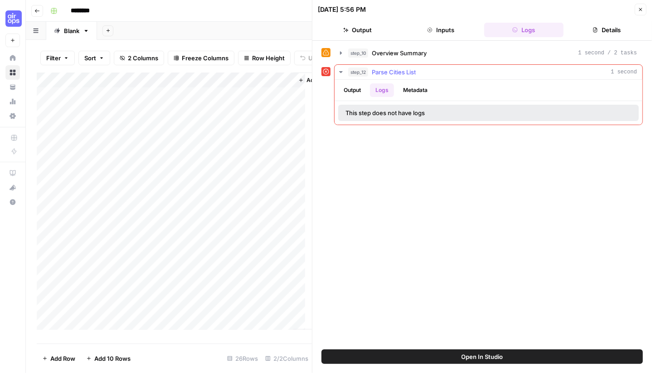
click at [349, 90] on button "Output" at bounding box center [352, 90] width 28 height 14
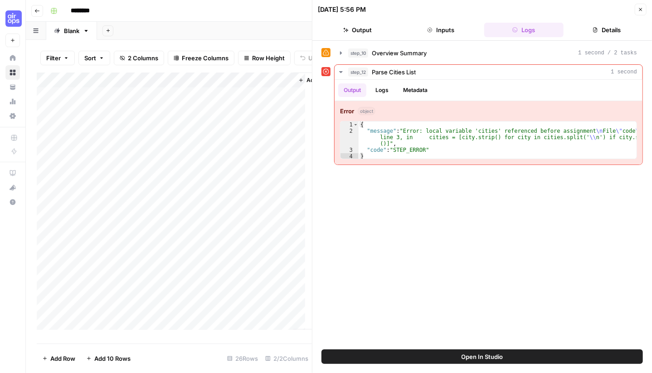
click at [491, 356] on span "Open In Studio" at bounding box center [482, 356] width 42 height 9
click at [404, 53] on span "Overview Summary" at bounding box center [399, 52] width 55 height 9
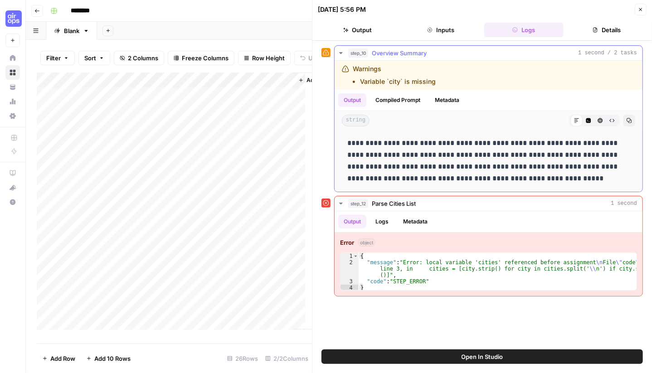
click at [444, 82] on div "Warnings Variable `city` is missing" at bounding box center [439, 75] width 194 height 22
click at [410, 99] on button "Compiled Prompt" at bounding box center [398, 100] width 56 height 14
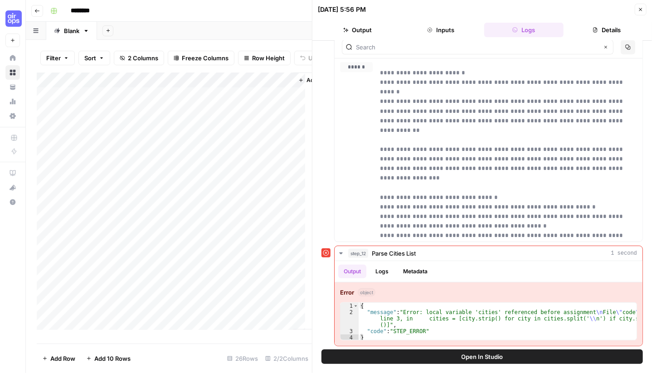
click at [442, 32] on button "Inputs" at bounding box center [440, 30] width 79 height 15
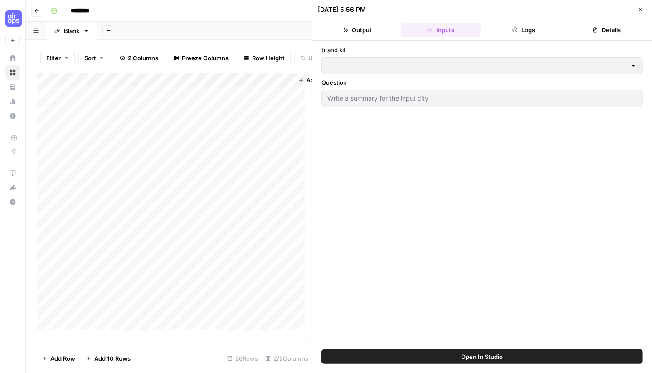
type input "CH - Brand Kit"
click at [364, 30] on button "Output" at bounding box center [357, 30] width 79 height 15
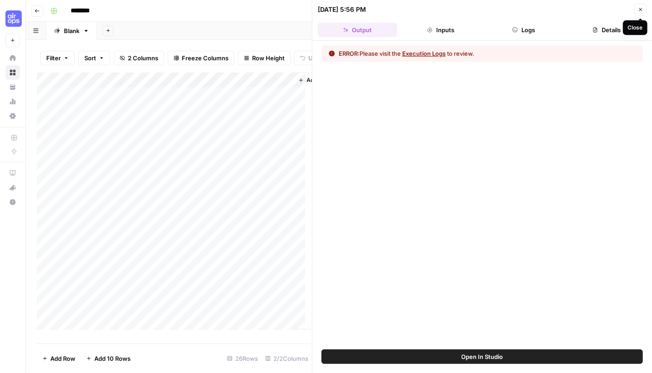
click at [642, 10] on icon "button" at bounding box center [640, 9] width 5 height 5
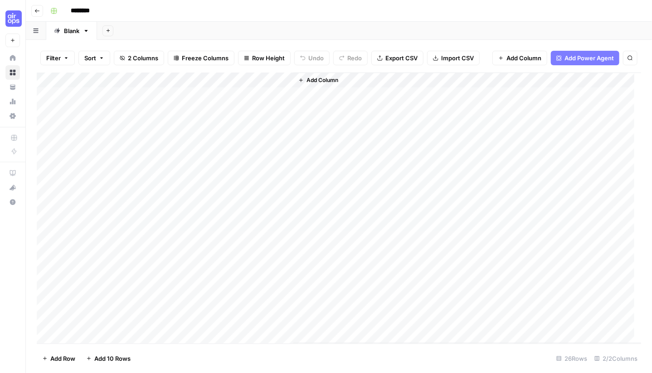
click at [99, 100] on div "Add Column" at bounding box center [339, 208] width 604 height 271
click at [94, 95] on div "Add Column" at bounding box center [339, 208] width 604 height 271
drag, startPoint x: 95, startPoint y: 95, endPoint x: 102, endPoint y: 94, distance: 6.5
click at [96, 96] on textarea "**********" at bounding box center [140, 95] width 145 height 13
type textarea "**********"
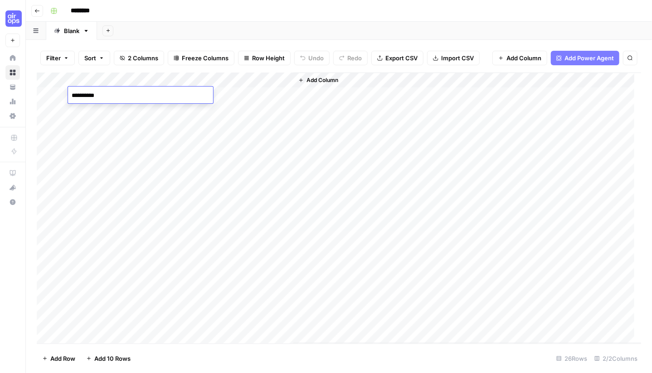
click at [391, 154] on div "Add Column" at bounding box center [467, 208] width 348 height 271
click at [285, 94] on div "Add Column" at bounding box center [339, 208] width 604 height 271
click at [270, 92] on div "Add Column" at bounding box center [339, 208] width 604 height 271
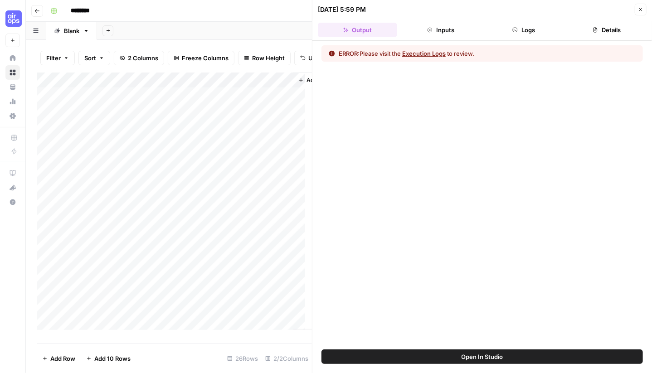
click at [428, 52] on button "Execution Logs" at bounding box center [424, 53] width 44 height 9
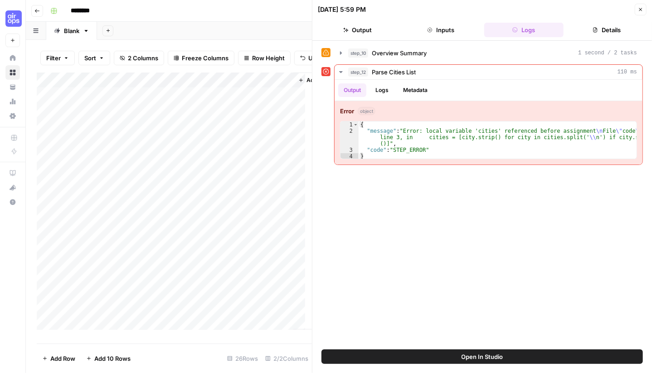
click at [499, 358] on span "Open In Studio" at bounding box center [482, 356] width 42 height 9
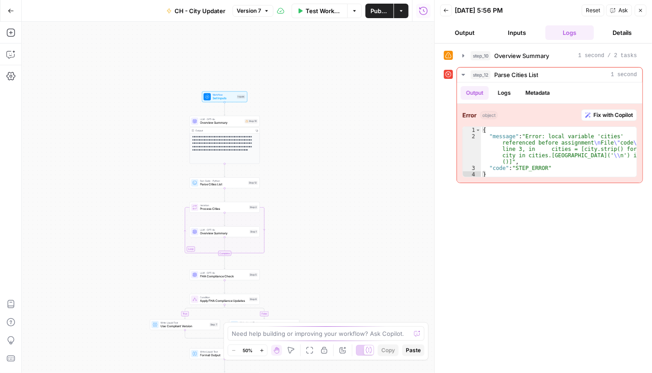
click at [263, 351] on icon "button" at bounding box center [261, 350] width 5 height 5
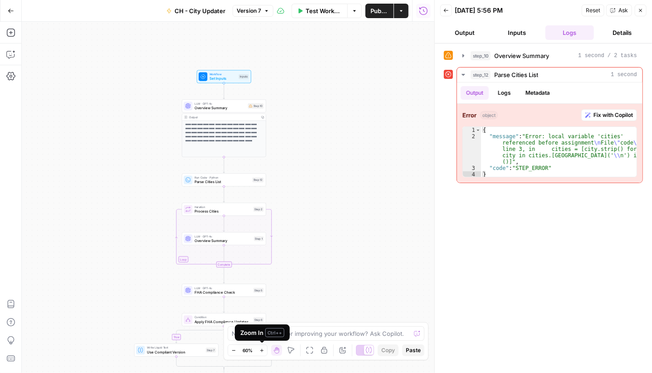
click at [263, 351] on icon "button" at bounding box center [261, 350] width 5 height 5
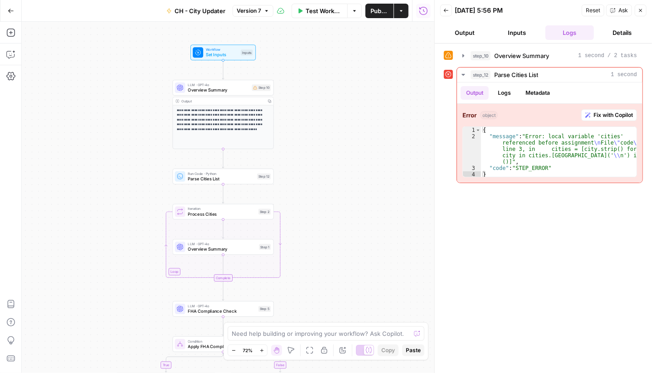
click at [263, 351] on icon "button" at bounding box center [261, 350] width 5 height 5
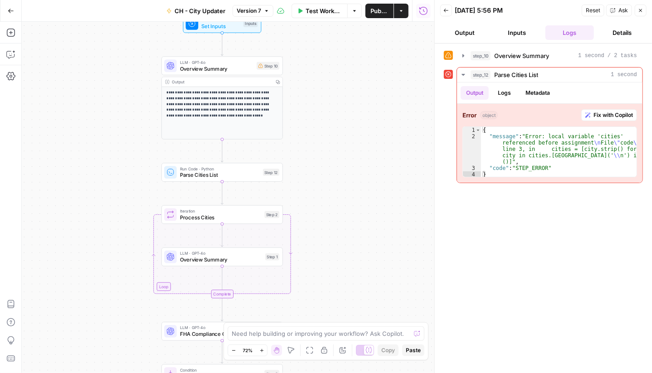
click at [263, 351] on icon "button" at bounding box center [261, 350] width 5 height 5
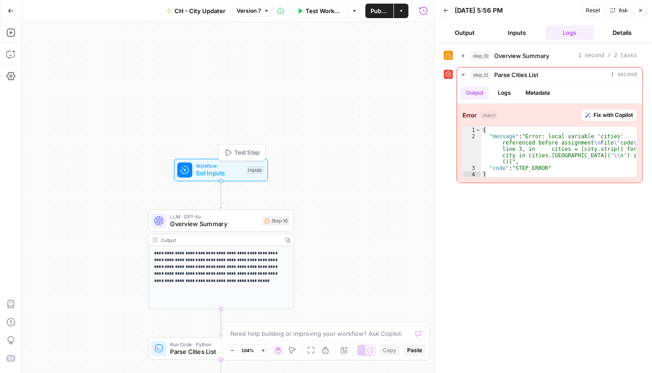
click at [239, 170] on span "Set Inputs" at bounding box center [219, 174] width 47 height 10
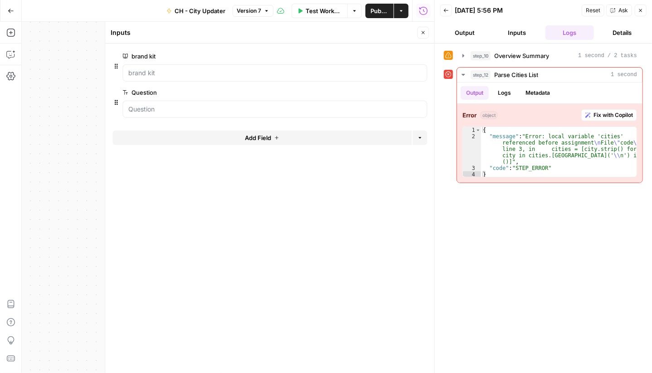
click at [10, 10] on icon "button" at bounding box center [11, 11] width 6 height 6
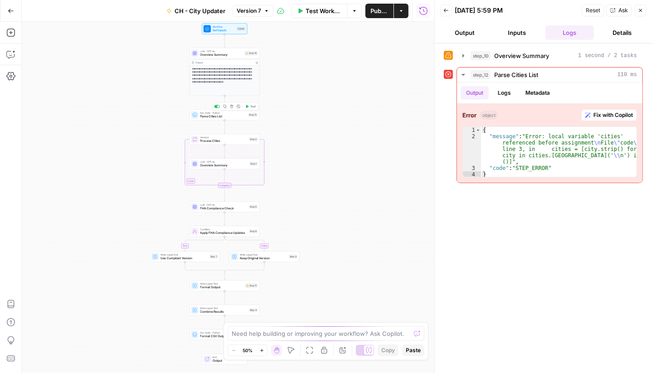
click at [229, 117] on span "Parse Cities List" at bounding box center [223, 116] width 46 height 5
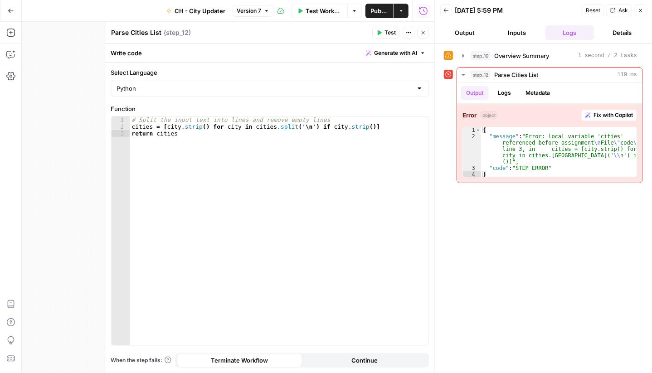
click at [15, 10] on button "Go Back" at bounding box center [11, 11] width 16 height 16
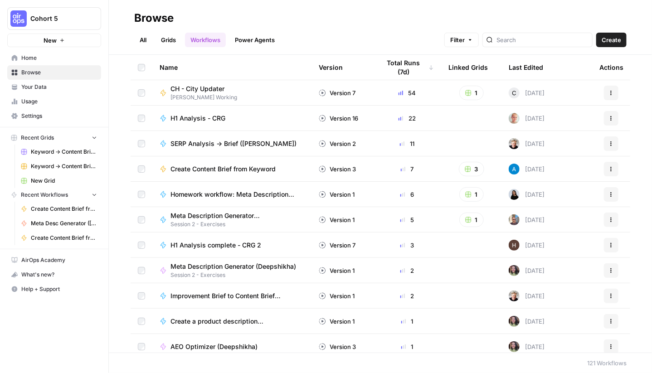
click at [213, 42] on link "Workflows" at bounding box center [205, 40] width 41 height 15
click at [196, 89] on span "CH - City Updater" at bounding box center [199, 88] width 59 height 9
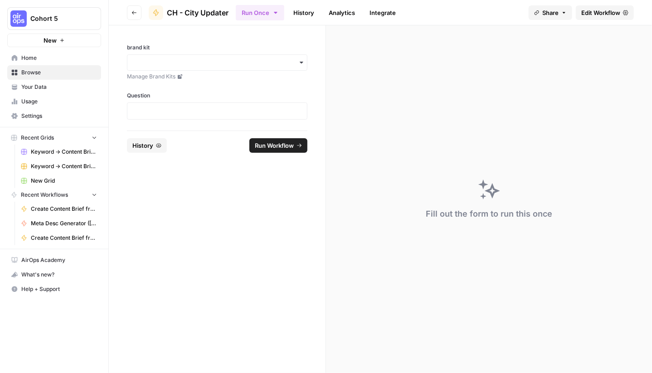
click at [606, 14] on span "Edit Workflow" at bounding box center [600, 12] width 39 height 9
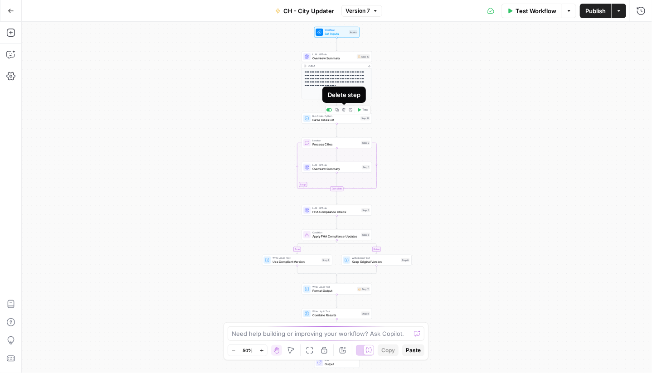
click at [345, 111] on icon "button" at bounding box center [344, 110] width 4 height 4
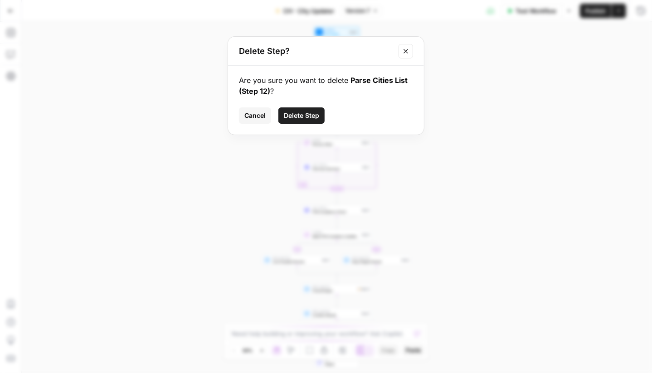
click at [308, 118] on span "Delete Step" at bounding box center [301, 115] width 35 height 9
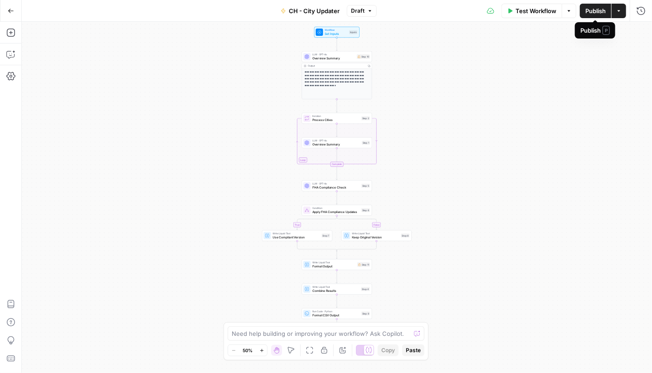
click at [594, 15] on button "Publish" at bounding box center [595, 11] width 31 height 15
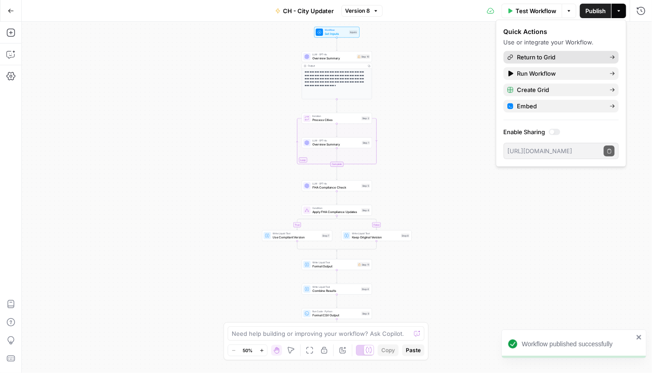
click at [543, 58] on span "Return to Grid" at bounding box center [559, 57] width 85 height 9
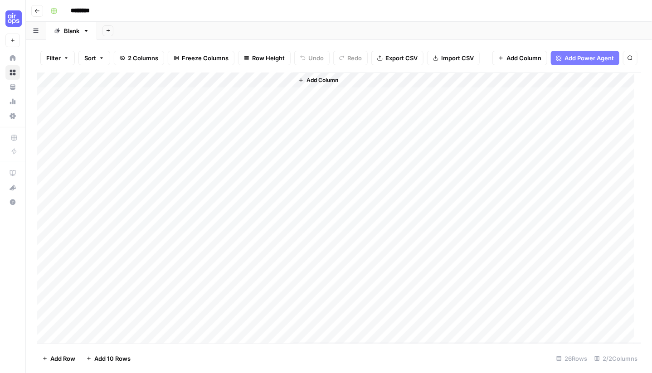
click at [96, 97] on div "Add Column" at bounding box center [339, 208] width 604 height 271
click at [92, 96] on div "Add Column" at bounding box center [339, 208] width 604 height 271
type textarea "**********"
click at [386, 181] on div "Add Column" at bounding box center [467, 208] width 348 height 271
click at [285, 96] on div "Add Column" at bounding box center [339, 208] width 604 height 271
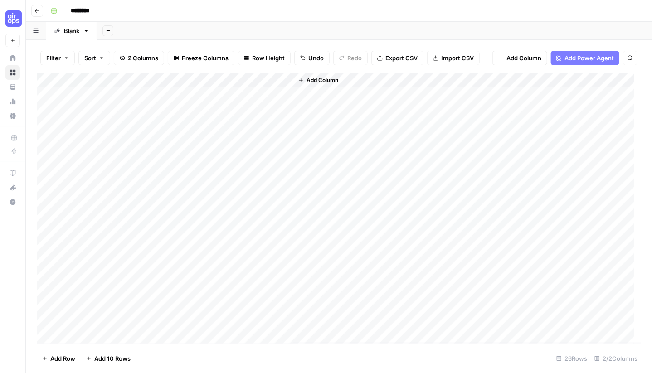
click at [234, 94] on div "Add Column" at bounding box center [339, 208] width 604 height 271
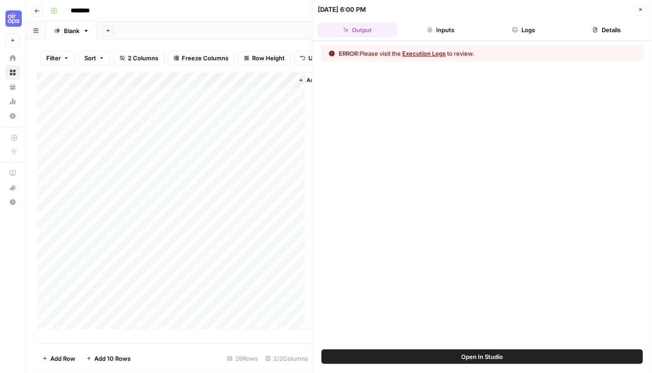
click at [424, 57] on button "Execution Logs" at bounding box center [424, 53] width 44 height 9
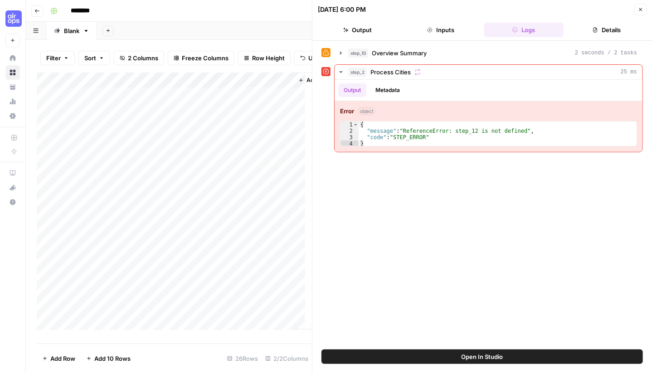
click at [501, 358] on span "Open In Studio" at bounding box center [482, 356] width 42 height 9
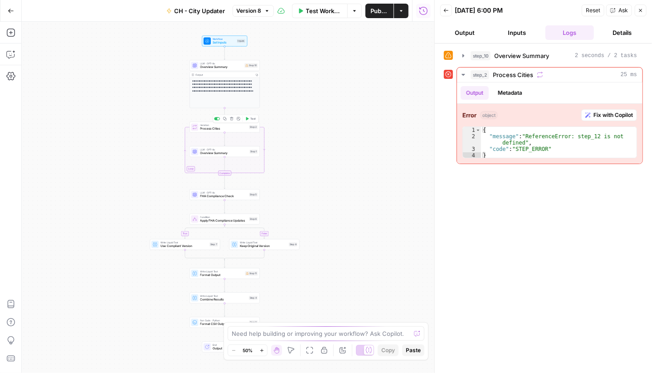
click at [212, 130] on span "Process Cities" at bounding box center [223, 128] width 47 height 5
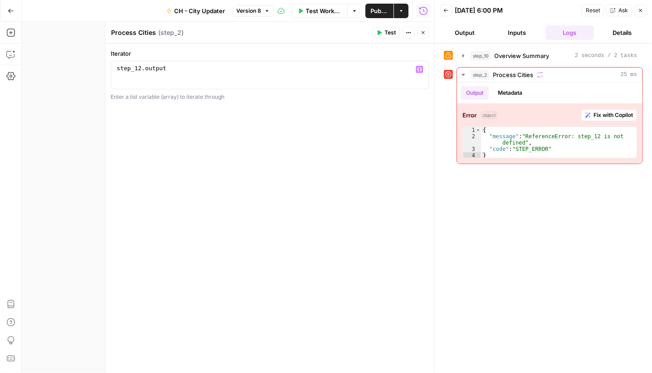
type textarea "**********"
click at [174, 68] on div "step_12 . output" at bounding box center [270, 82] width 310 height 34
click at [11, 10] on icon "button" at bounding box center [10, 11] width 5 height 4
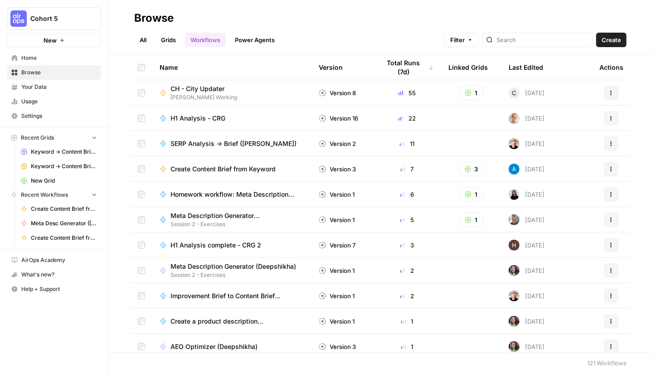
click at [198, 87] on span "CH - City Updater" at bounding box center [199, 88] width 59 height 9
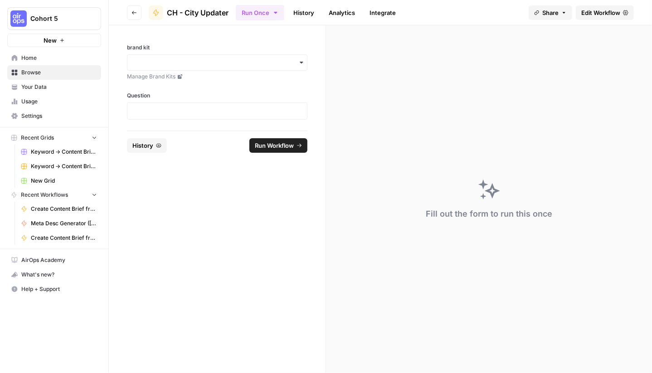
click at [610, 16] on span "Edit Workflow" at bounding box center [600, 12] width 39 height 9
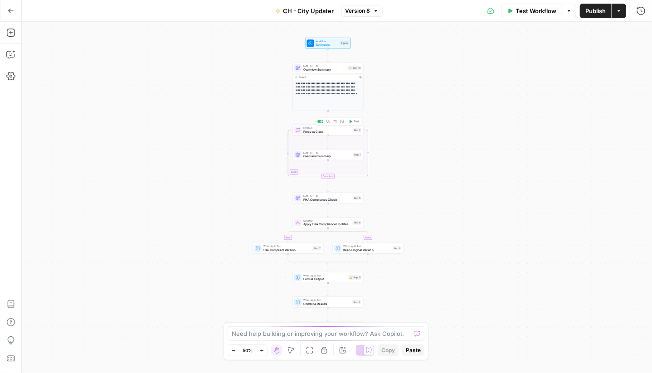
click at [336, 123] on button "Delete step" at bounding box center [335, 122] width 6 height 6
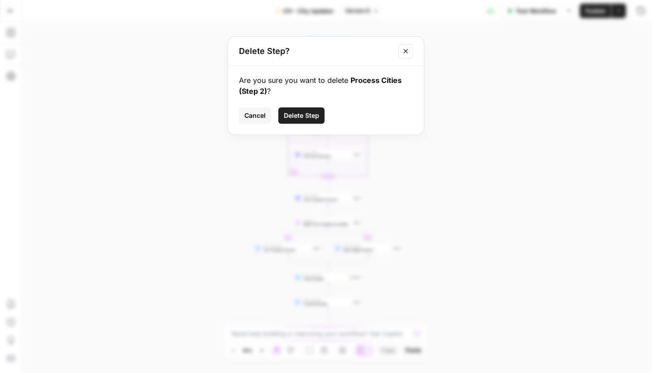
click at [308, 117] on span "Delete Step" at bounding box center [301, 115] width 35 height 9
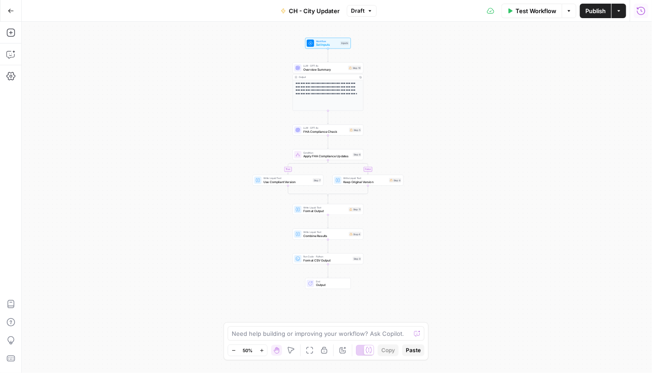
click at [638, 16] on button "Run History" at bounding box center [641, 11] width 15 height 15
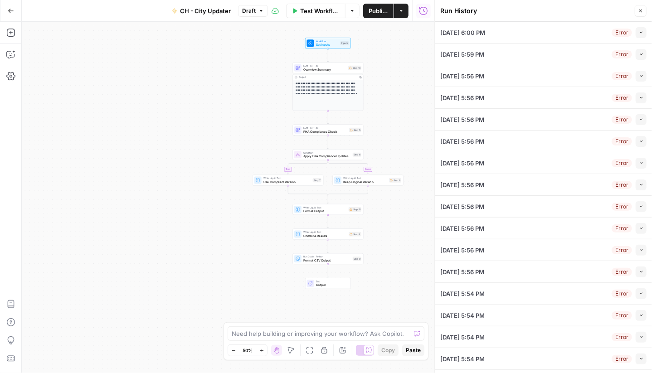
click at [481, 75] on span "[DATE] 5:56 PM" at bounding box center [462, 76] width 44 height 9
click at [405, 100] on div "**********" at bounding box center [228, 197] width 412 height 351
click at [259, 14] on button "Draft" at bounding box center [253, 11] width 30 height 12
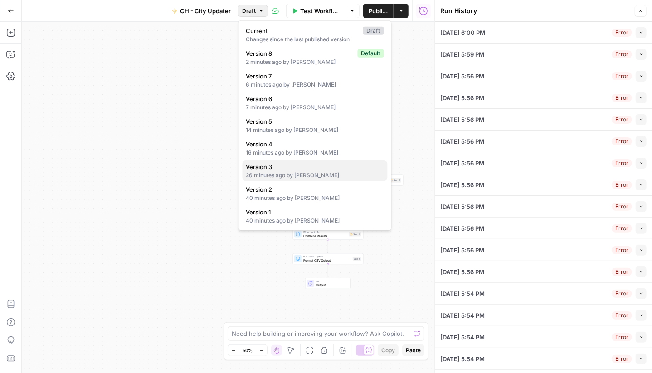
click at [251, 170] on span "Version 3" at bounding box center [313, 166] width 134 height 9
